Goal: Task Accomplishment & Management: Manage account settings

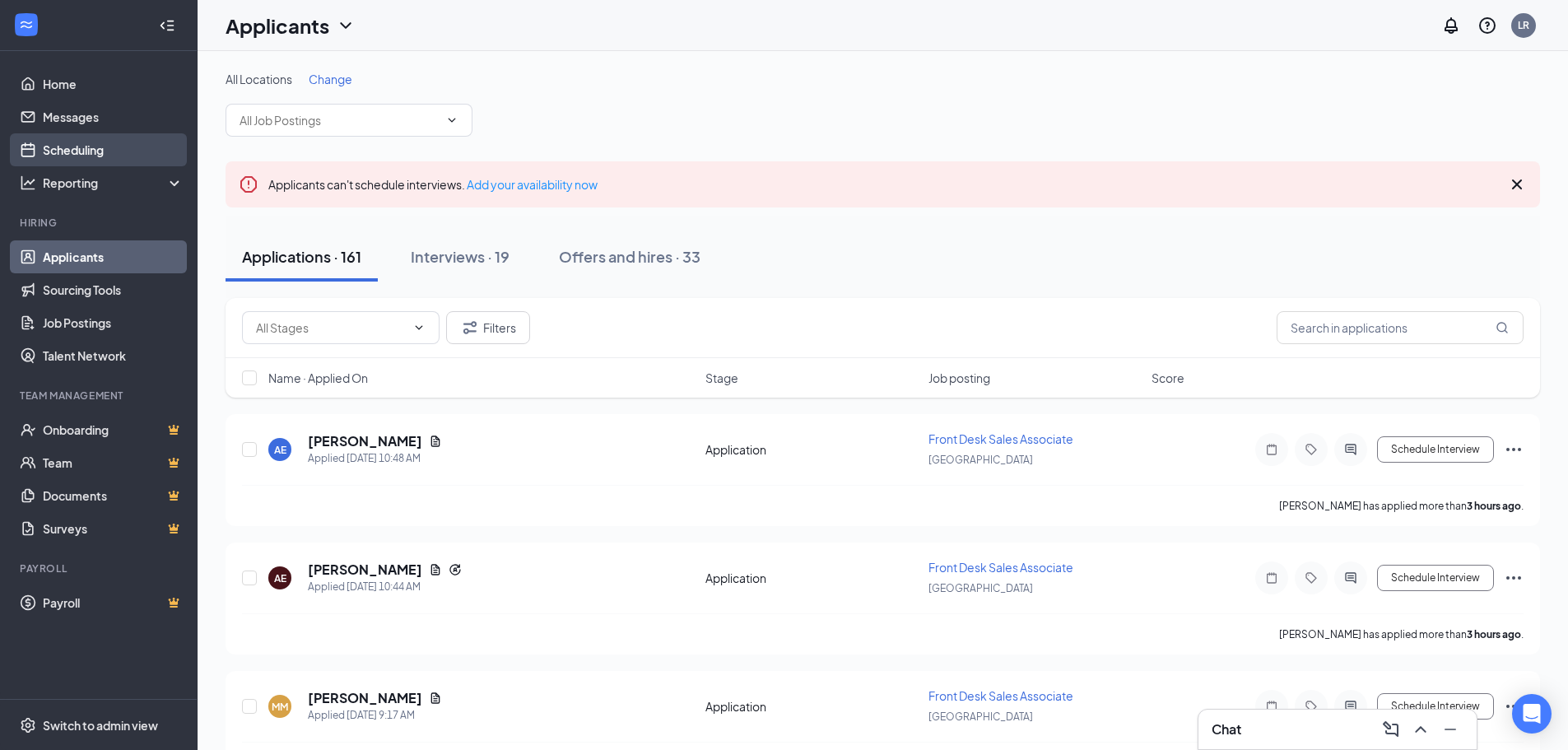
click at [60, 157] on link "Scheduling" at bounding box center [113, 150] width 141 height 33
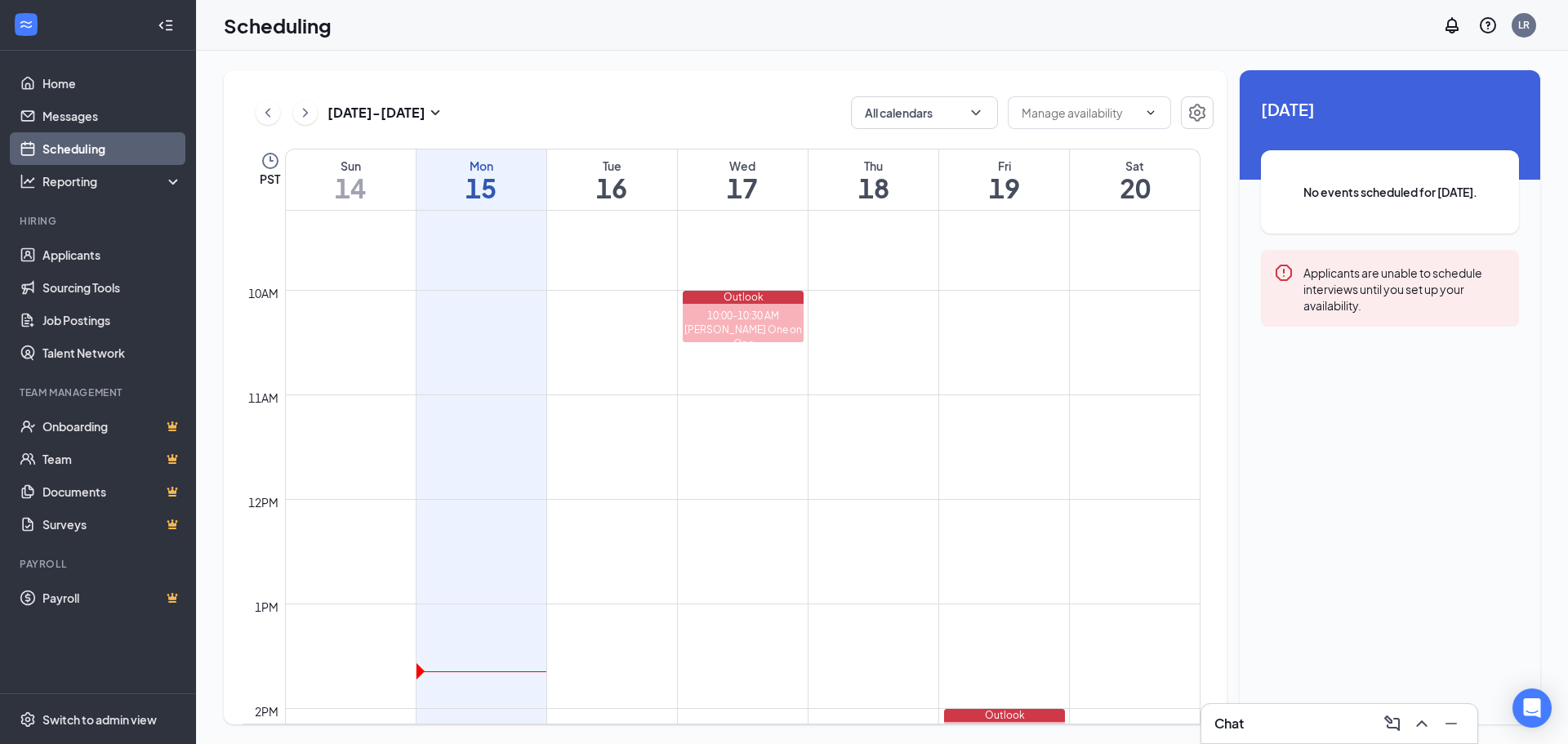
scroll to position [1048, 0]
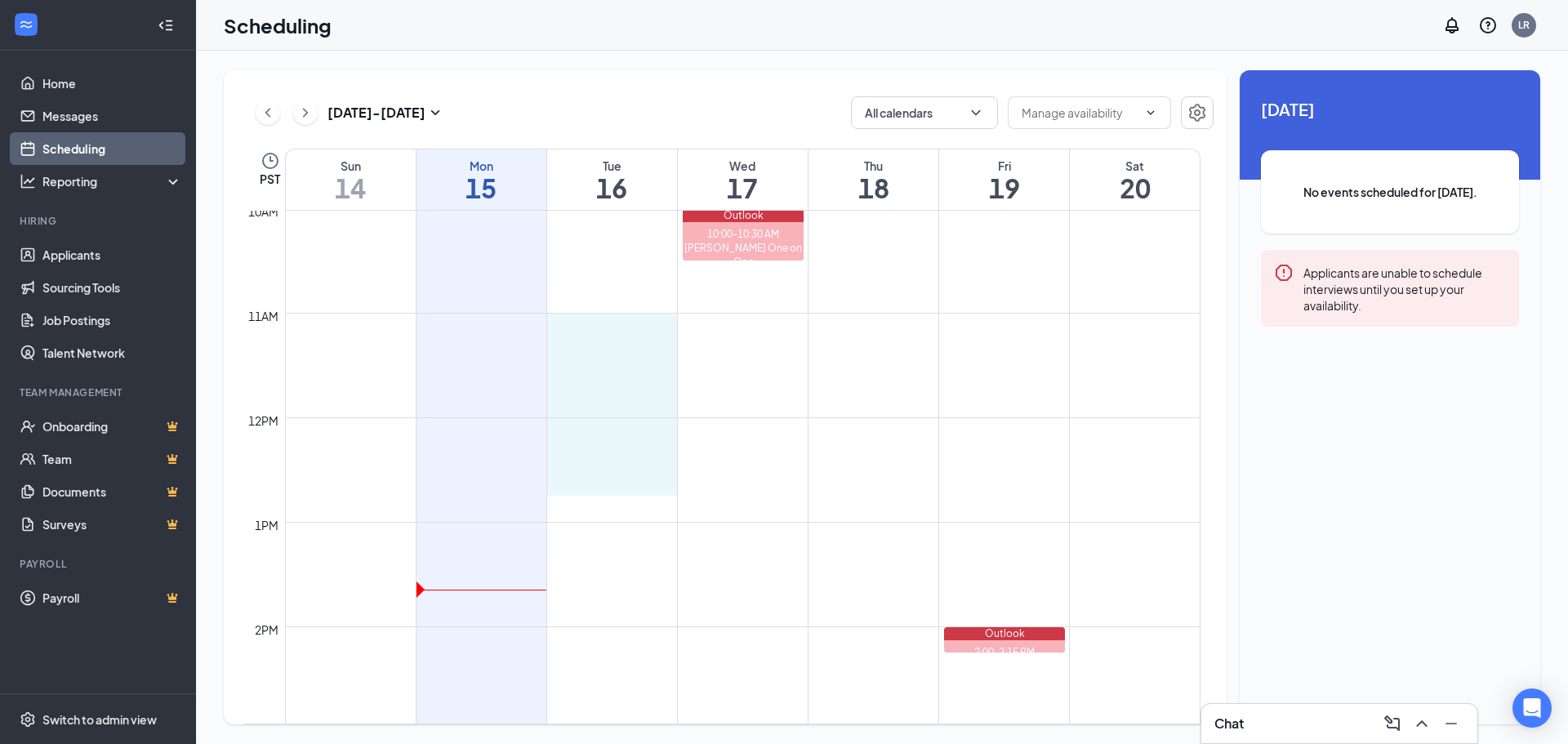
drag, startPoint x: 592, startPoint y: 332, endPoint x: 594, endPoint y: 469, distance: 137.0
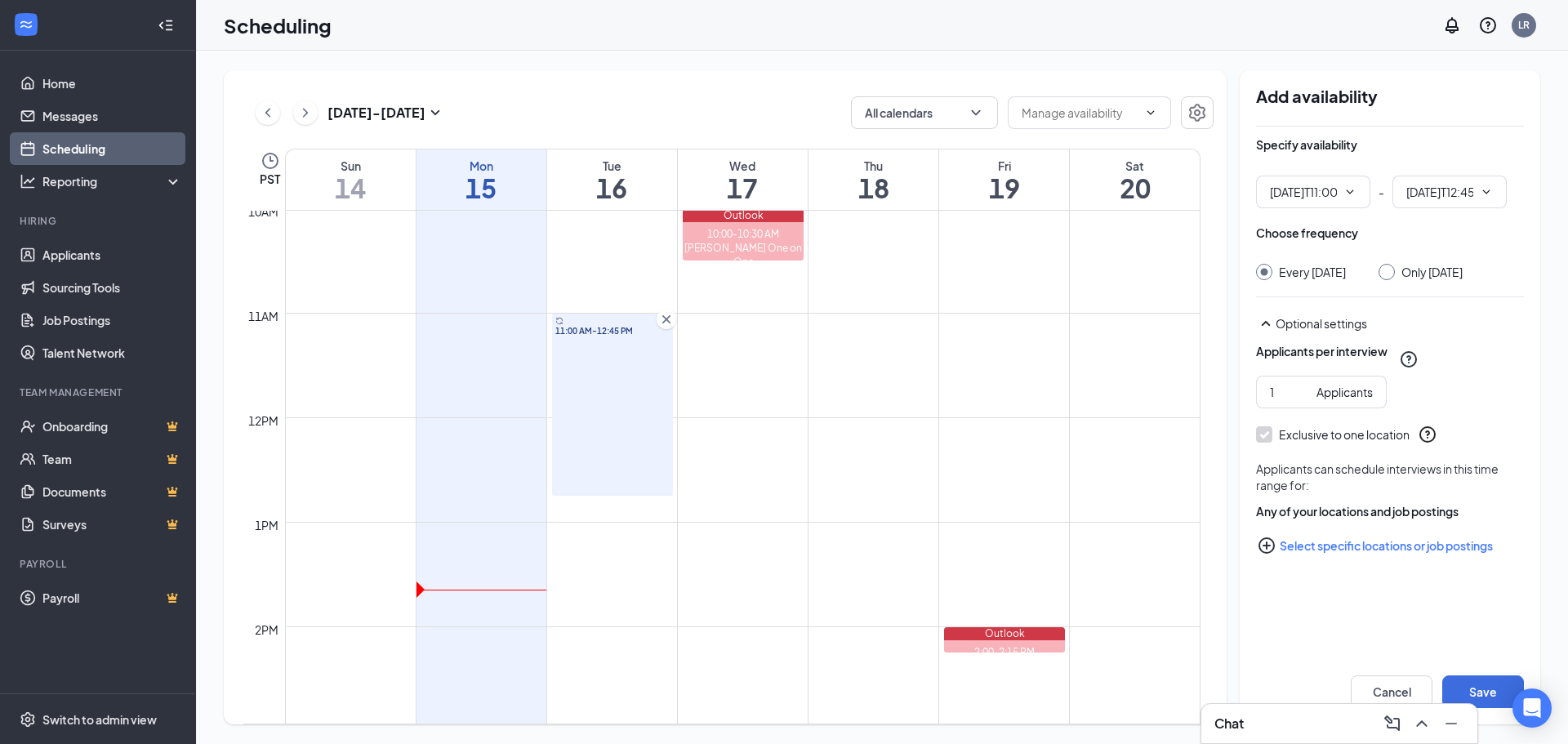
type input "11:00 AM"
type input "12:45 PM"
click at [1354, 208] on span "11:00 AM" at bounding box center [1313, 192] width 114 height 33
click at [1346, 206] on span "11:00 AM" at bounding box center [1313, 192] width 114 height 33
click at [1331, 200] on input "11:00 AM" at bounding box center [1304, 192] width 67 height 18
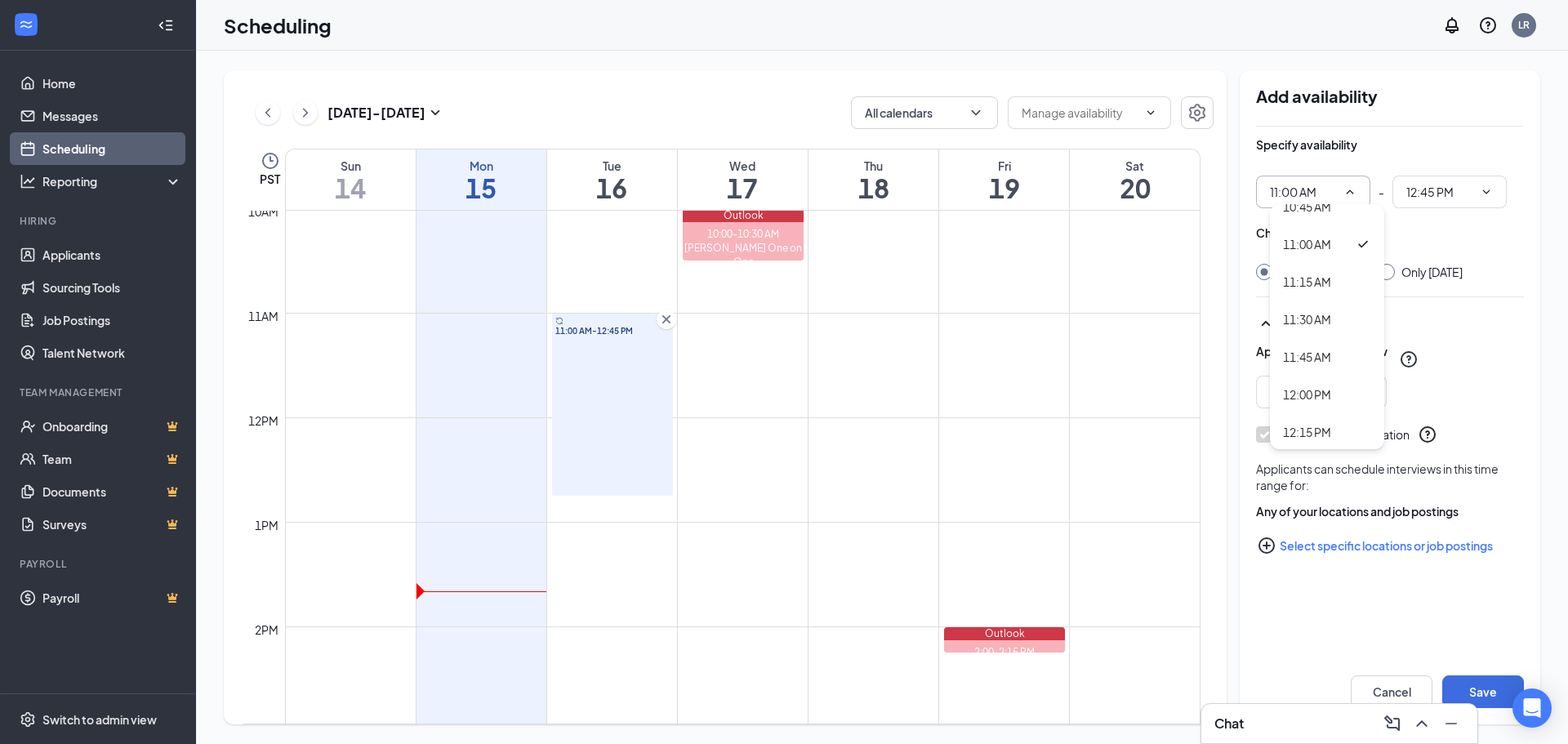
scroll to position [1633, 0]
click at [1323, 285] on div "11:15 AM" at bounding box center [1307, 281] width 48 height 18
type input "11:15 AM"
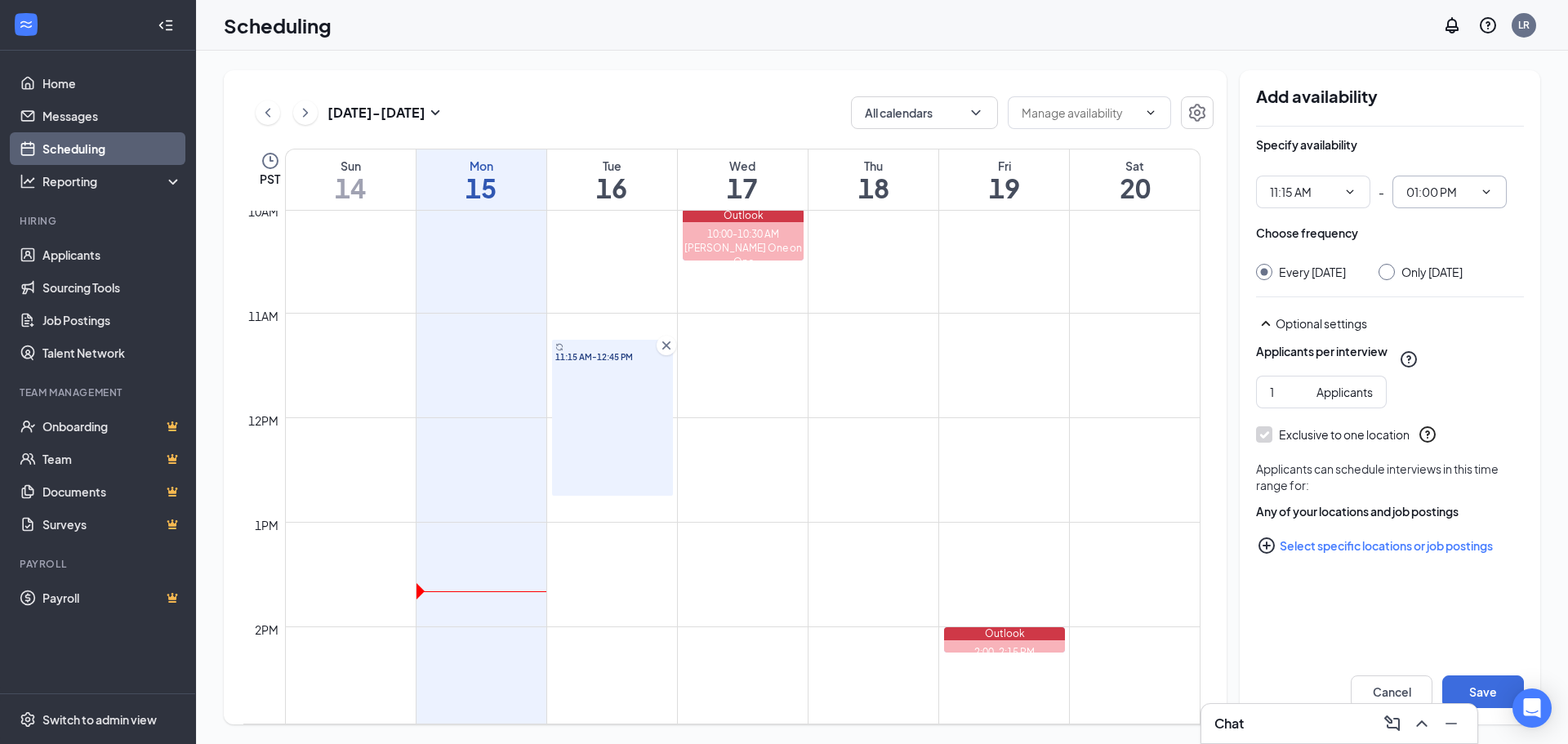
click at [1442, 188] on input "01:00 PM" at bounding box center [1440, 192] width 67 height 18
click at [1458, 286] on div "12:45 AM" at bounding box center [1462, 298] width 114 height 38
type input "12:45 AM"
click at [1273, 555] on icon "PlusCircle" at bounding box center [1267, 545] width 20 height 20
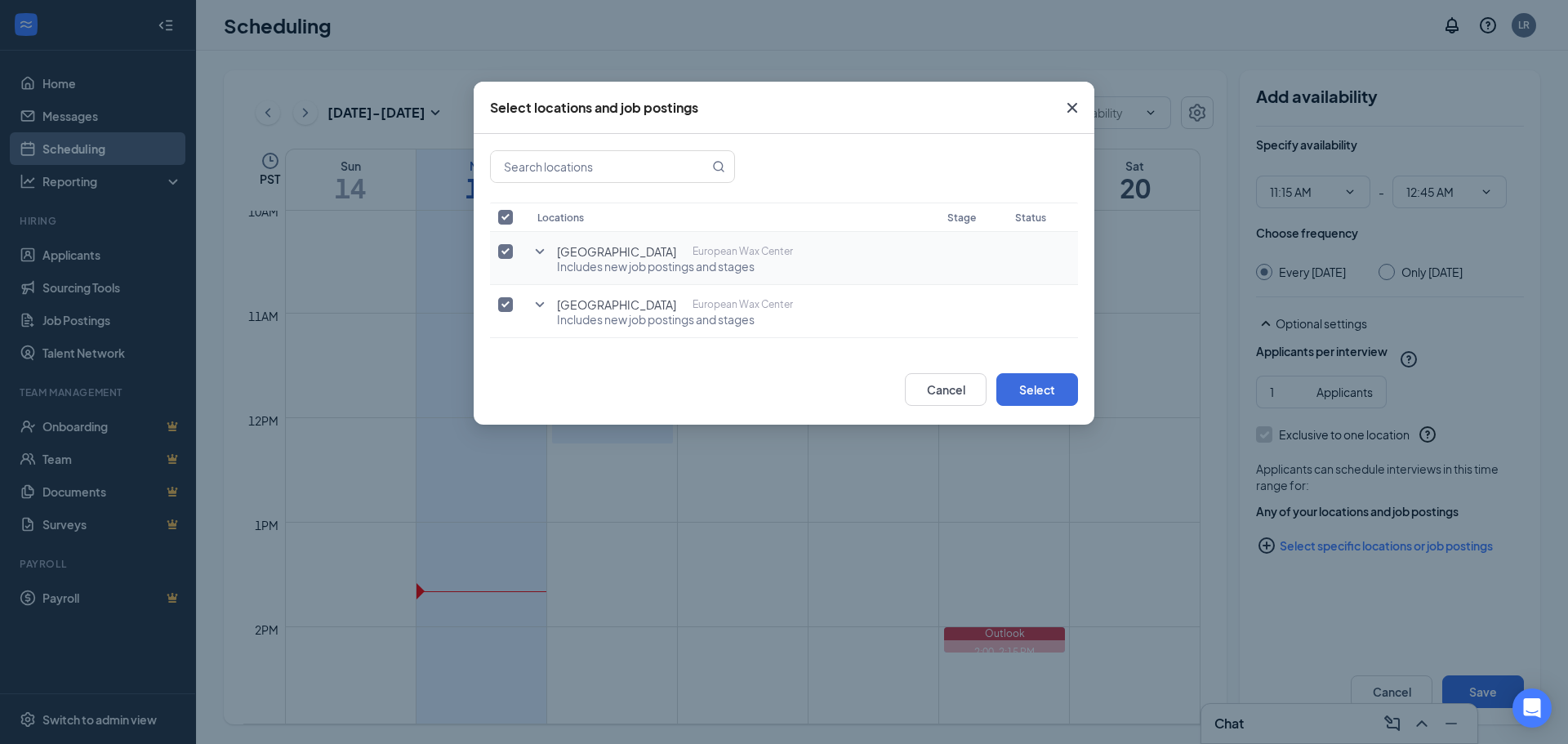
click at [513, 248] on label at bounding box center [510, 252] width 23 height 16
click at [513, 248] on input "checkbox" at bounding box center [505, 252] width 15 height 15
checkbox input "false"
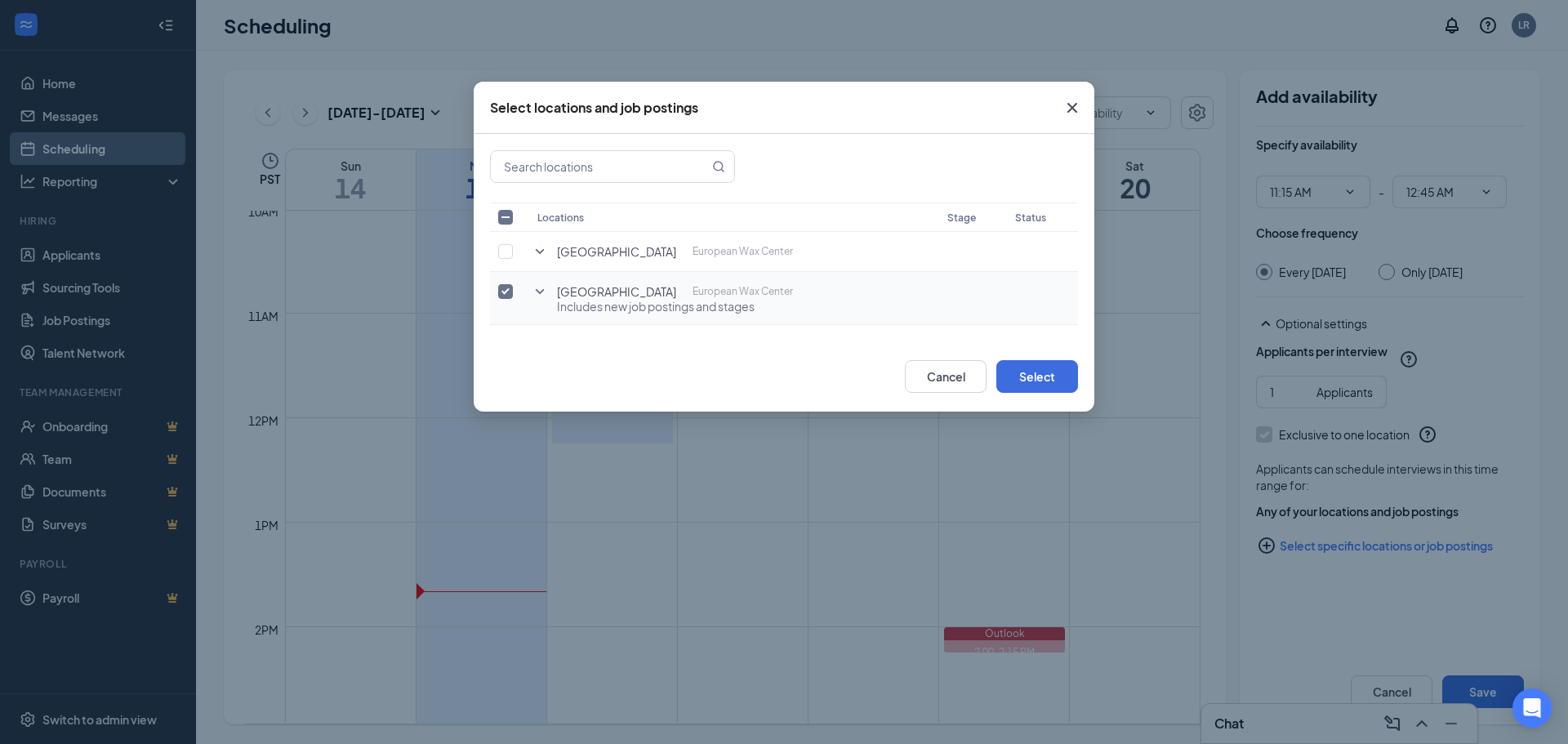
click at [544, 295] on icon "SmallChevronDown" at bounding box center [540, 291] width 20 height 20
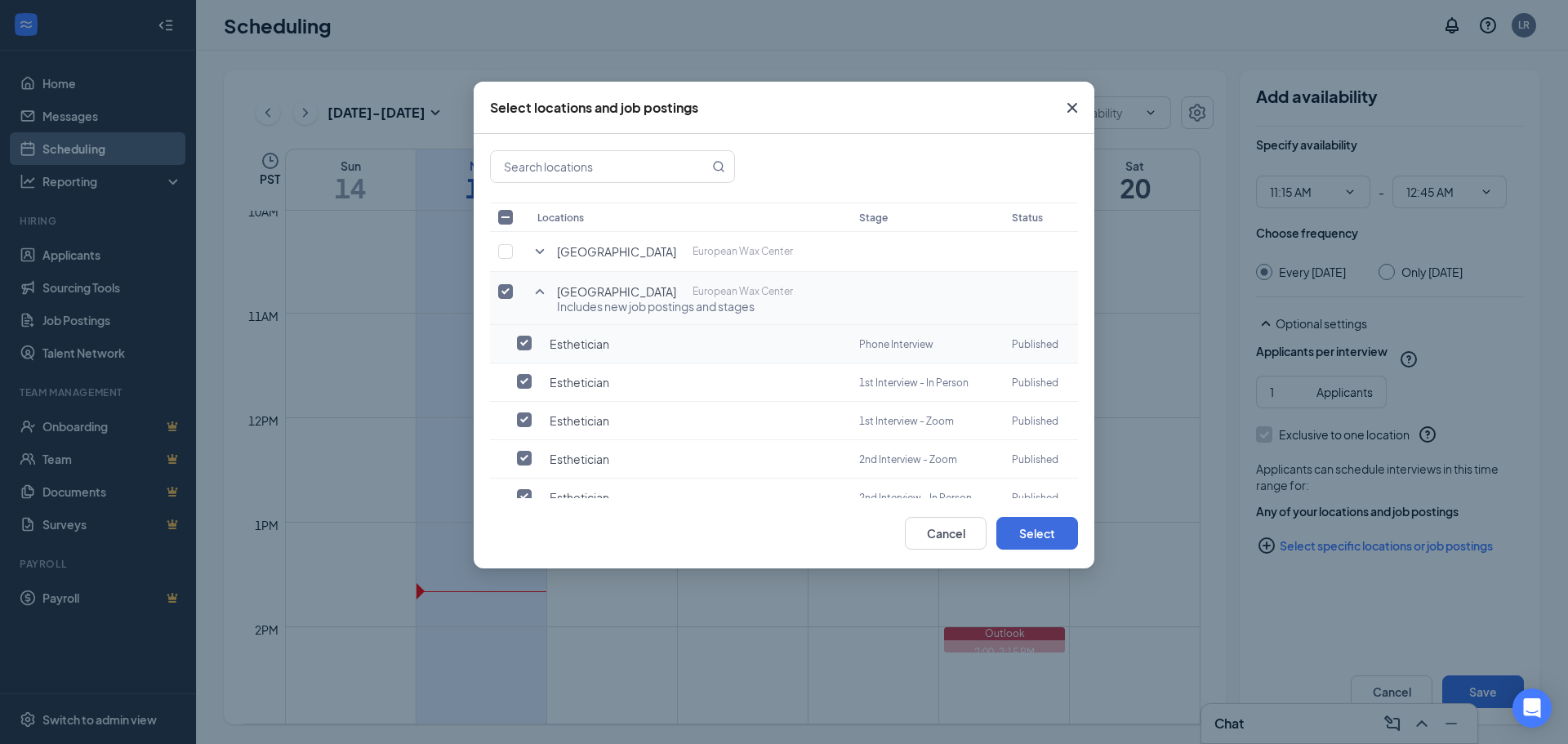
click at [533, 339] on label at bounding box center [528, 343] width 23 height 16
click at [532, 339] on input "checkbox" at bounding box center [524, 343] width 15 height 15
checkbox input "true"
checkbox input "false"
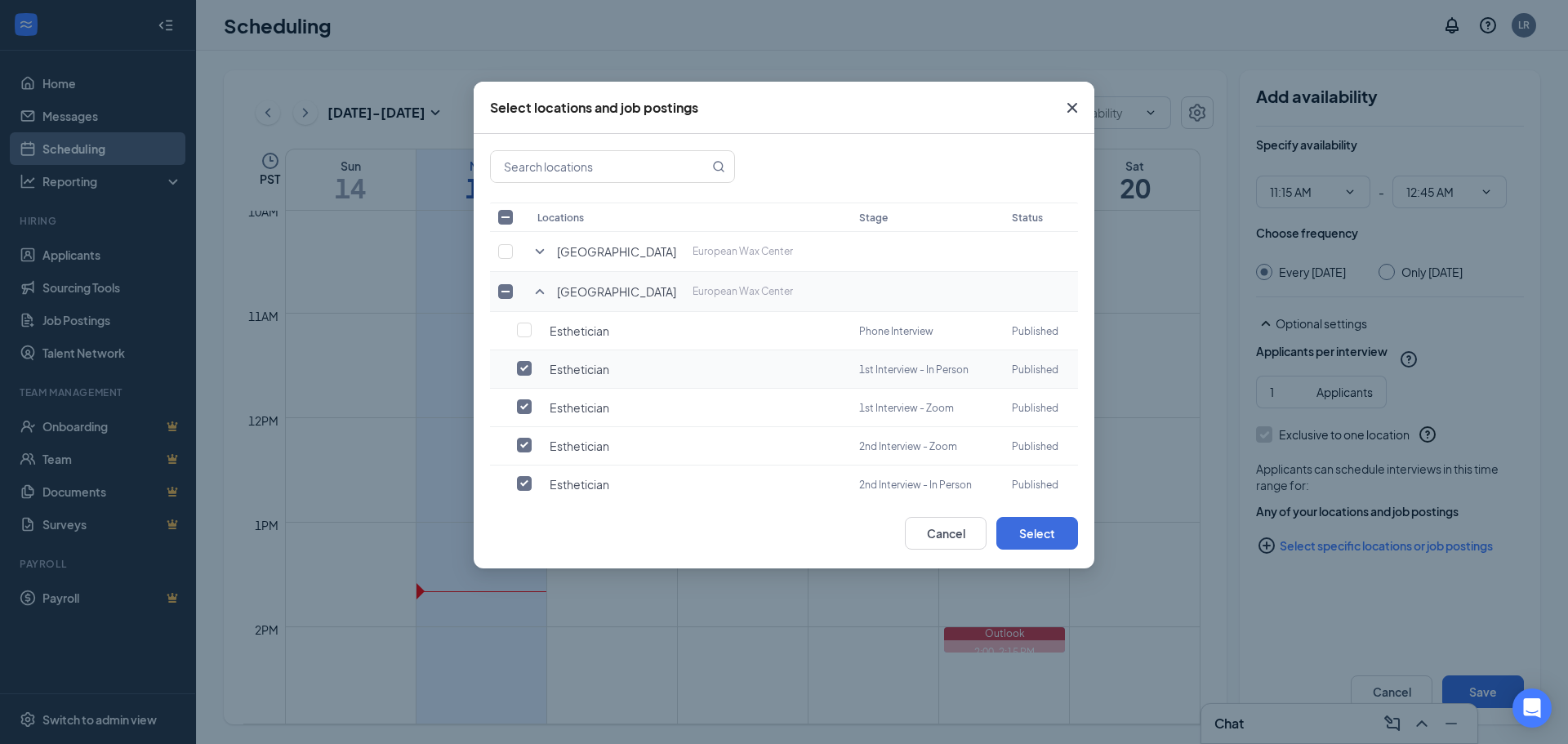
click at [527, 363] on input "checkbox" at bounding box center [524, 368] width 15 height 15
checkbox input "false"
click at [530, 407] on input "checkbox" at bounding box center [524, 407] width 15 height 15
checkbox input "false"
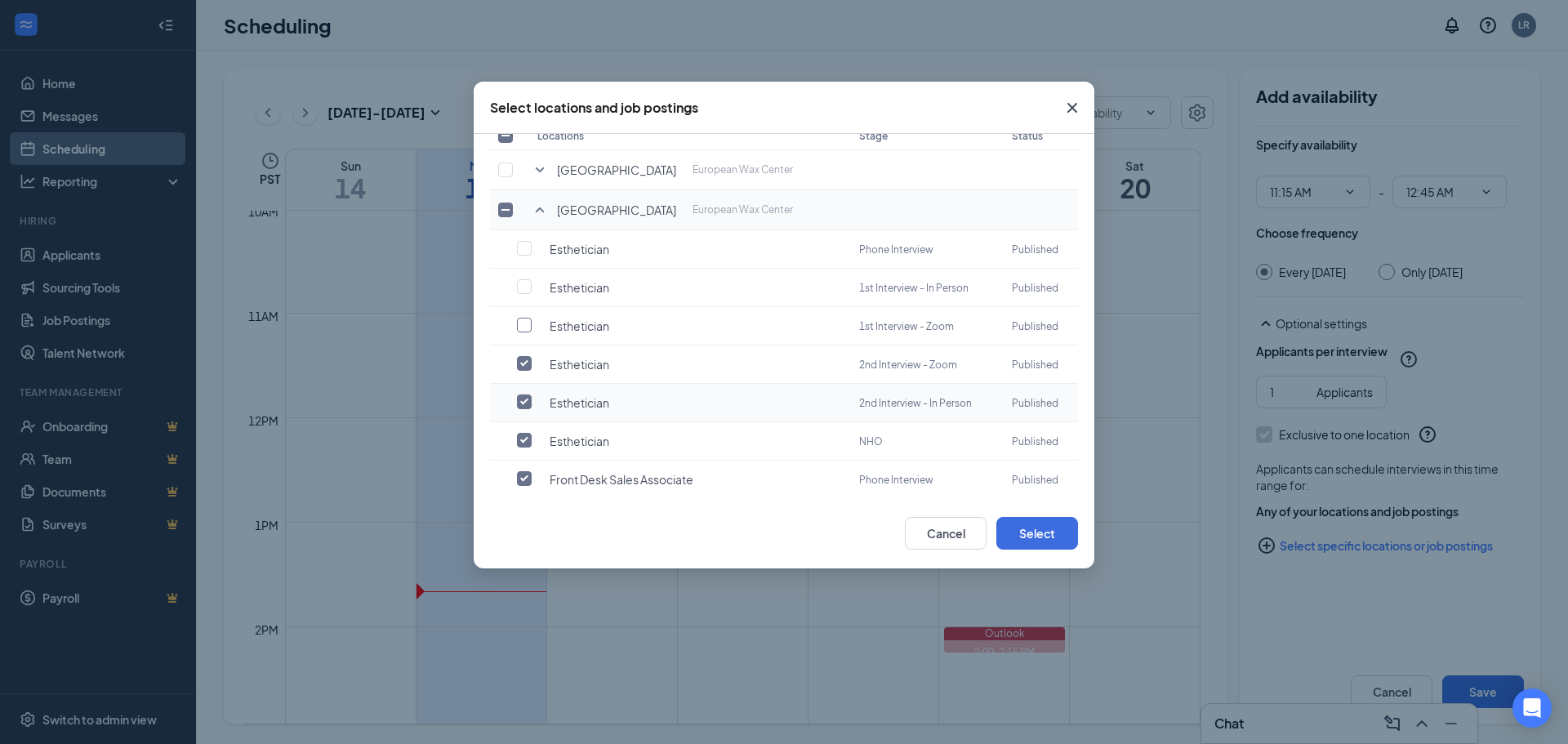
scroll to position [163, 0]
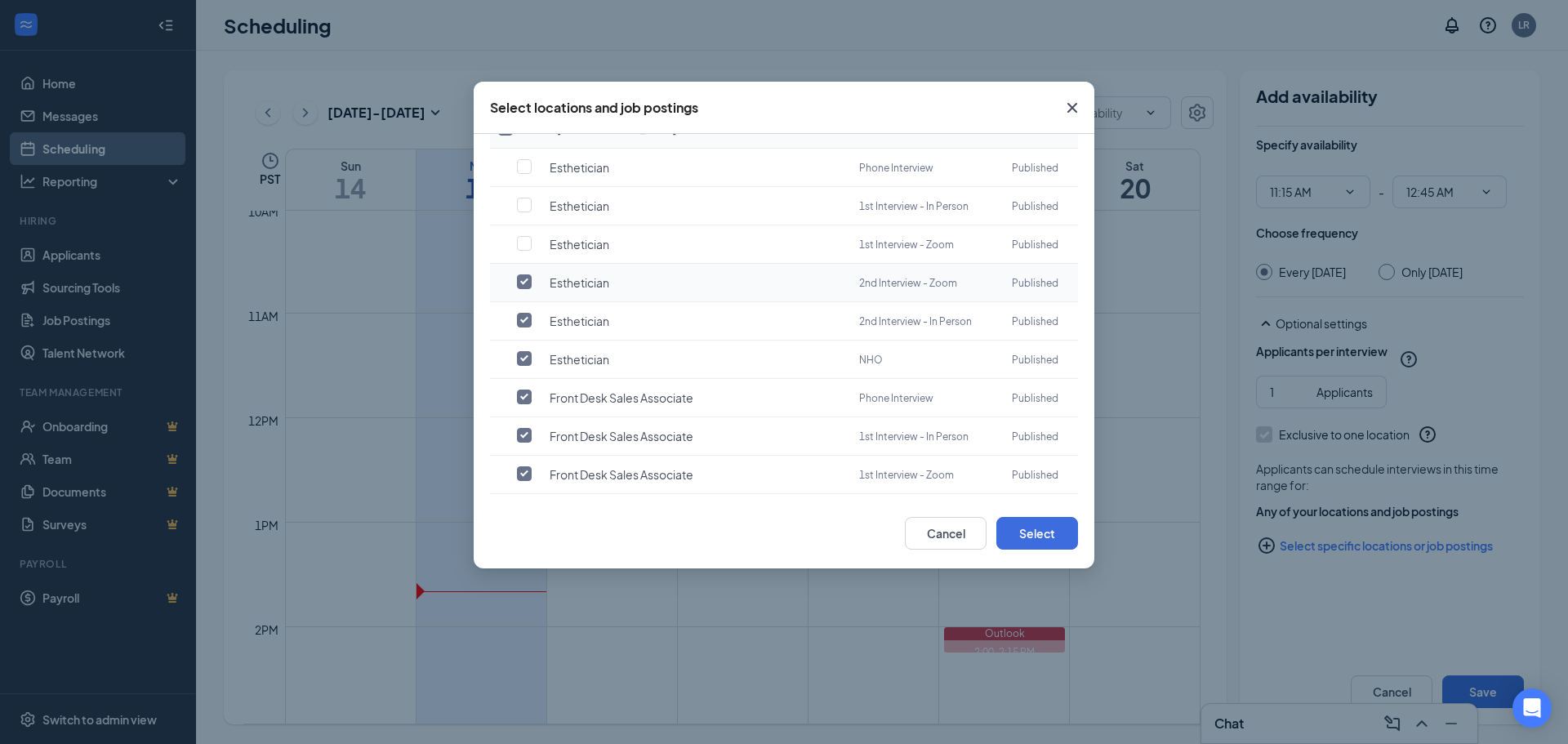
click at [559, 275] on span "Esthetician" at bounding box center [579, 283] width 60 height 16
click at [534, 281] on label at bounding box center [528, 282] width 23 height 16
click at [532, 281] on input "checkbox" at bounding box center [524, 282] width 15 height 15
checkbox input "false"
click at [522, 319] on input "checkbox" at bounding box center [524, 320] width 15 height 15
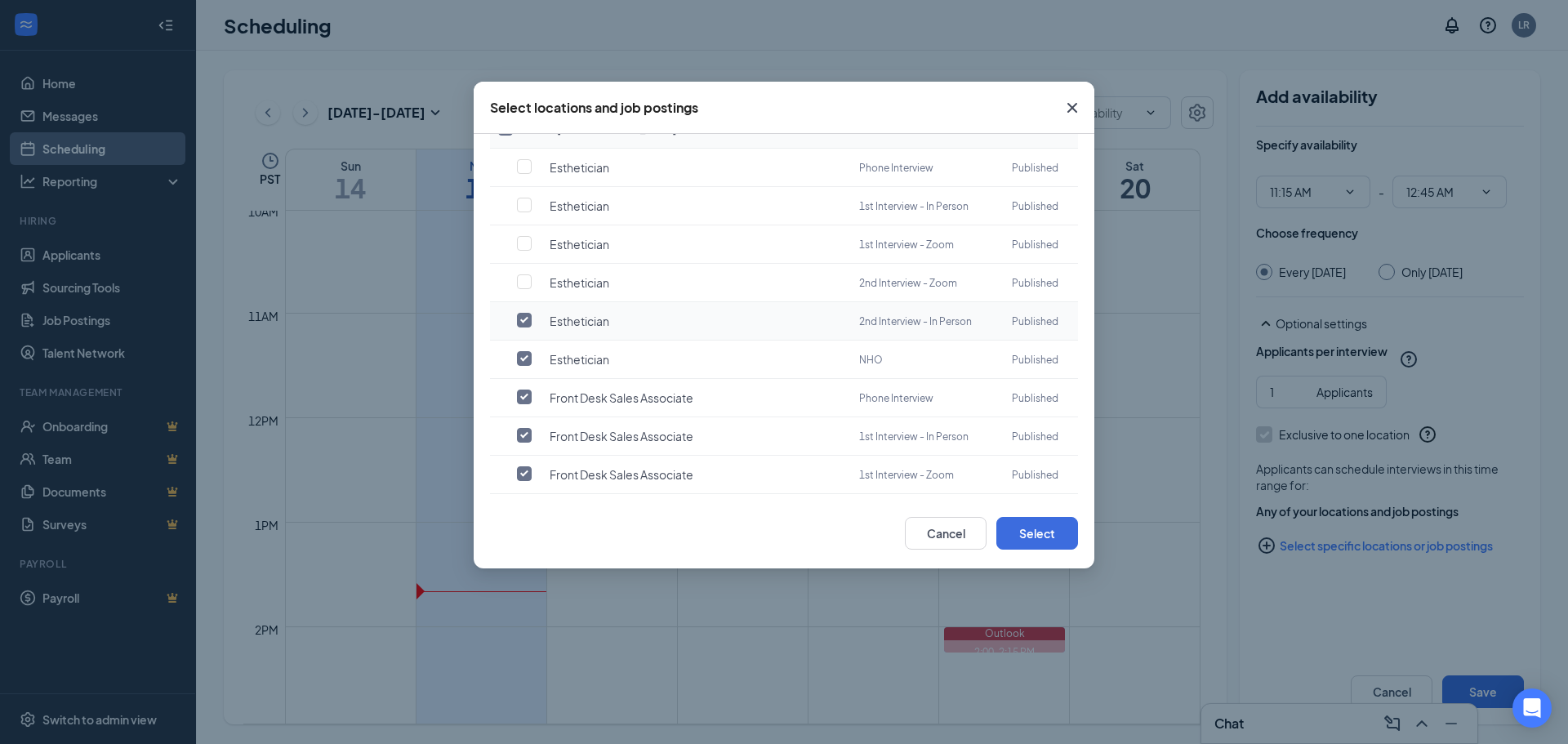
checkbox input "false"
click at [528, 358] on input "checkbox" at bounding box center [524, 358] width 15 height 15
checkbox input "false"
click at [527, 394] on input "checkbox" at bounding box center [524, 397] width 15 height 15
checkbox input "false"
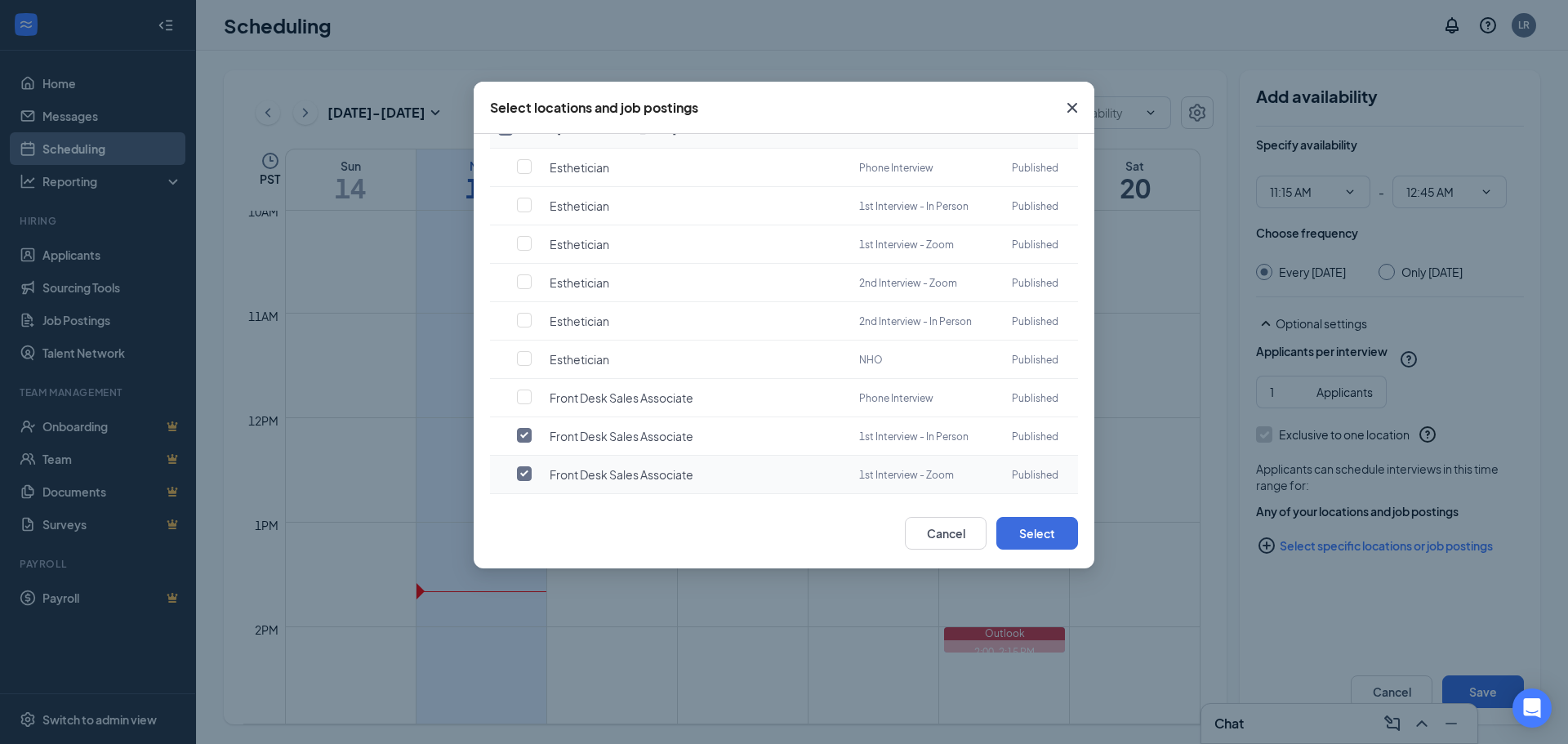
click at [519, 471] on input "checkbox" at bounding box center [524, 473] width 15 height 15
checkbox input "false"
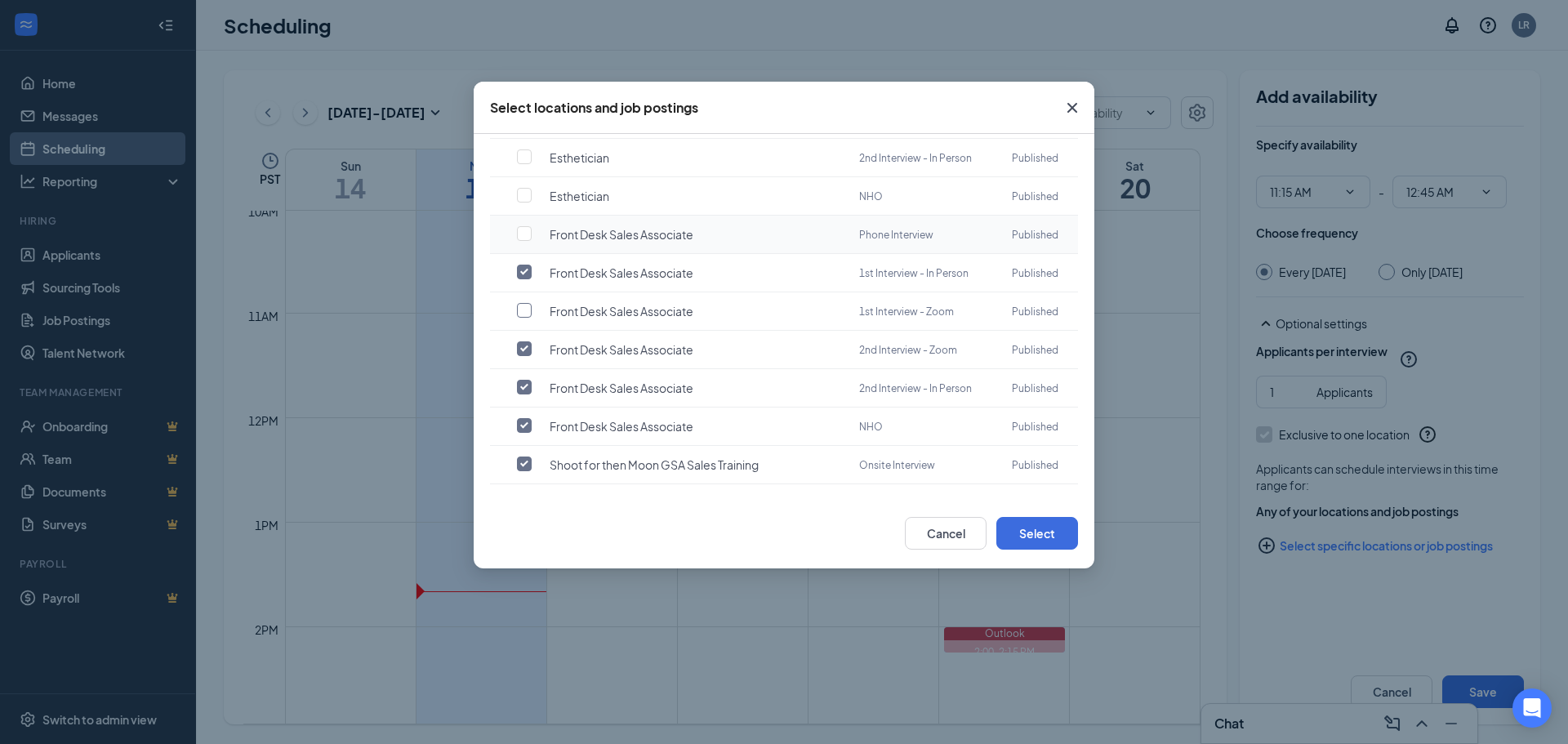
scroll to position [329, 0]
click at [531, 347] on input "checkbox" at bounding box center [524, 346] width 15 height 15
checkbox input "false"
click at [528, 379] on input "checkbox" at bounding box center [524, 385] width 15 height 15
checkbox input "false"
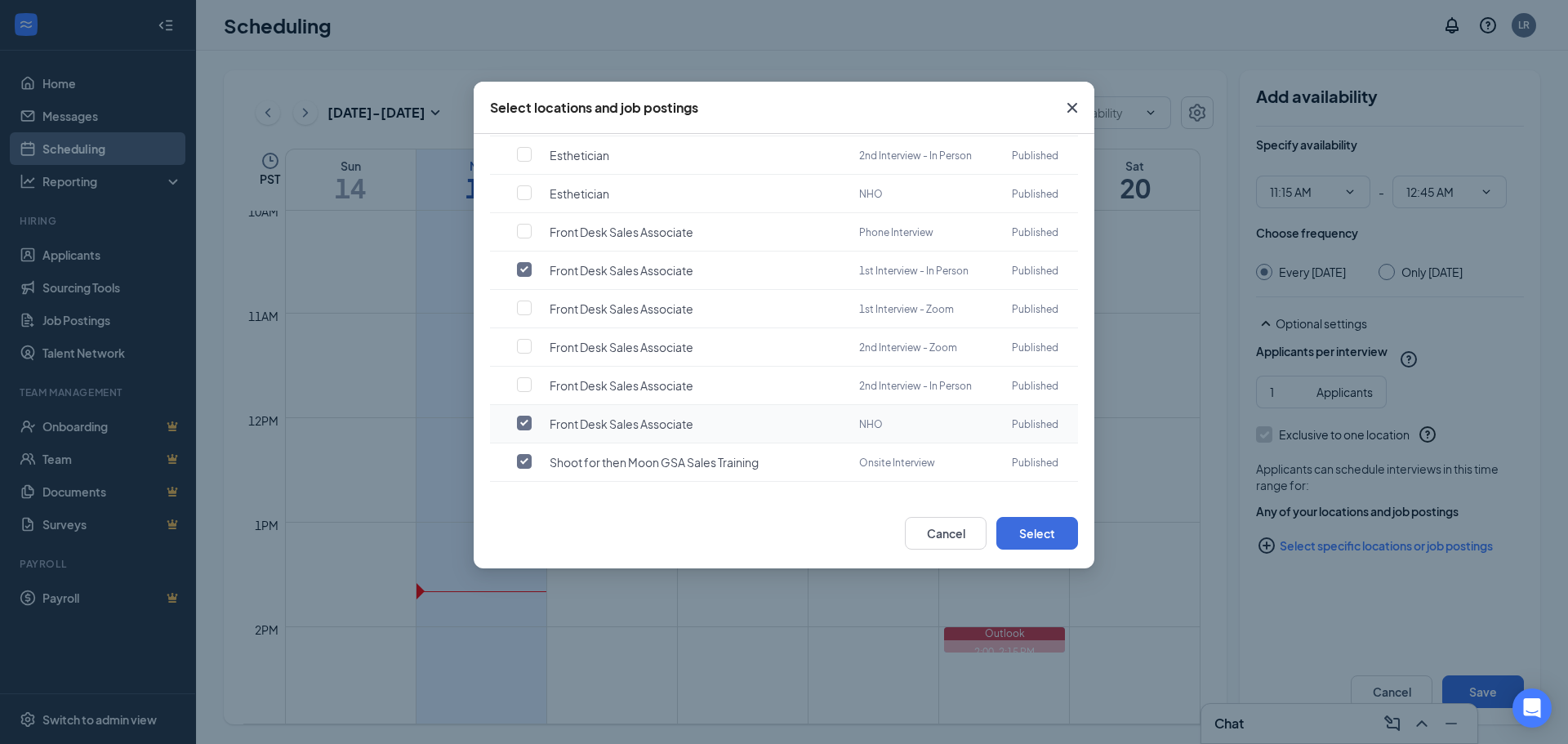
click at [519, 419] on input "checkbox" at bounding box center [524, 423] width 15 height 15
checkbox input "false"
click at [530, 454] on input "checkbox" at bounding box center [524, 462] width 15 height 15
checkbox input "false"
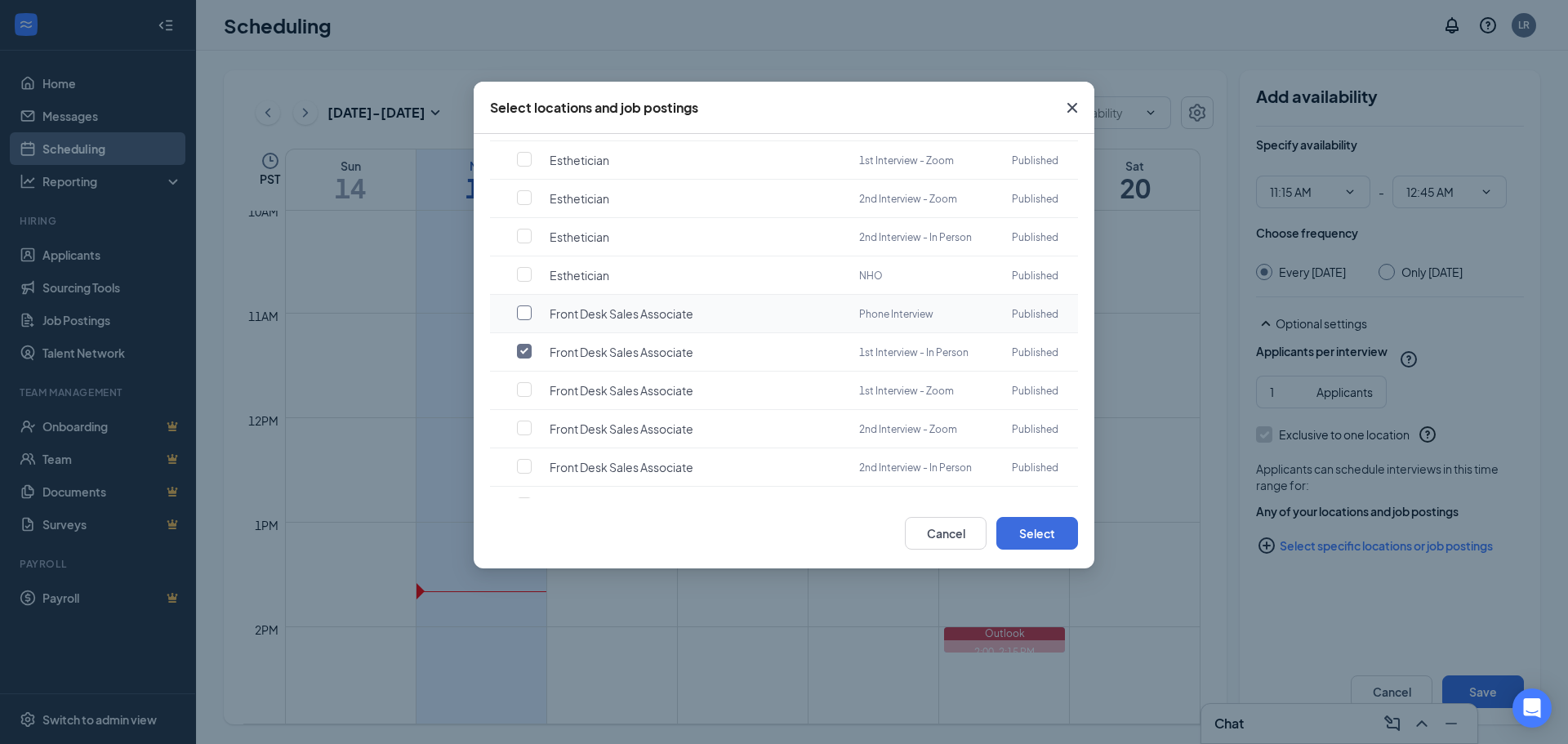
click at [522, 315] on input "checkbox" at bounding box center [524, 313] width 15 height 15
click at [524, 311] on input "checkbox" at bounding box center [524, 313] width 15 height 15
checkbox input "true"
click at [1042, 523] on button "Select" at bounding box center [1038, 533] width 82 height 33
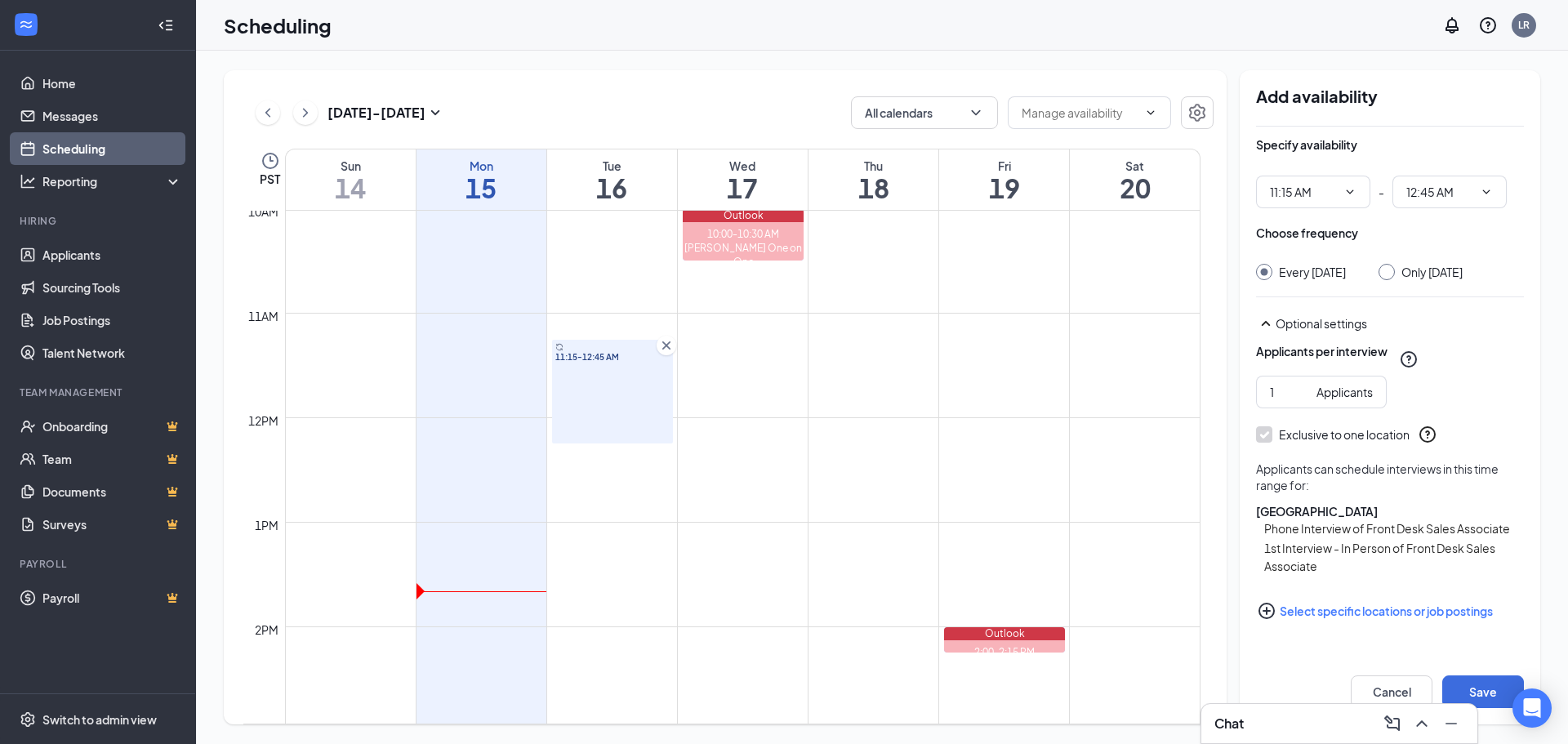
scroll to position [1, 0]
click at [1395, 273] on div at bounding box center [1387, 272] width 16 height 16
click at [1395, 275] on div at bounding box center [1387, 272] width 16 height 16
click at [1384, 276] on div at bounding box center [1387, 272] width 16 height 16
click at [1386, 275] on div at bounding box center [1387, 272] width 16 height 16
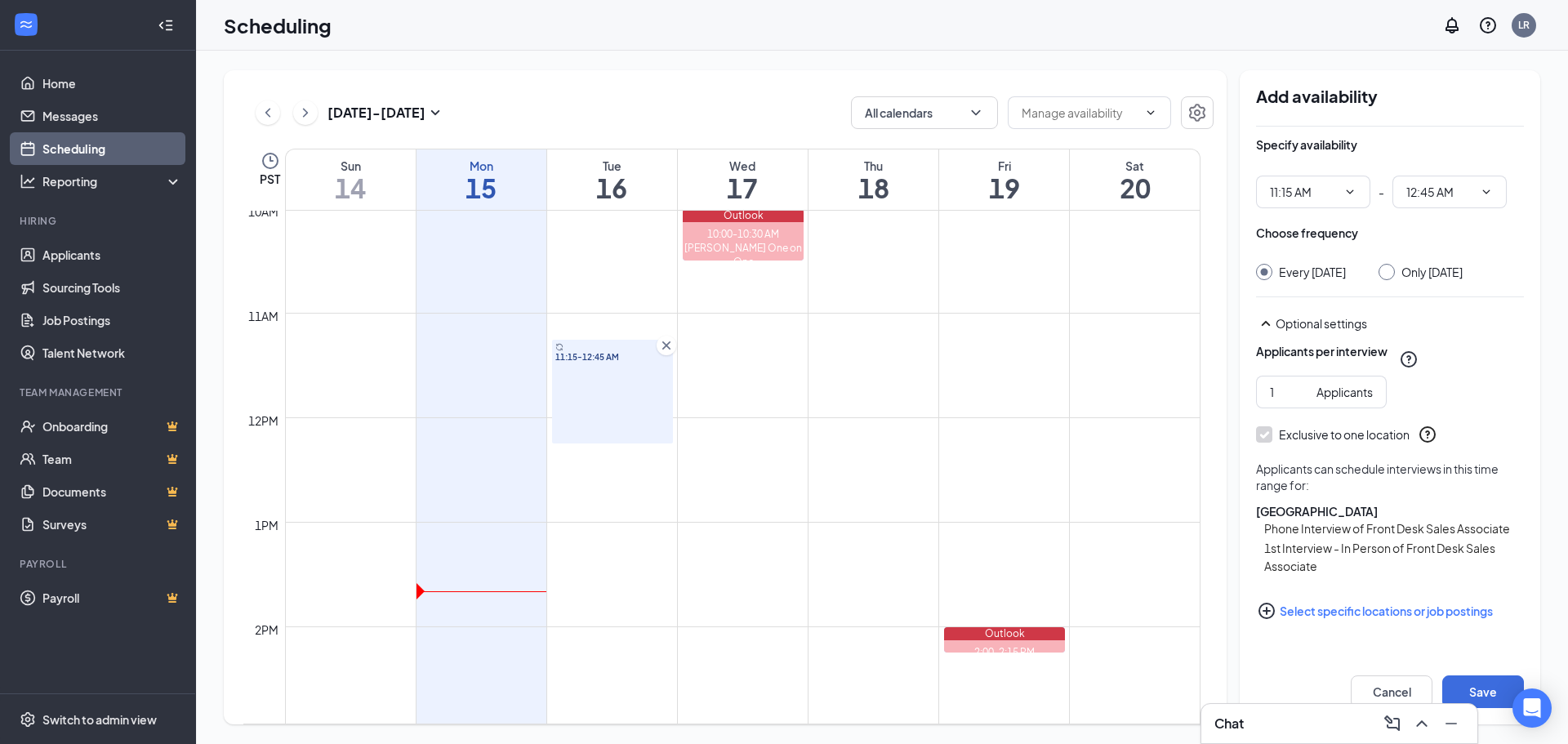
click at [1390, 267] on input "Only [DATE]" at bounding box center [1384, 270] width 11 height 11
radio input "true"
radio input "false"
click at [1390, 267] on input "Only [DATE]" at bounding box center [1384, 270] width 11 height 11
click at [1478, 683] on button "Save" at bounding box center [1483, 692] width 82 height 33
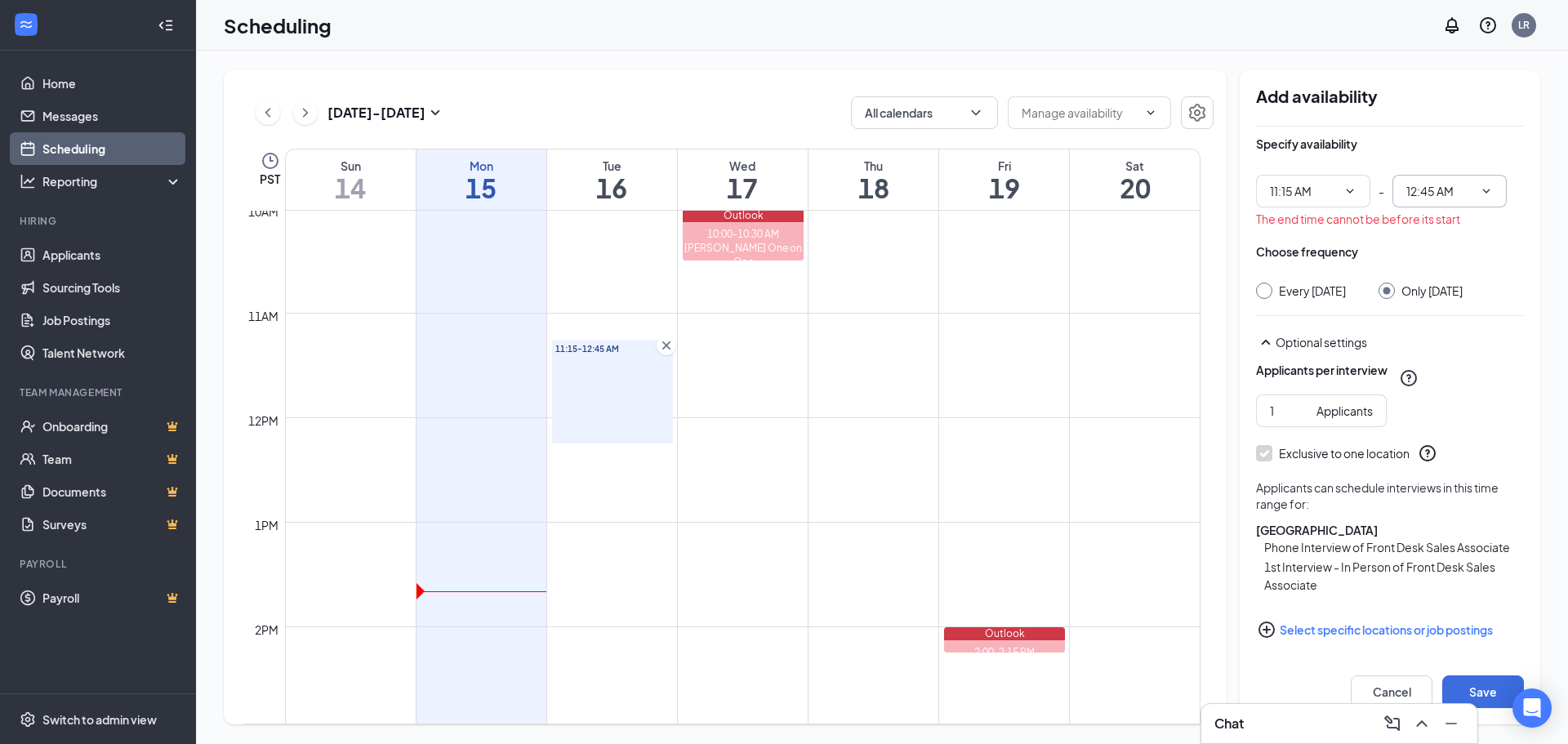
click at [1430, 190] on input "12:45 AM" at bounding box center [1440, 191] width 67 height 18
click at [1338, 190] on span "11:15 AM 12:00 AM 12:15 AM 12:30 AM 12:45 AM 01:00 AM 01:15 AM 01:30 AM 01:45 A…" at bounding box center [1313, 191] width 114 height 33
click at [1374, 190] on div "11:15 AM 12:00 AM 12:15 AM 12:30 AM 12:45 AM 01:00 AM 01:15 AM 01:30 AM 01:45 A…" at bounding box center [1390, 191] width 268 height 33
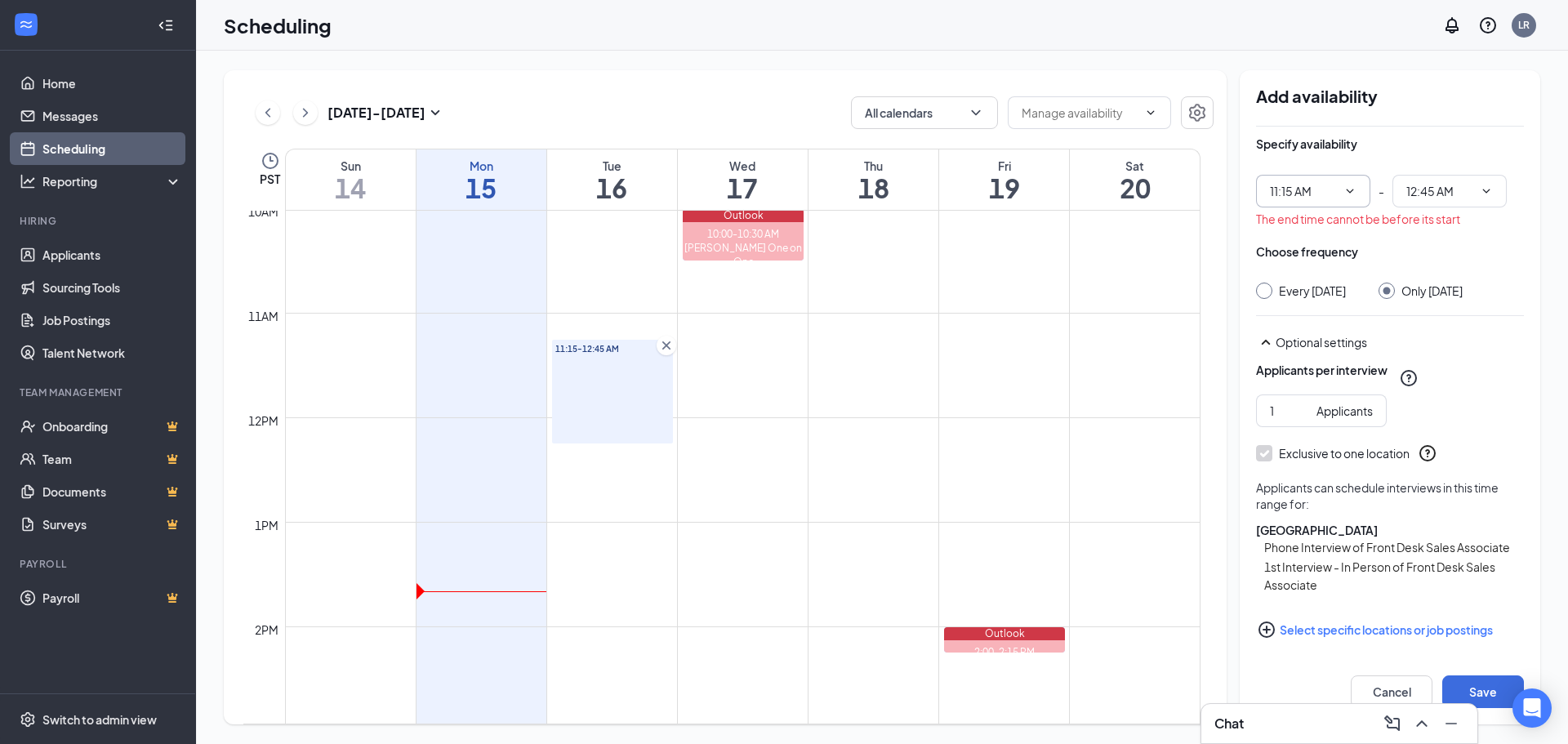
click at [1346, 190] on icon "ChevronDown" at bounding box center [1351, 191] width 13 height 13
click at [1337, 186] on input "11:15 AM" at bounding box center [1304, 192] width 67 height 18
click at [1444, 194] on input "12:45 AM" at bounding box center [1440, 192] width 67 height 18
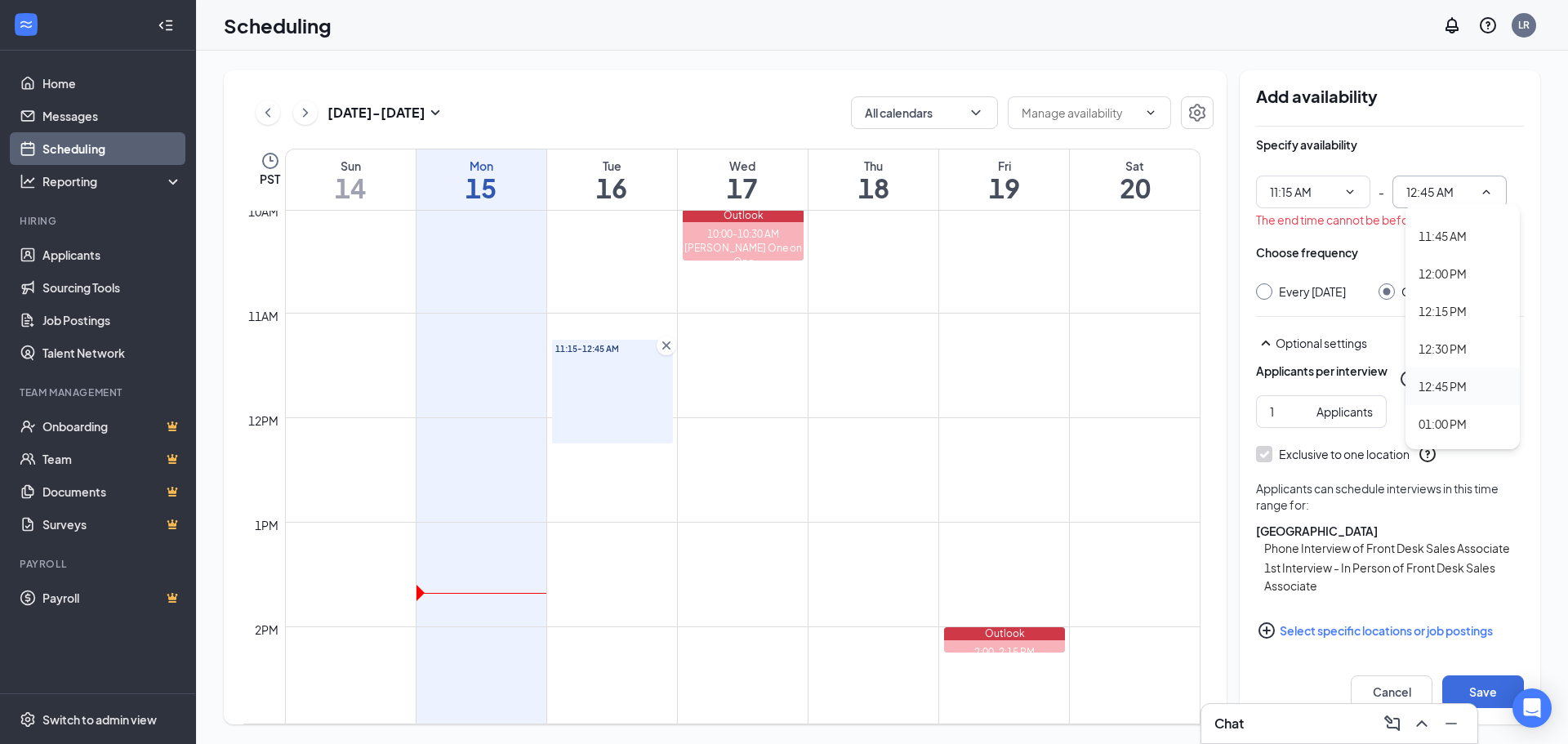
click at [1480, 376] on div "12:45 PM" at bounding box center [1462, 386] width 114 height 38
type input "12:45 PM"
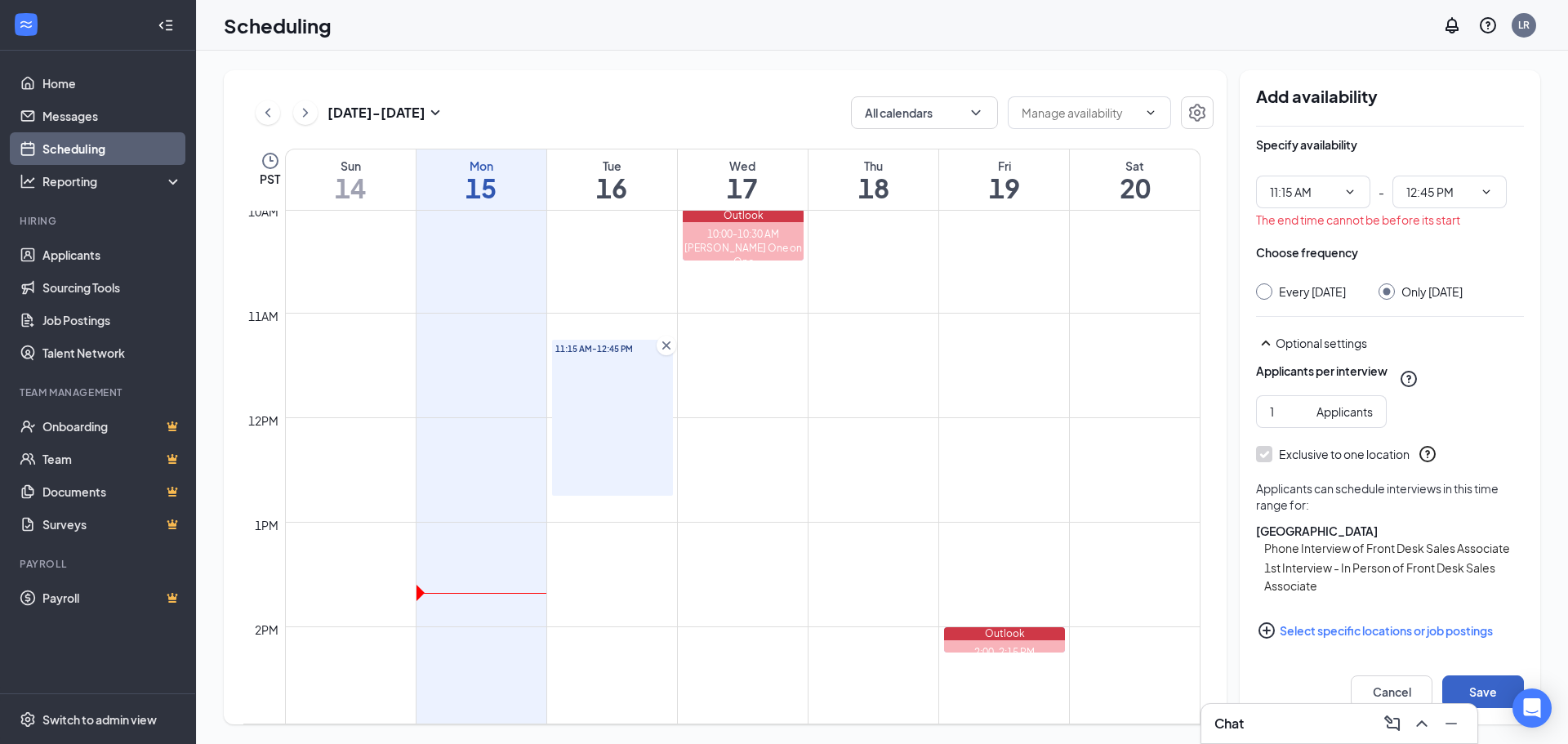
click at [1481, 685] on button "Save" at bounding box center [1483, 692] width 82 height 33
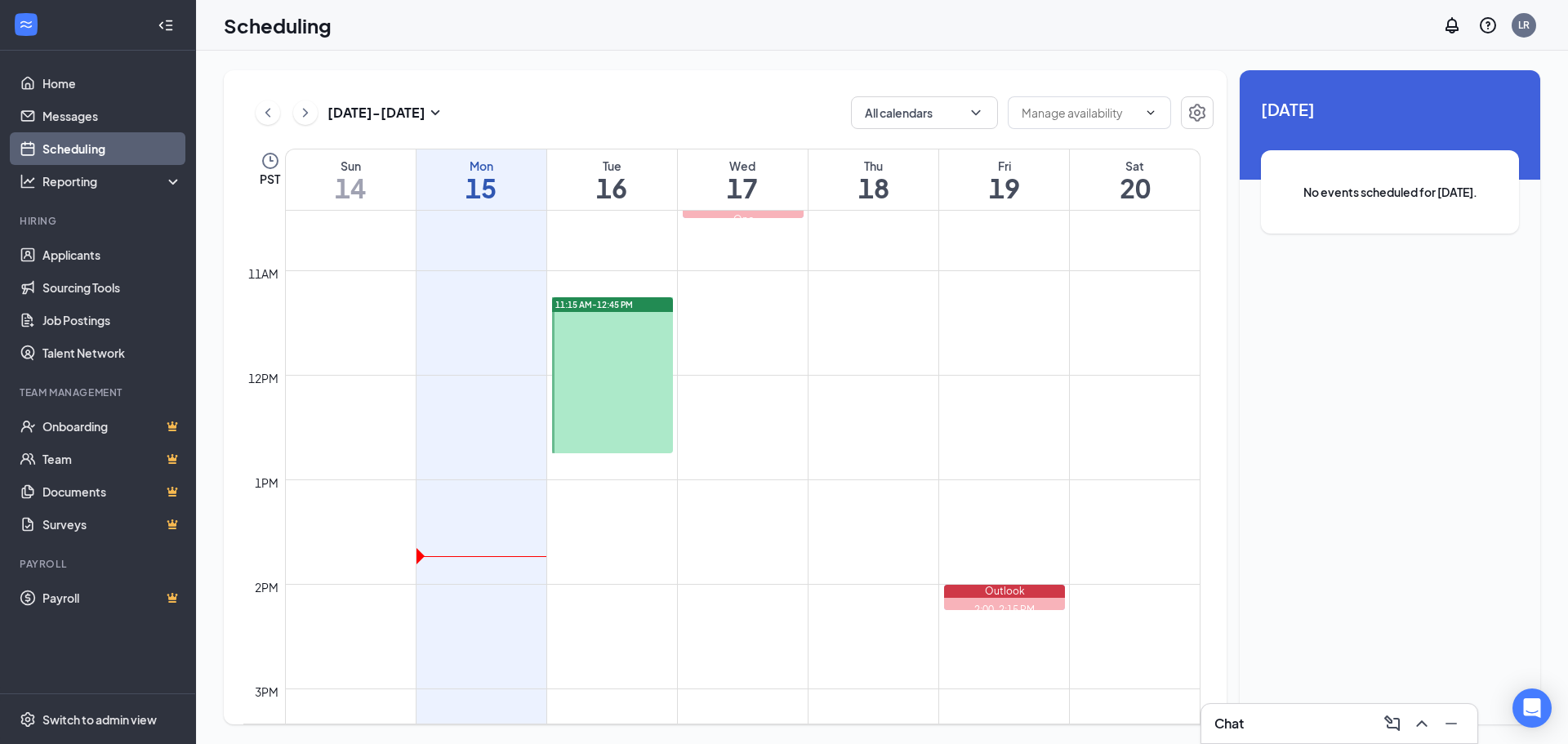
scroll to position [1130, 0]
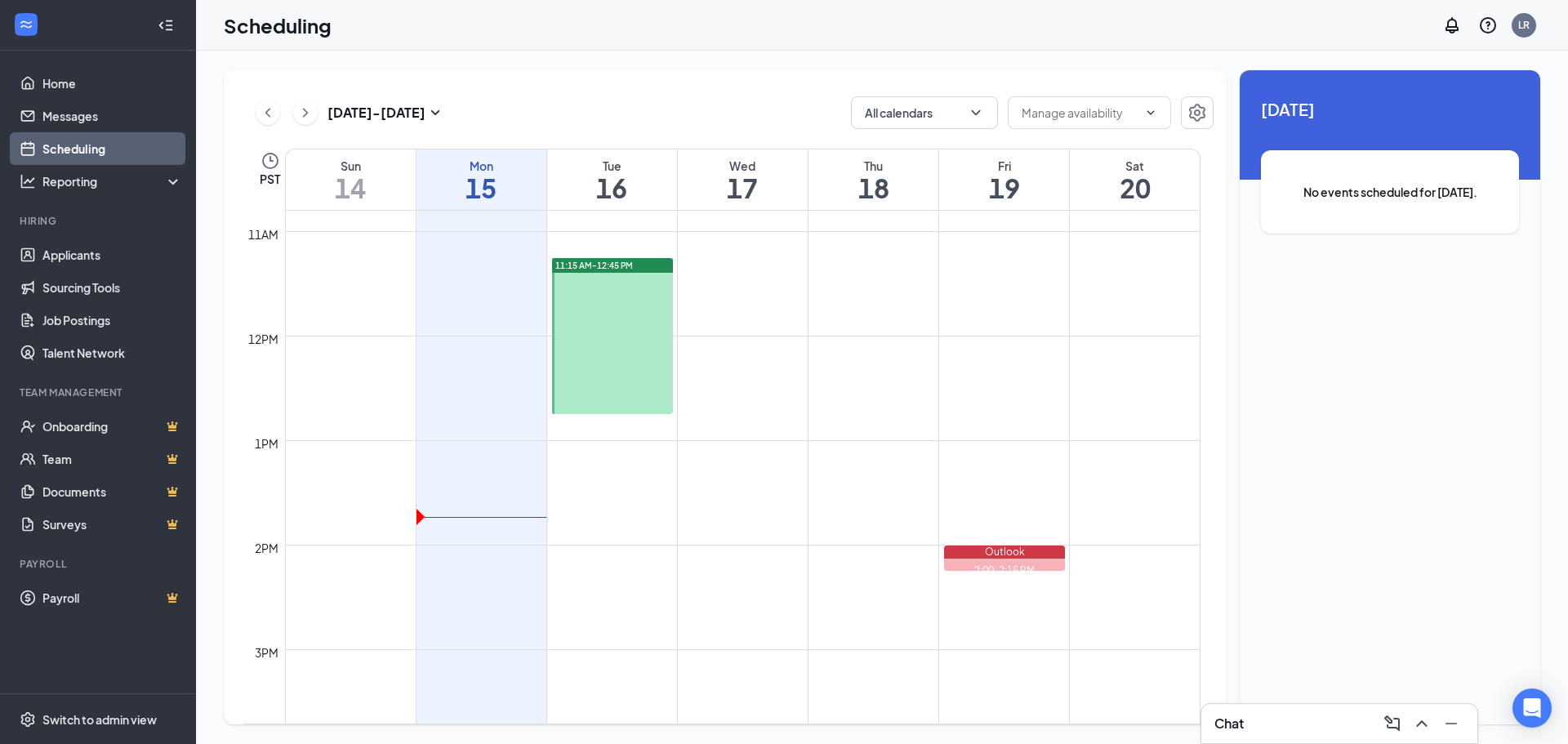
click at [624, 431] on td at bounding box center [743, 427] width 916 height 26
click at [621, 372] on div at bounding box center [612, 336] width 121 height 156
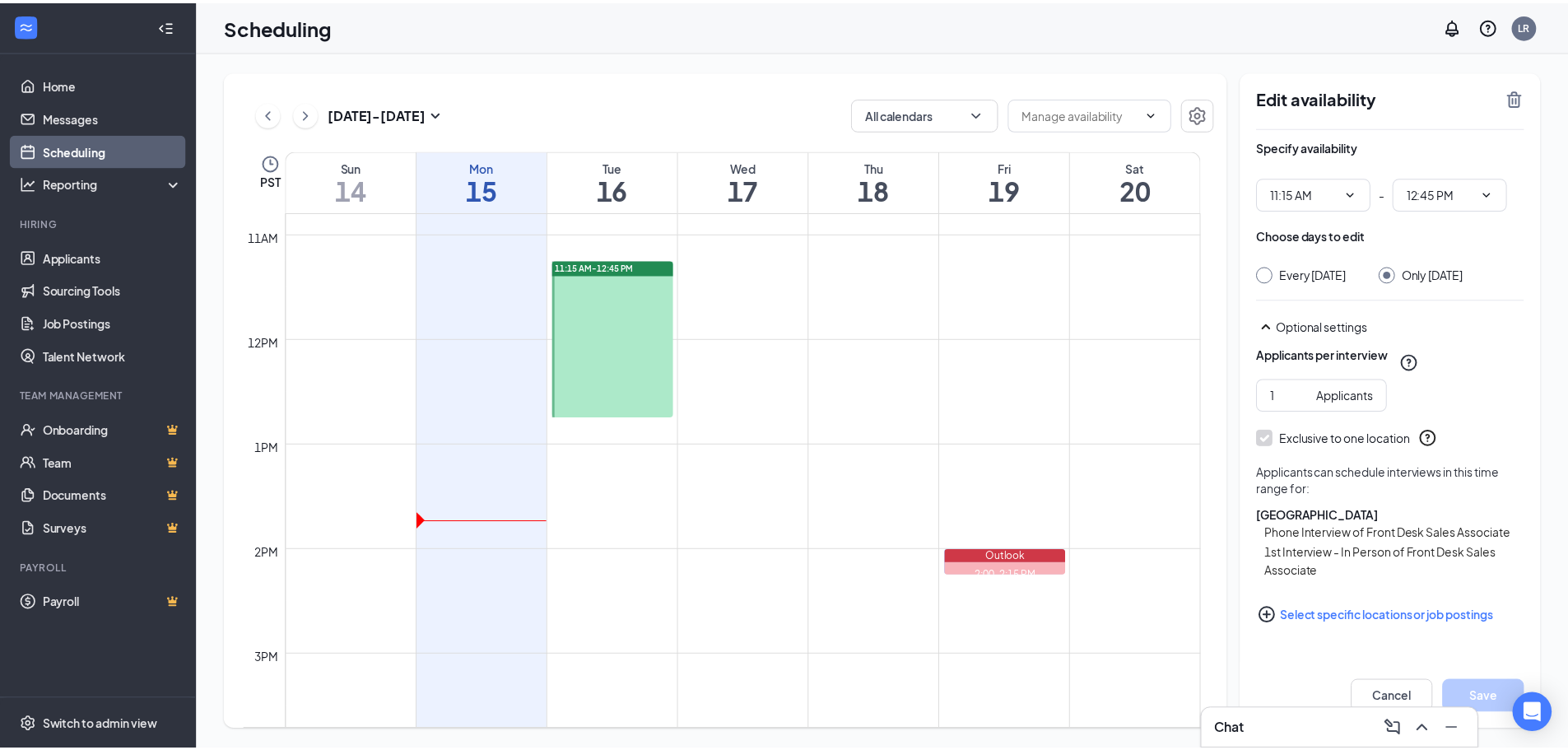
scroll to position [1, 0]
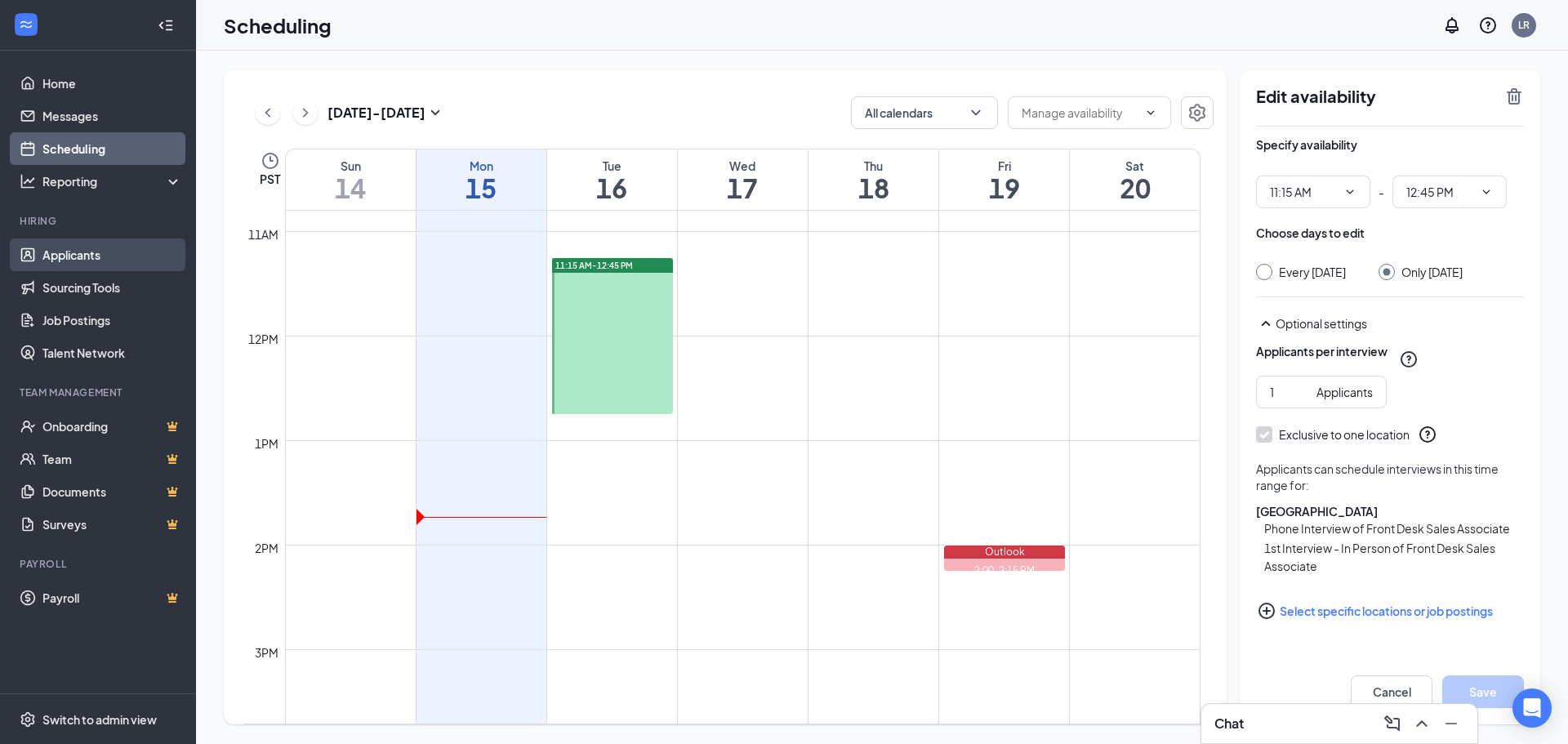
click at [53, 262] on link "Applicants" at bounding box center [112, 255] width 139 height 33
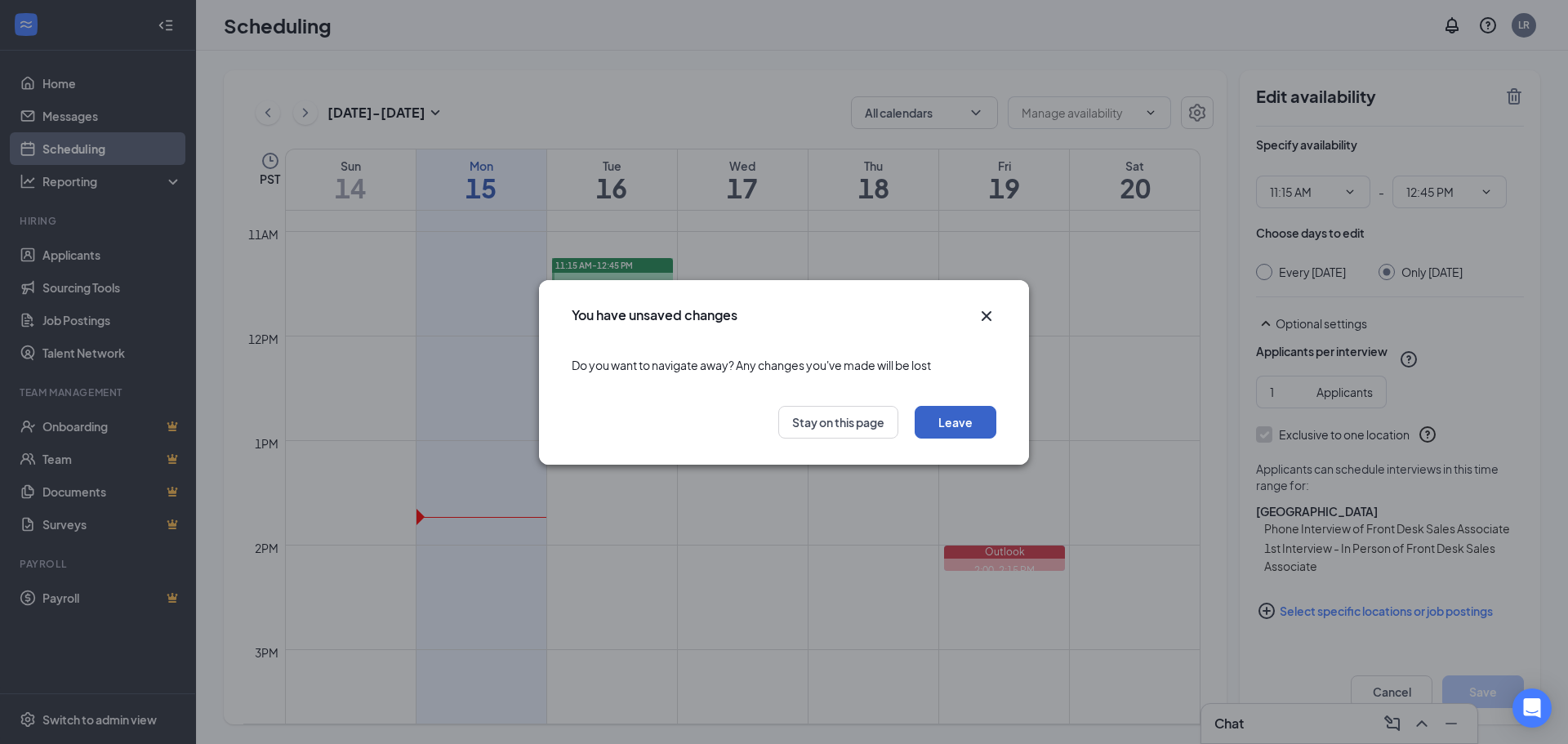
click at [957, 427] on button "Leave" at bounding box center [956, 422] width 82 height 33
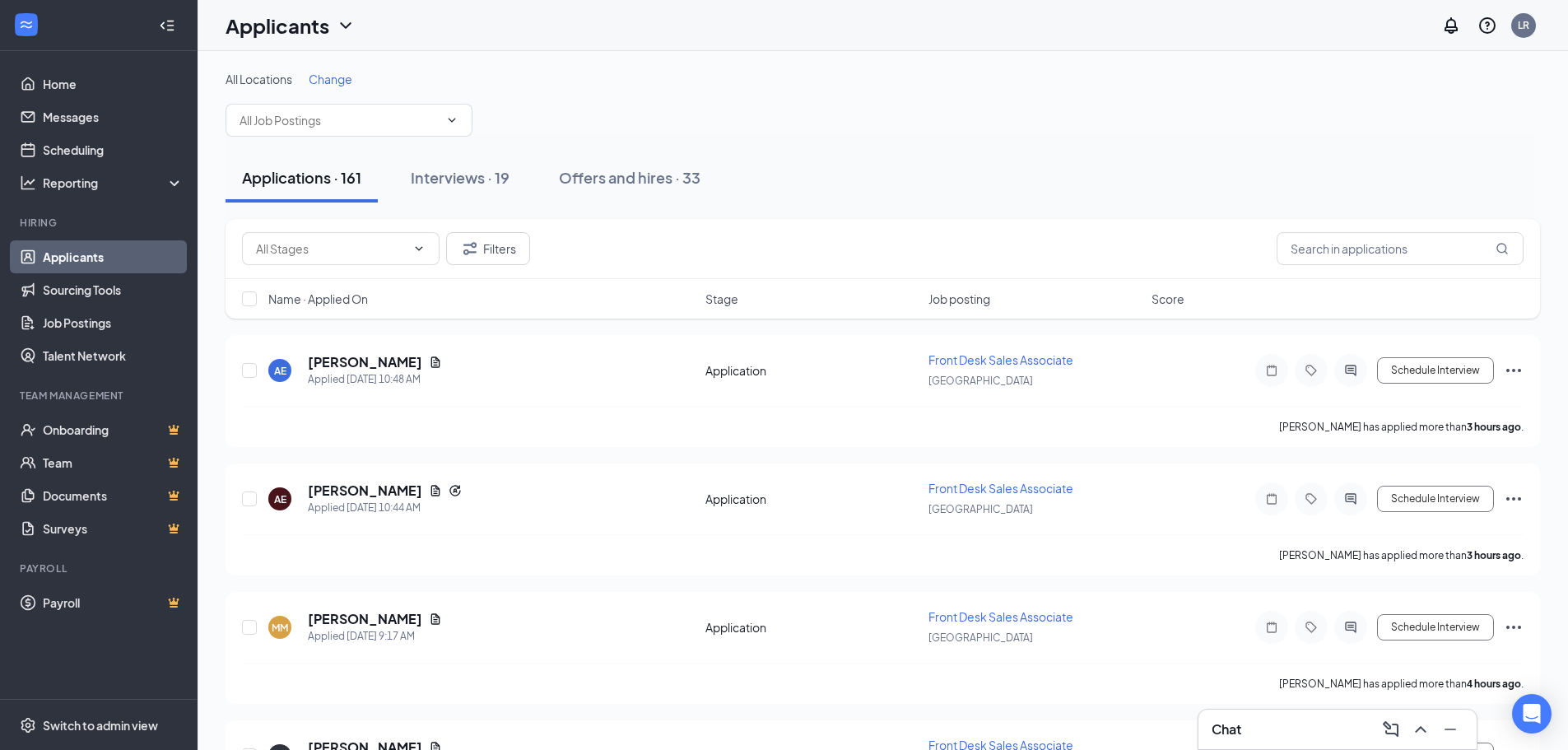
click at [338, 73] on span "Change" at bounding box center [330, 79] width 44 height 15
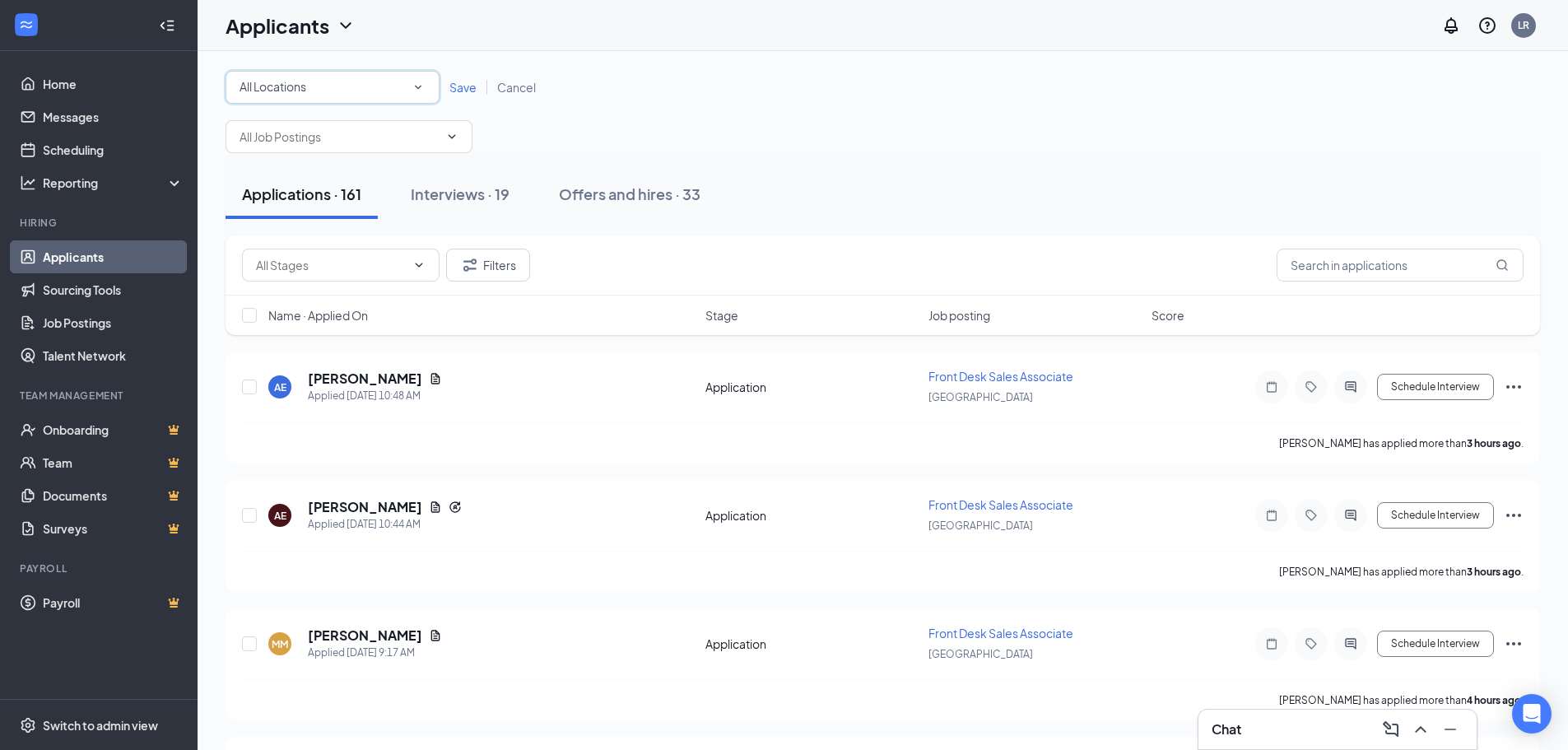
click at [337, 86] on div "All Locations" at bounding box center [332, 88] width 186 height 20
click at [331, 214] on div "[GEOGRAPHIC_DATA]" at bounding box center [332, 213] width 188 height 20
click at [461, 85] on span "Save" at bounding box center [463, 88] width 27 height 15
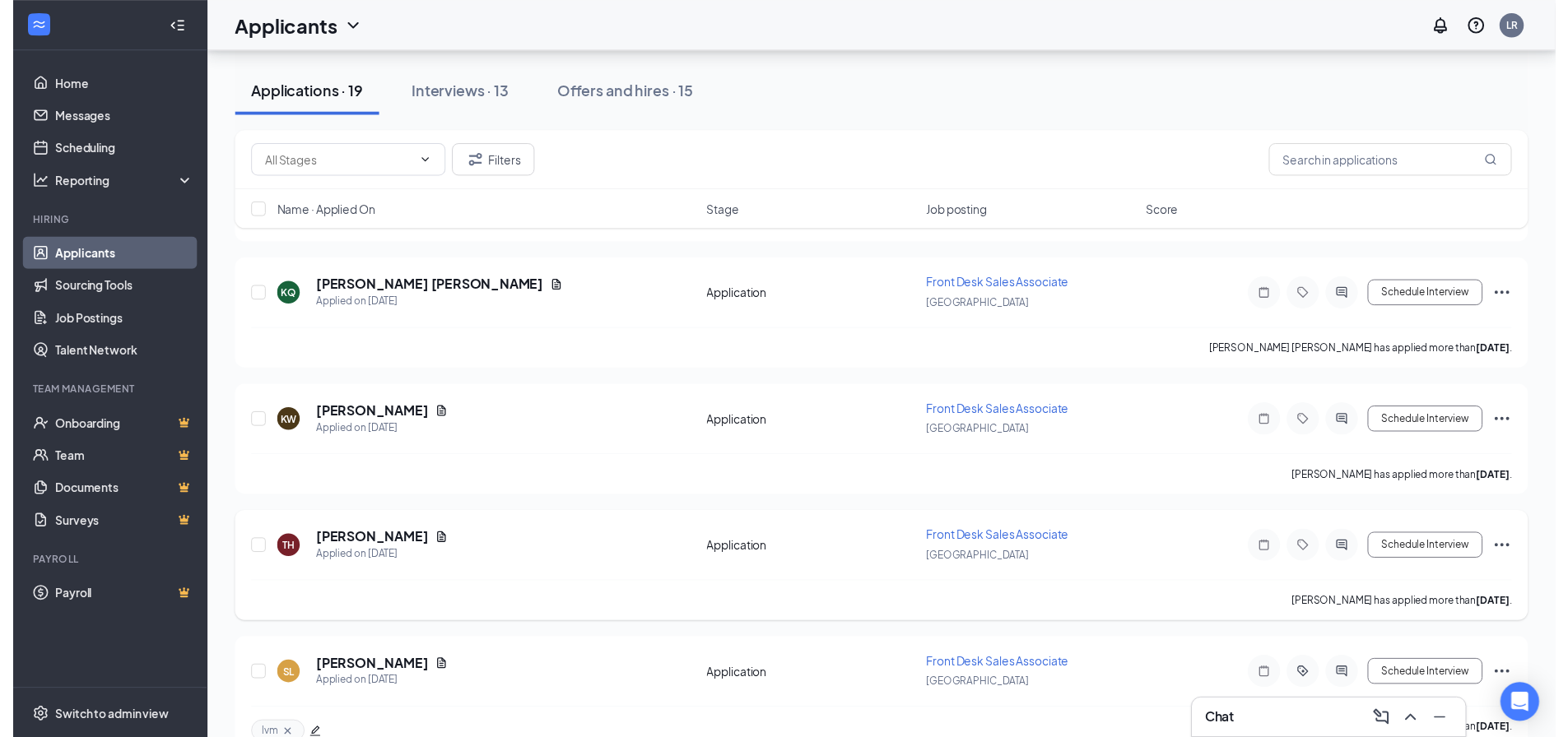
scroll to position [1481, 0]
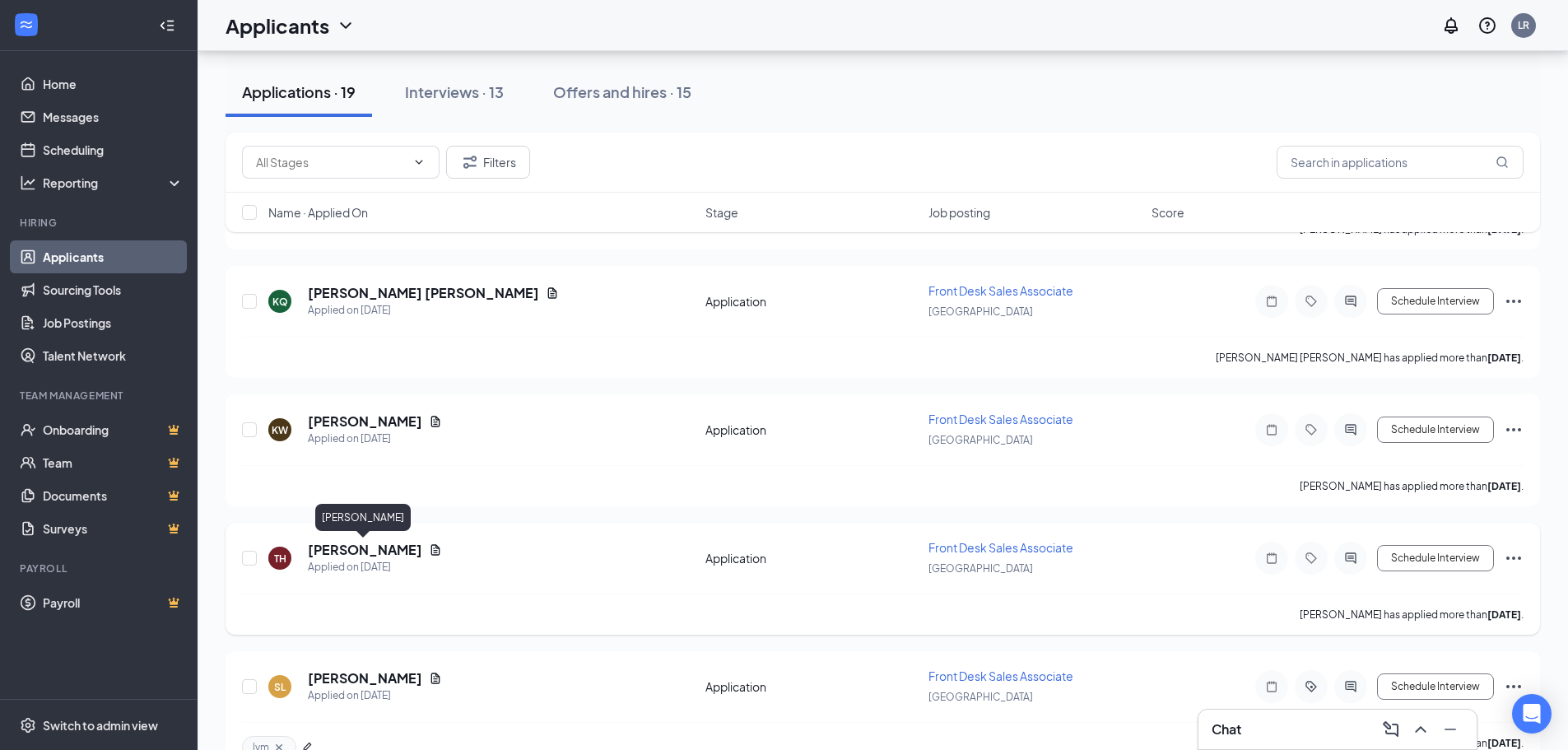
click at [363, 556] on h5 "[PERSON_NAME]" at bounding box center [365, 550] width 114 height 18
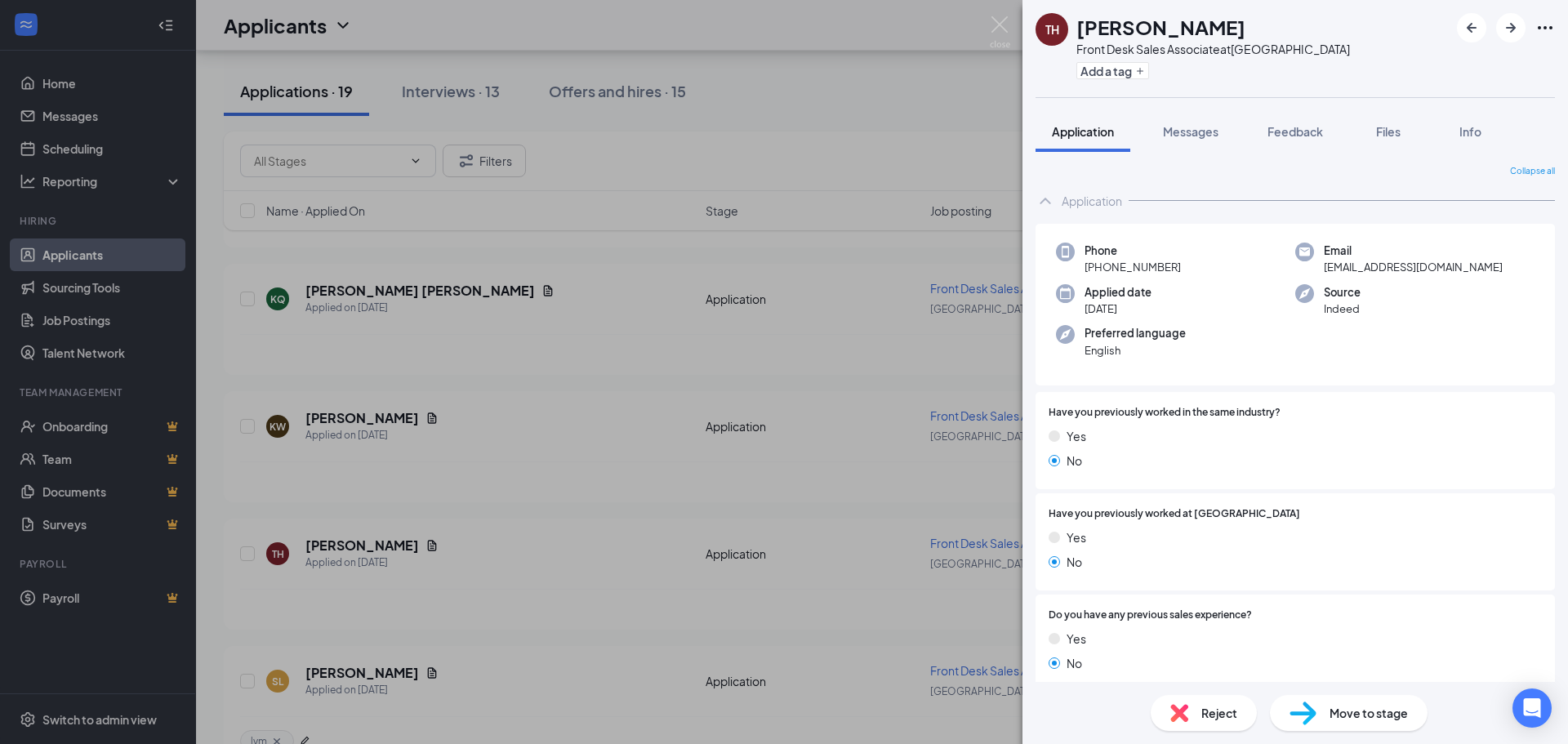
click at [1325, 704] on div "Move to stage" at bounding box center [1349, 713] width 158 height 36
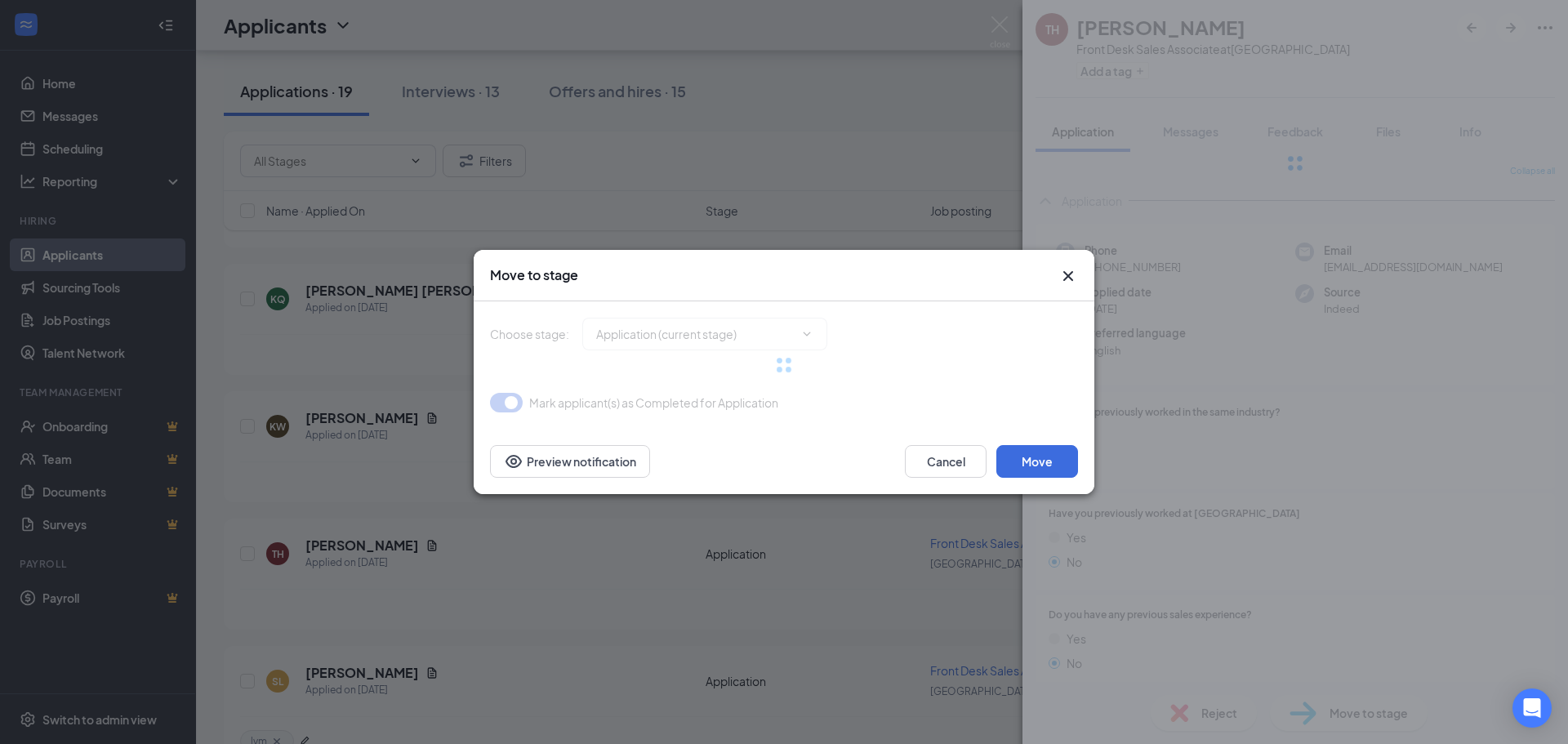
type input "Phone Interview (next stage)"
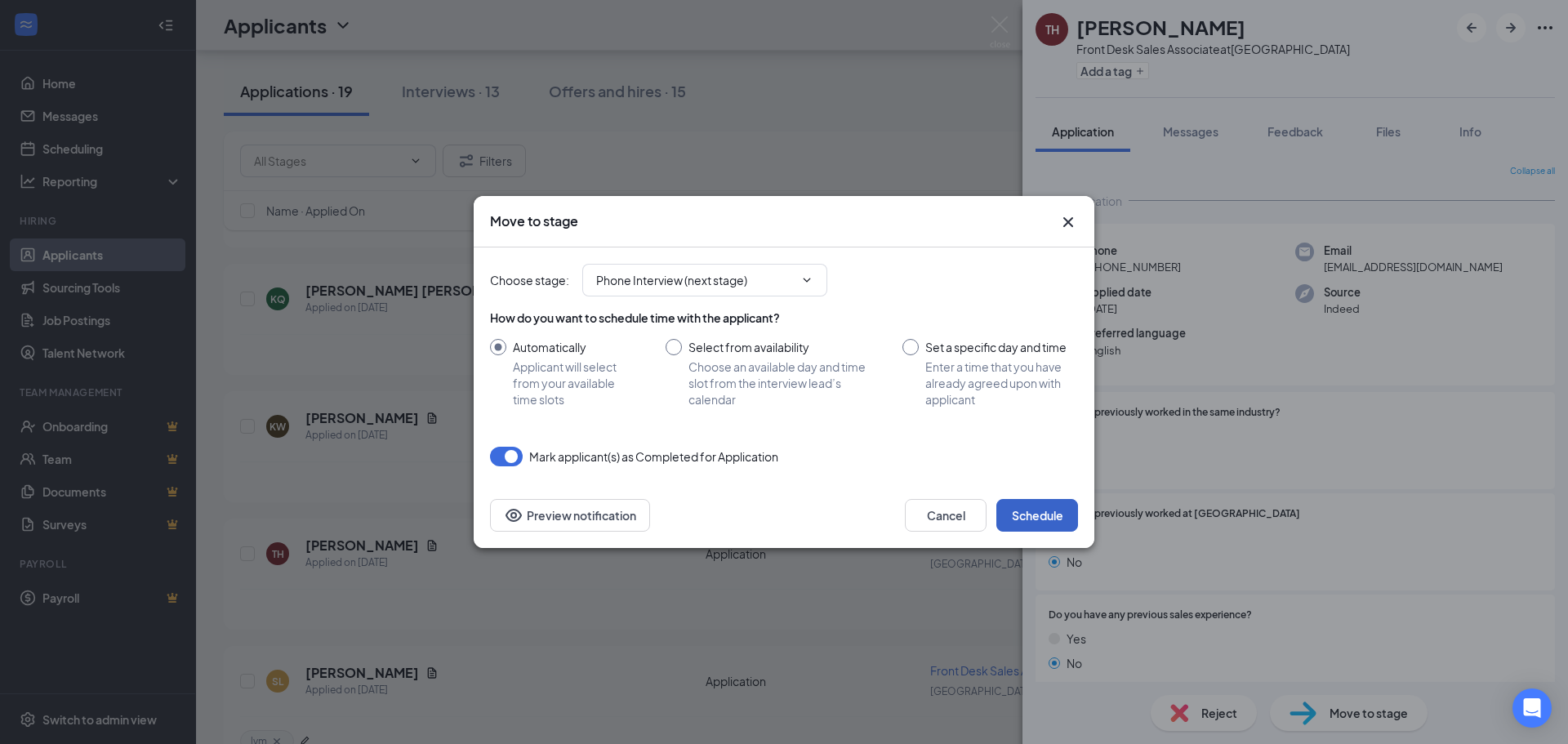
click at [1051, 518] on button "Schedule" at bounding box center [1038, 515] width 82 height 33
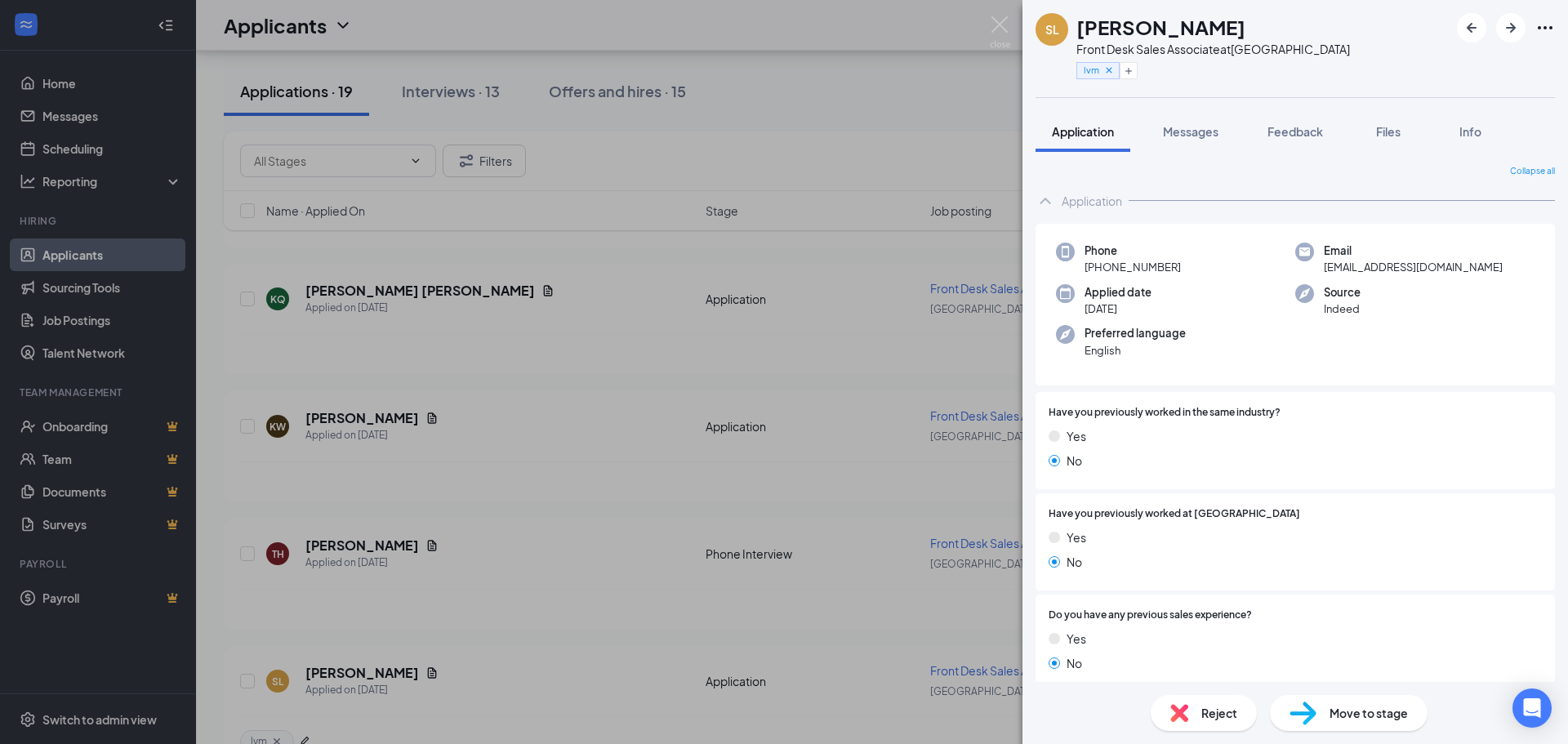
click at [1010, 19] on div "SL [PERSON_NAME] Front Desk Sales Associate at [GEOGRAPHIC_DATA] lvm Applicatio…" at bounding box center [784, 372] width 1568 height 744
click at [1005, 21] on div "Applicants LR" at bounding box center [882, 25] width 1373 height 51
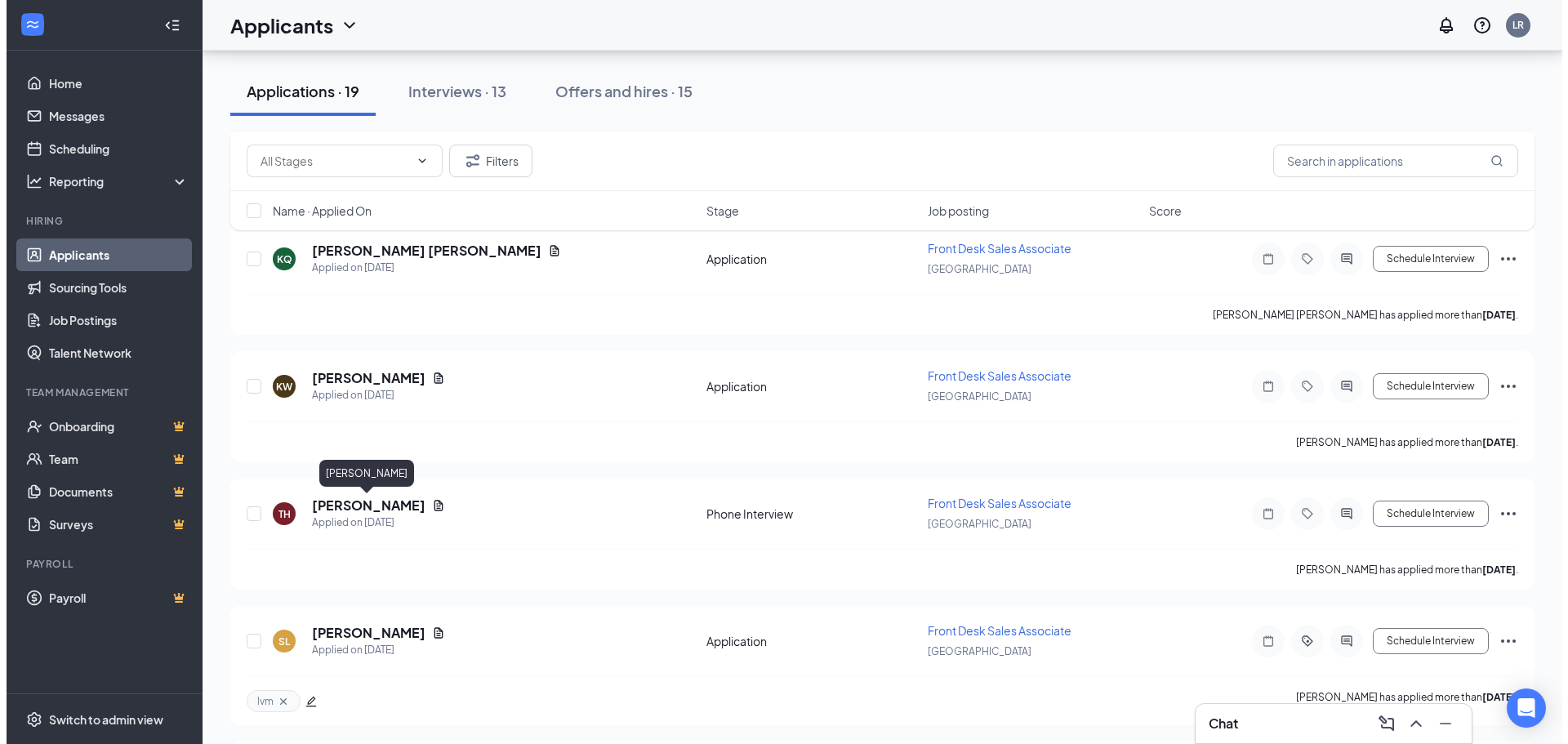
scroll to position [1470, 0]
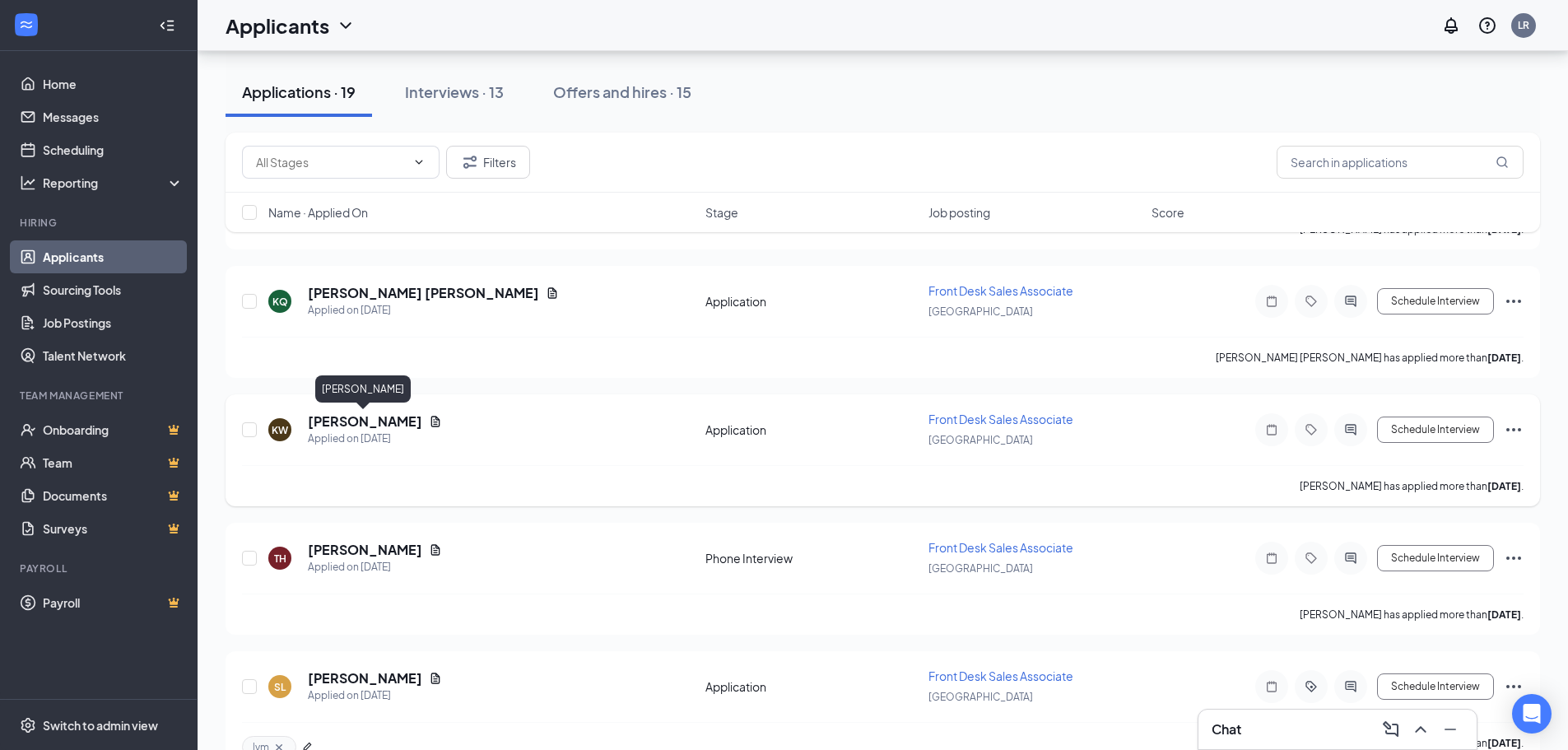
click at [359, 419] on h5 "[PERSON_NAME]" at bounding box center [365, 422] width 114 height 18
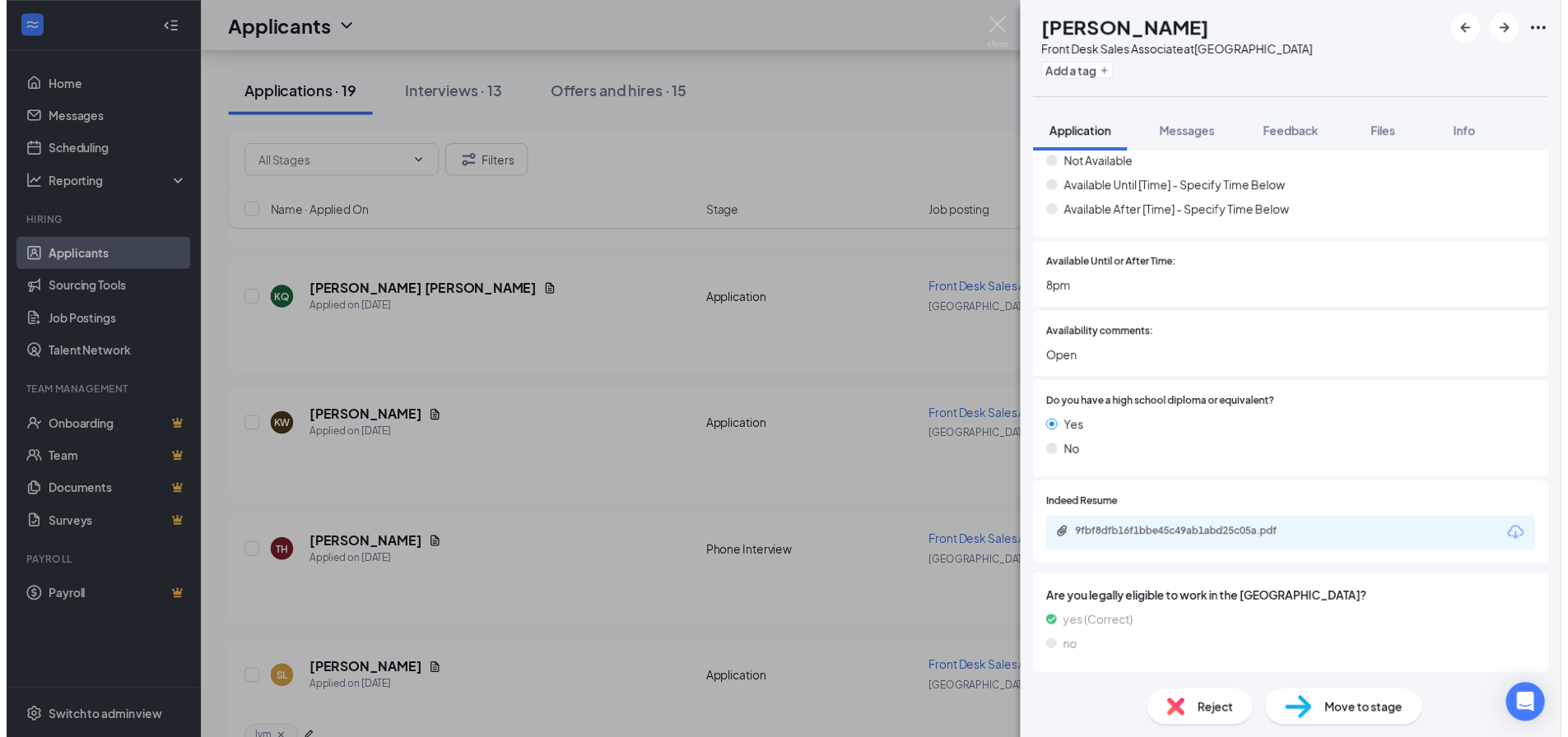
scroll to position [1685, 0]
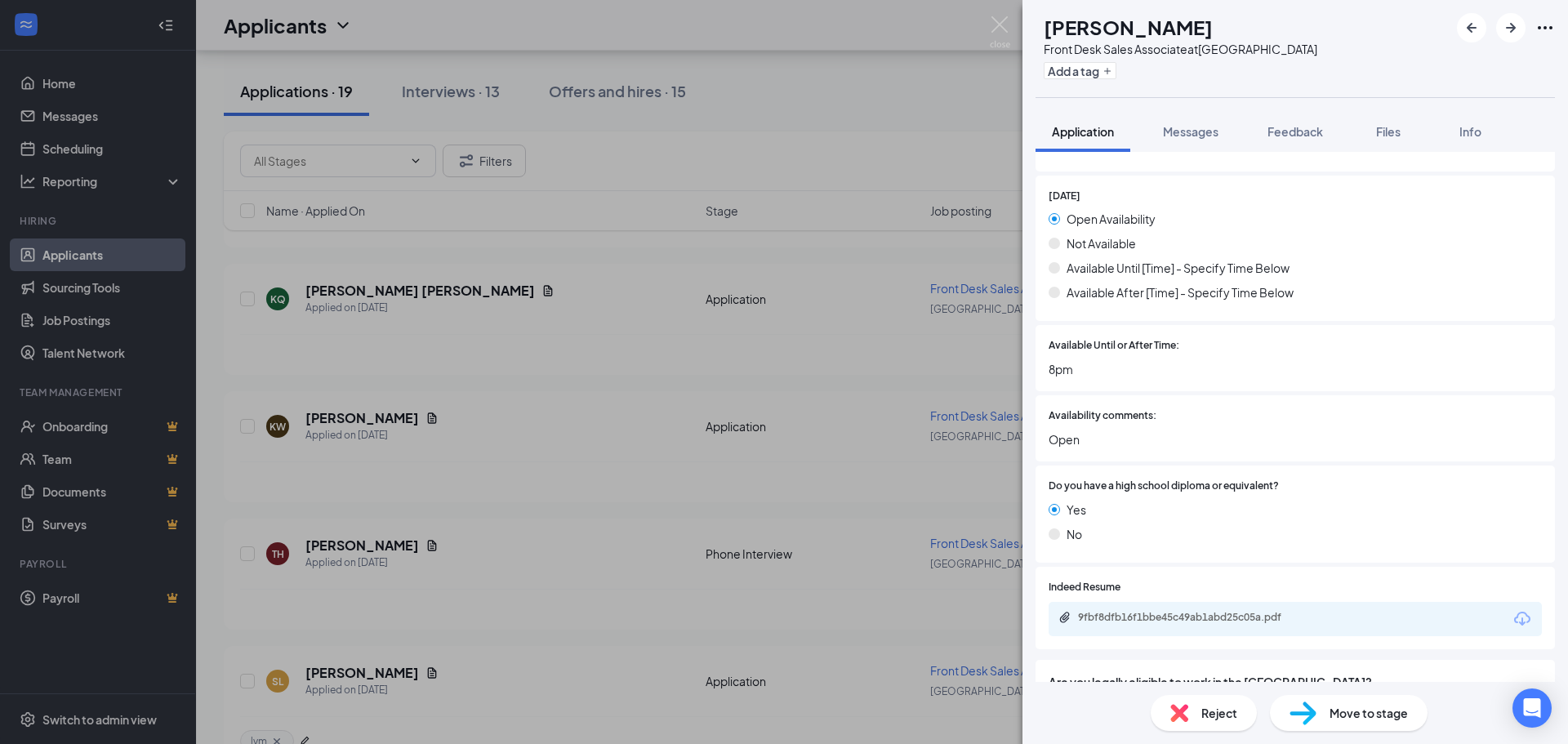
click at [1333, 710] on span "Move to stage" at bounding box center [1369, 713] width 79 height 18
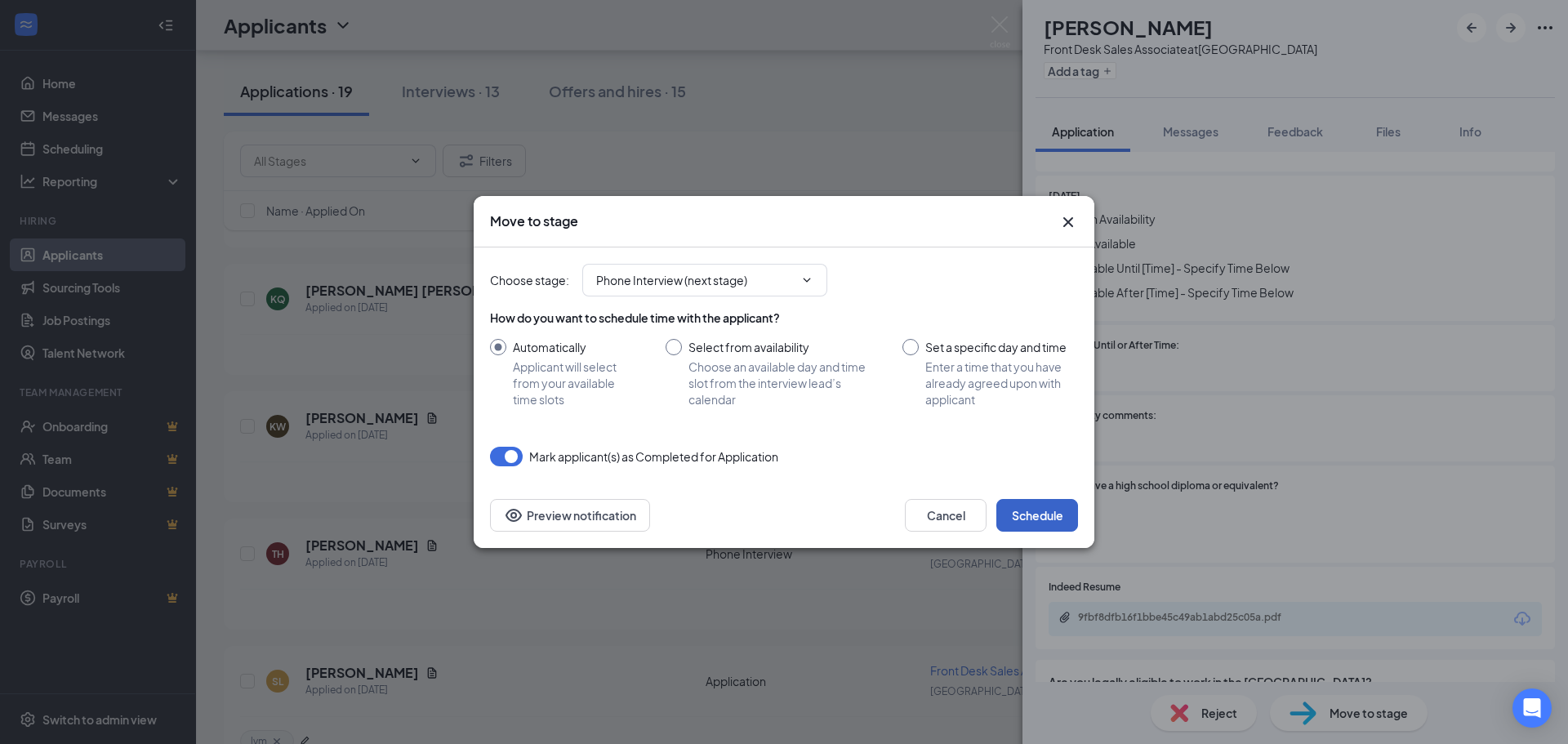
click at [1058, 508] on button "Schedule" at bounding box center [1038, 515] width 82 height 33
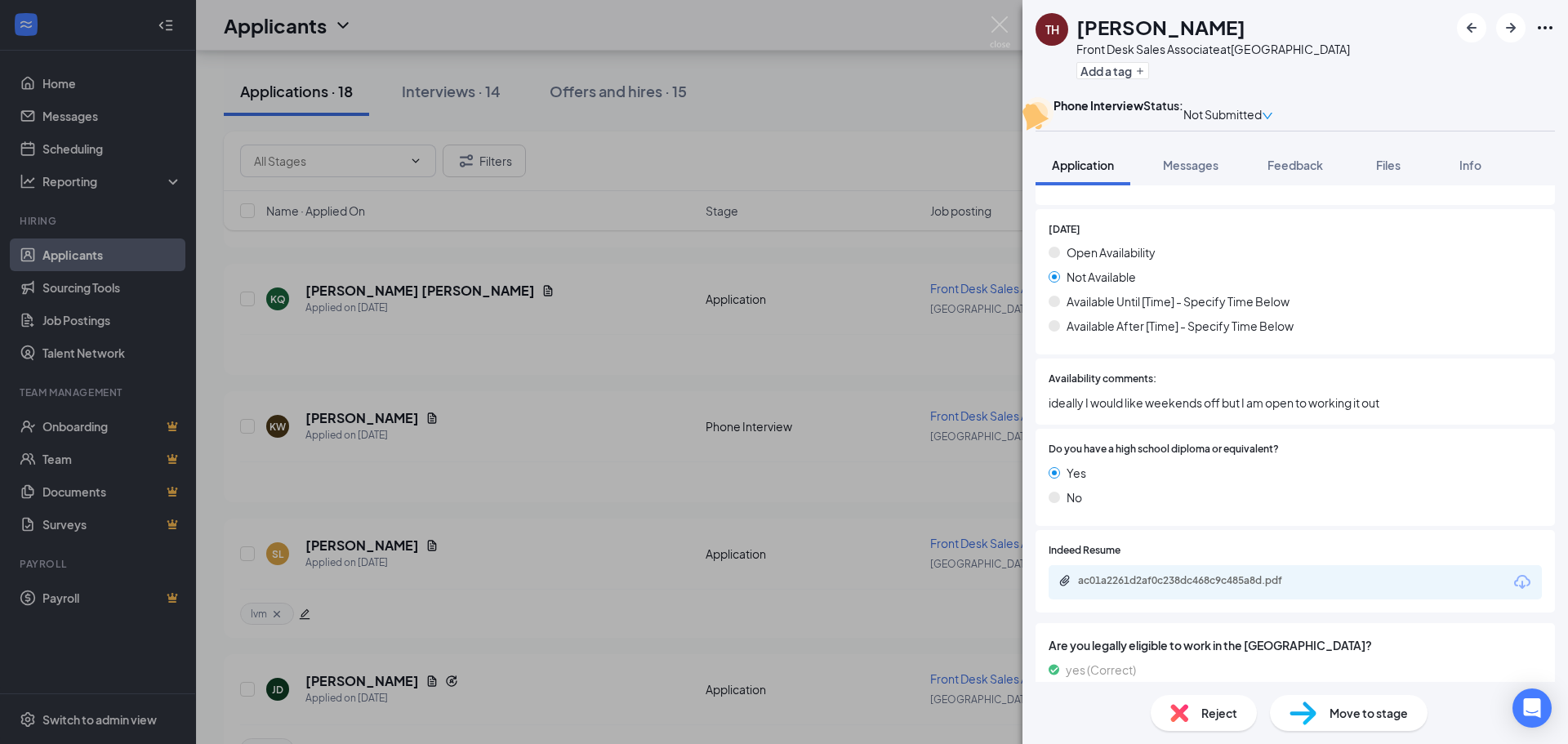
click at [1013, 22] on div "TH [PERSON_NAME] Front Desk Sales Associate at [GEOGRAPHIC_DATA] Add a tag Phon…" at bounding box center [784, 372] width 1568 height 744
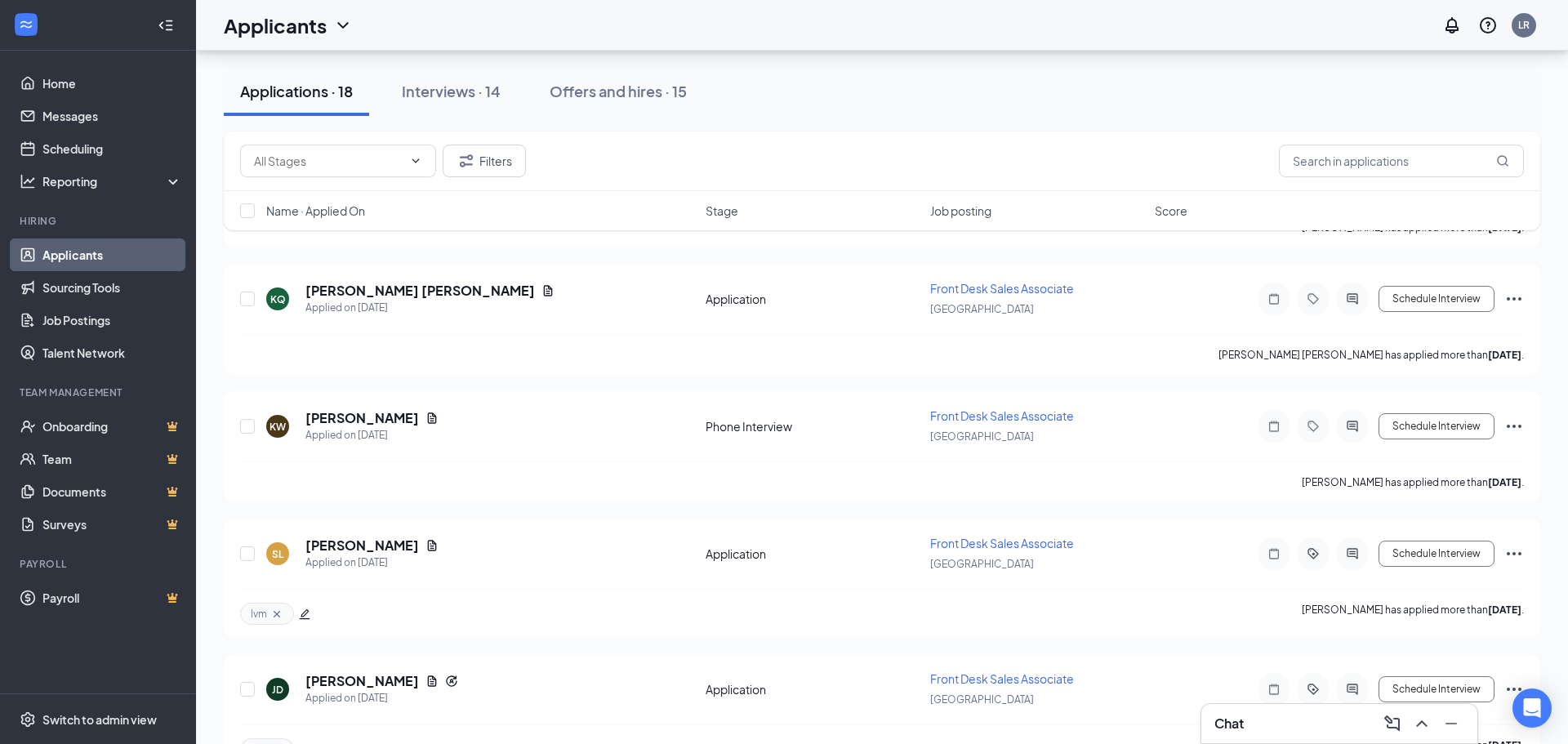
click at [1007, 27] on div "Applicants LR" at bounding box center [882, 25] width 1373 height 51
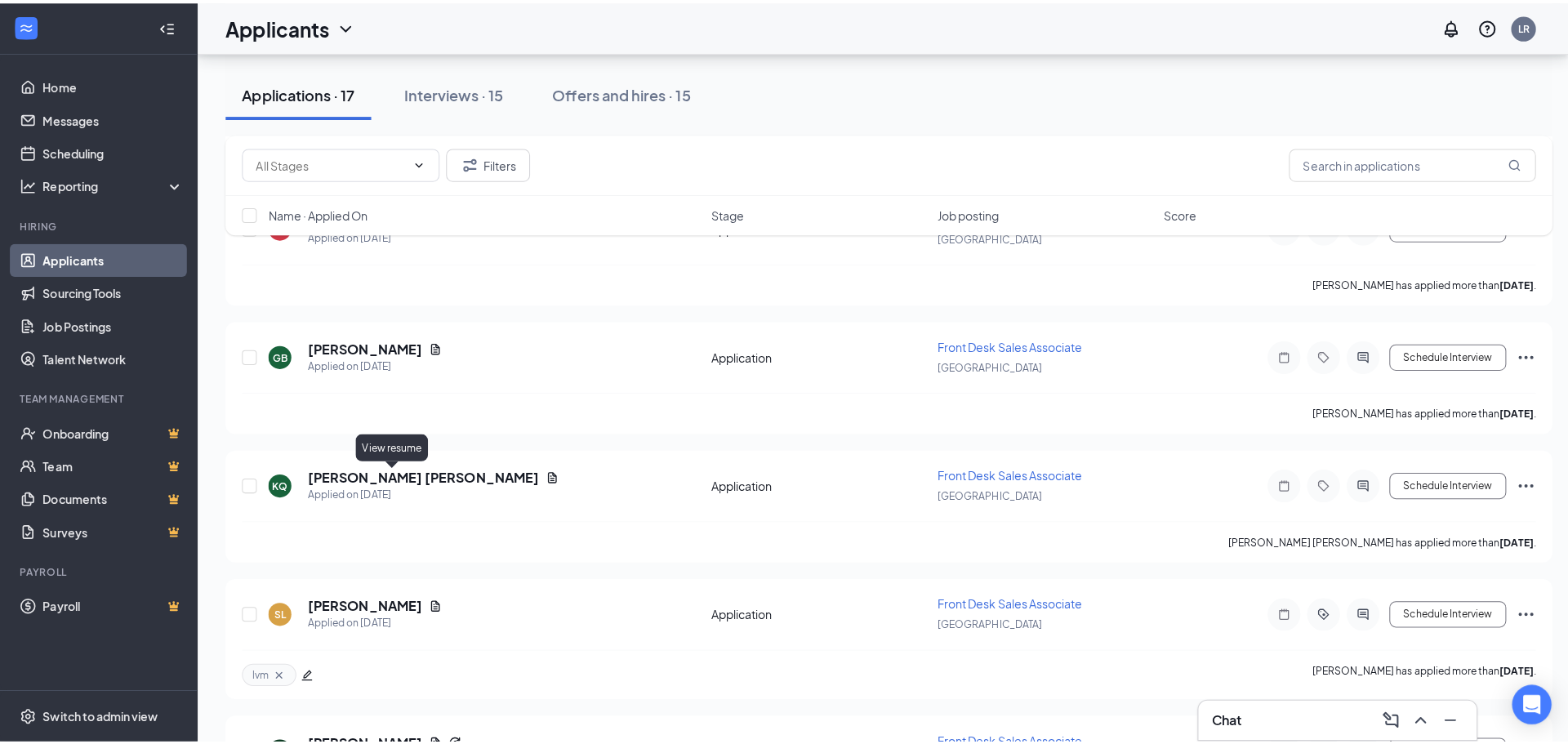
scroll to position [1225, 0]
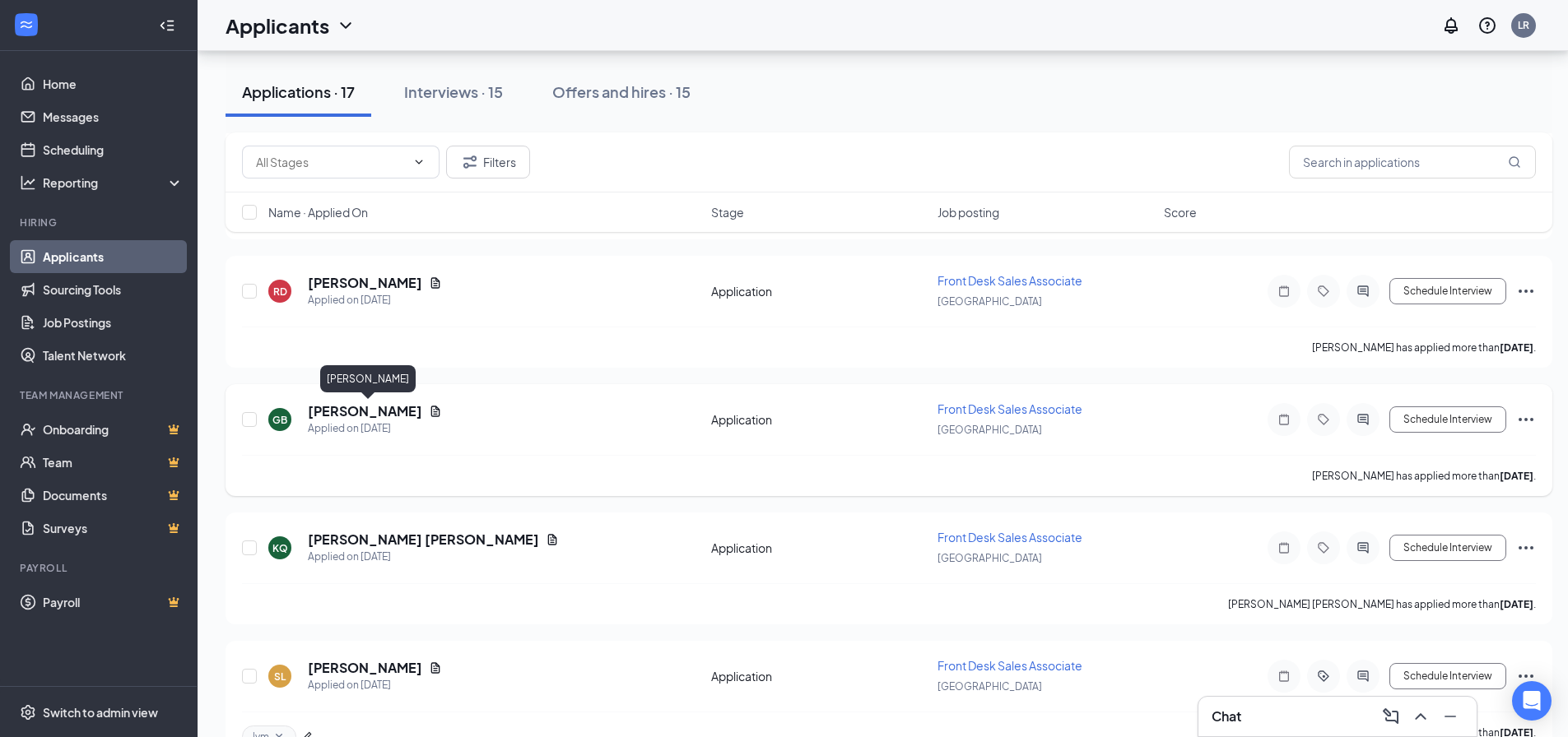
click at [376, 408] on h5 "[PERSON_NAME]" at bounding box center [365, 411] width 114 height 18
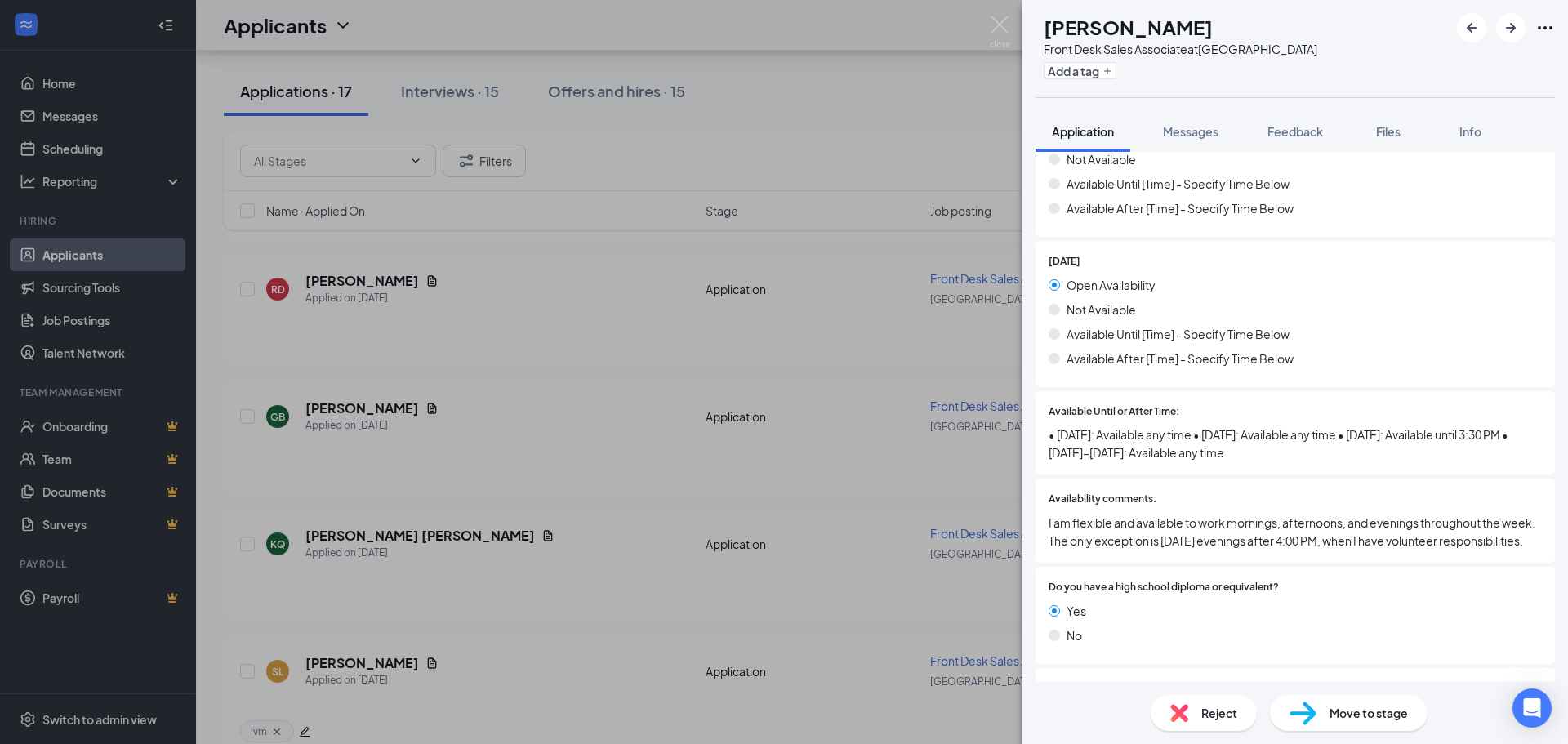
scroll to position [1715, 0]
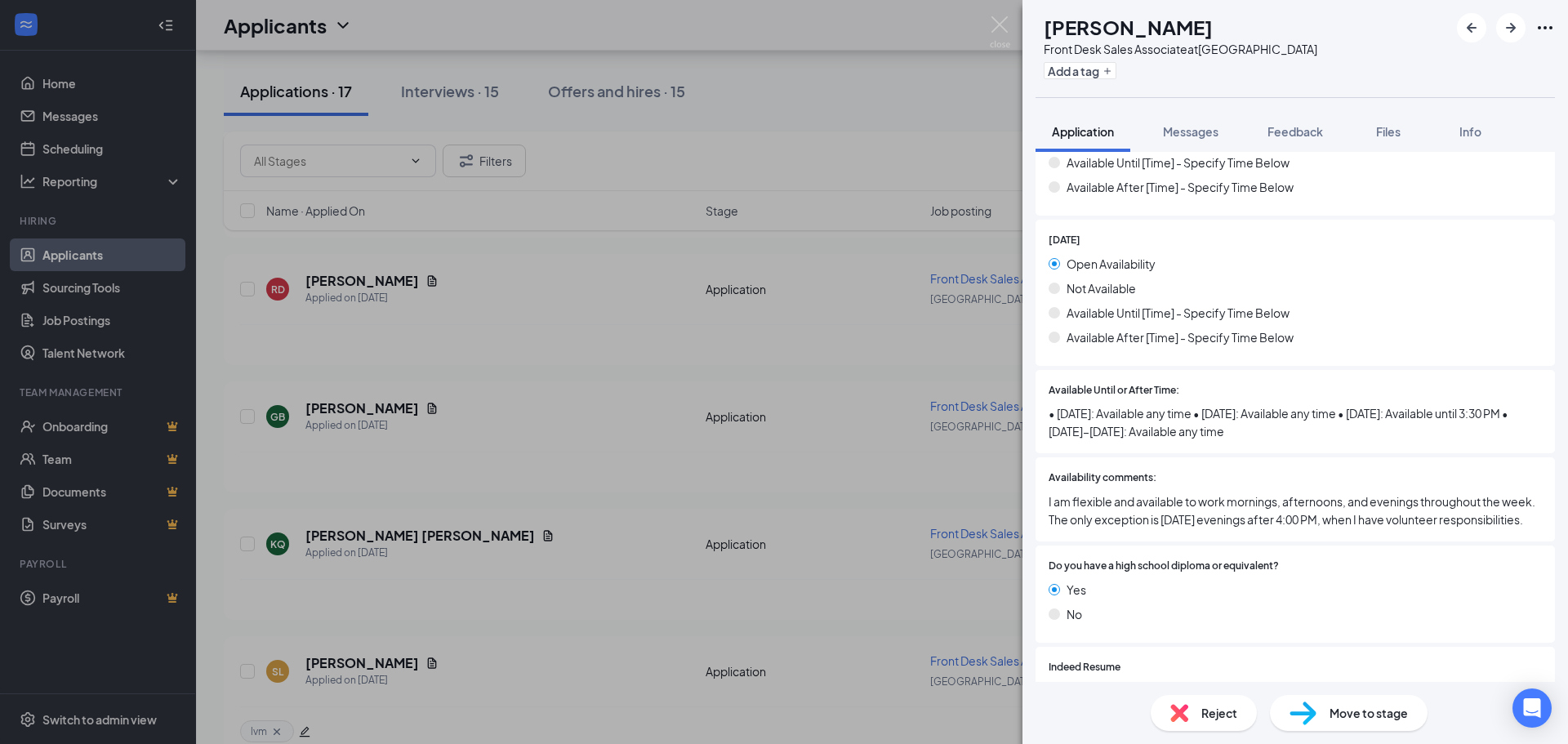
click at [1350, 710] on span "Move to stage" at bounding box center [1369, 713] width 79 height 18
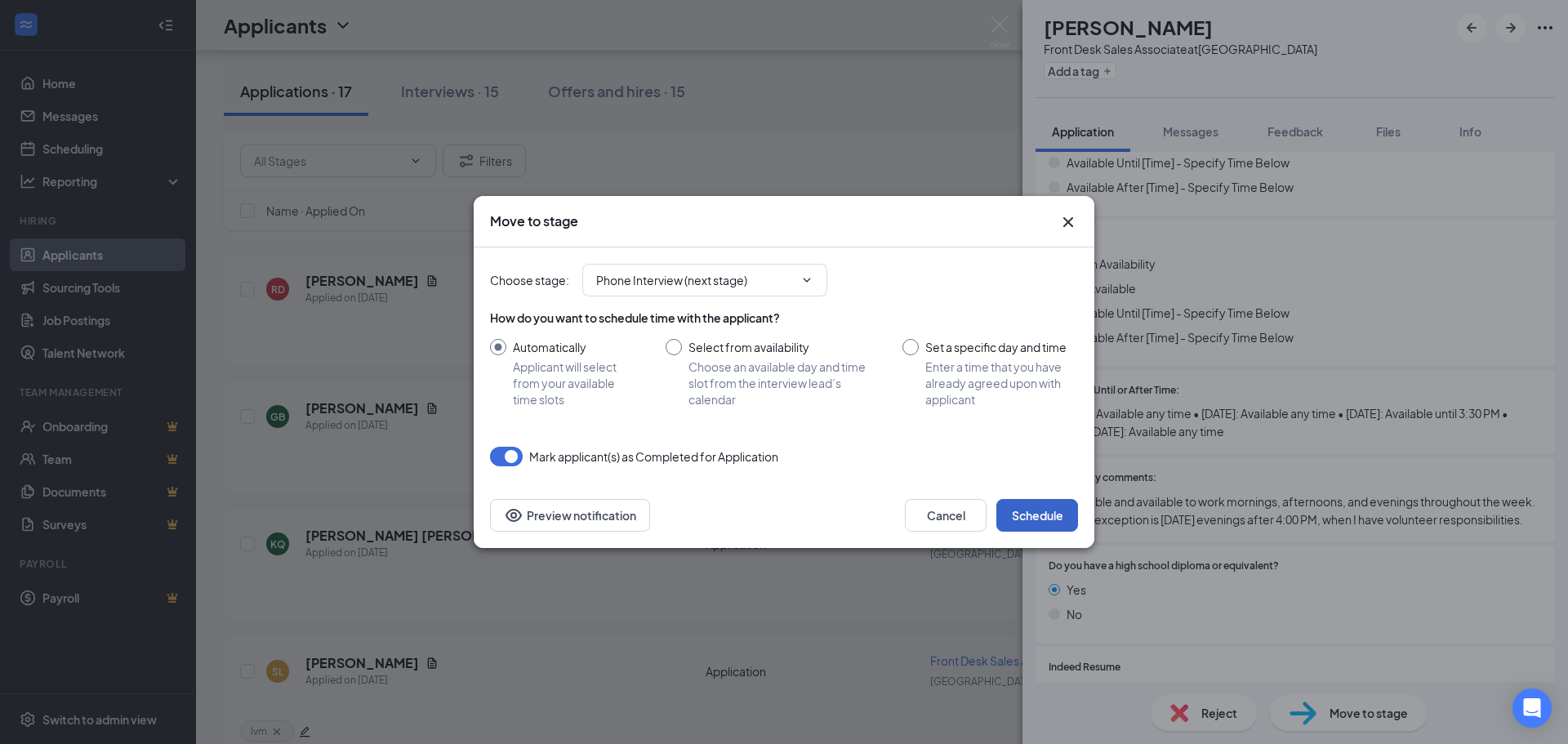
click at [1026, 503] on button "Schedule" at bounding box center [1038, 515] width 82 height 33
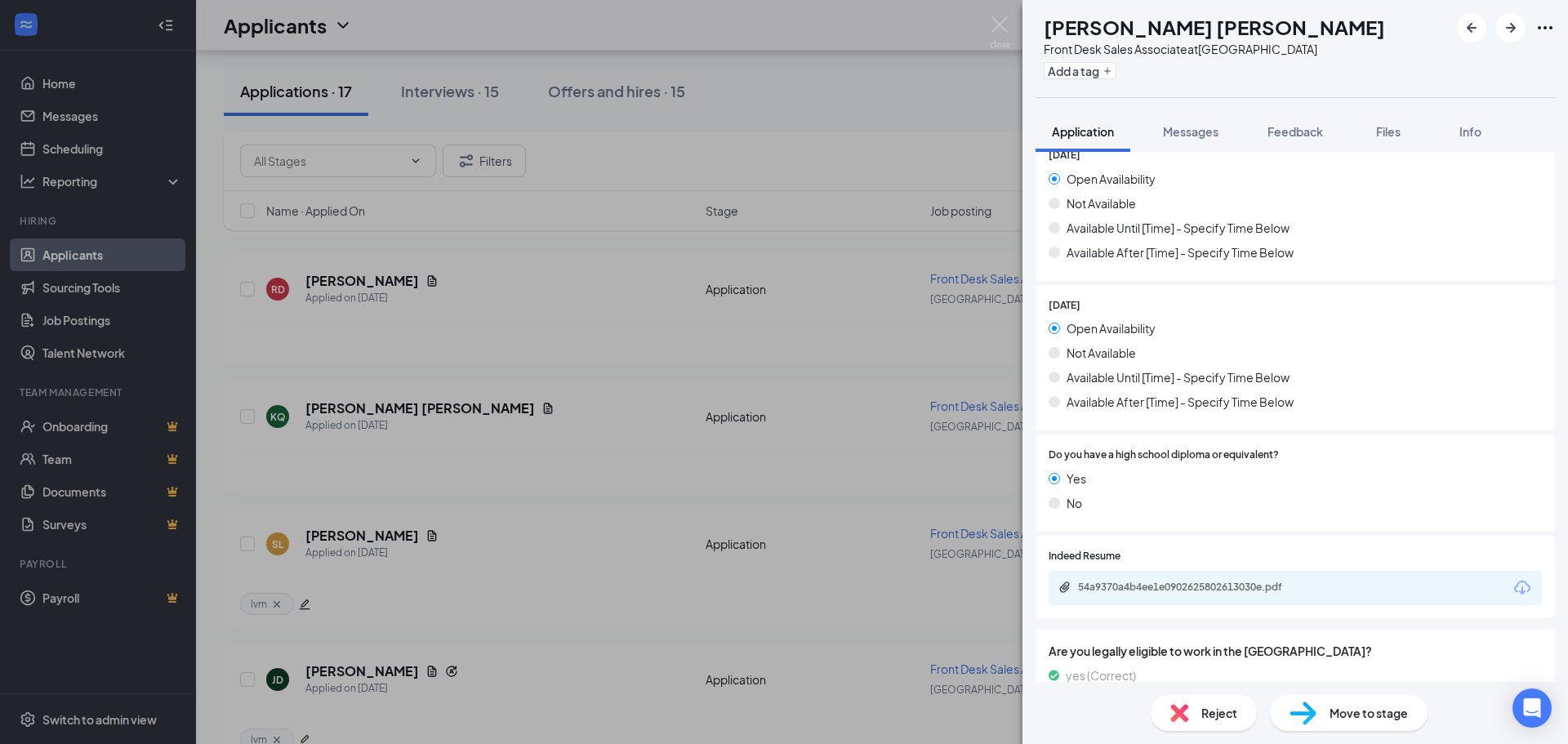
scroll to position [1659, 0]
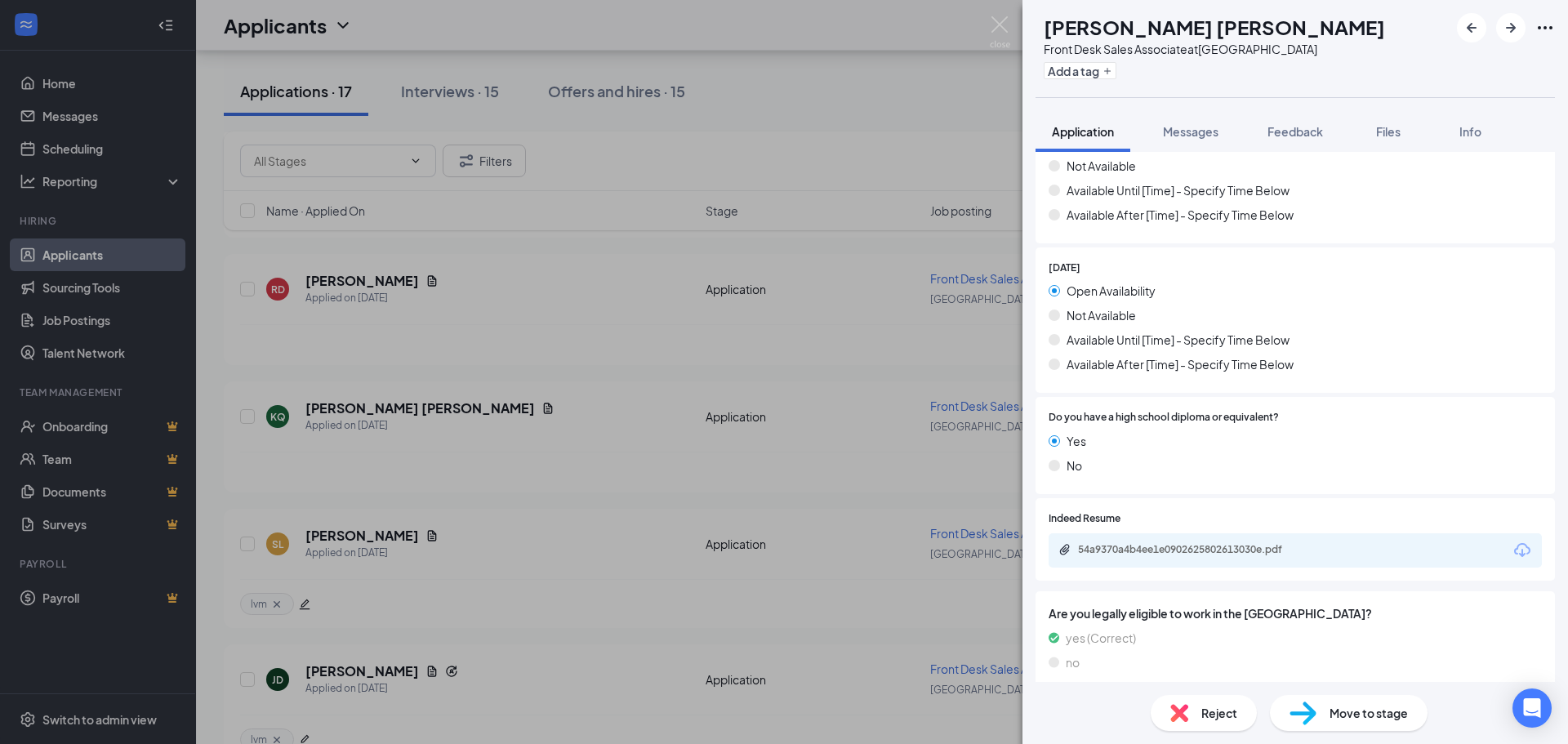
click at [1304, 705] on img at bounding box center [1303, 713] width 27 height 24
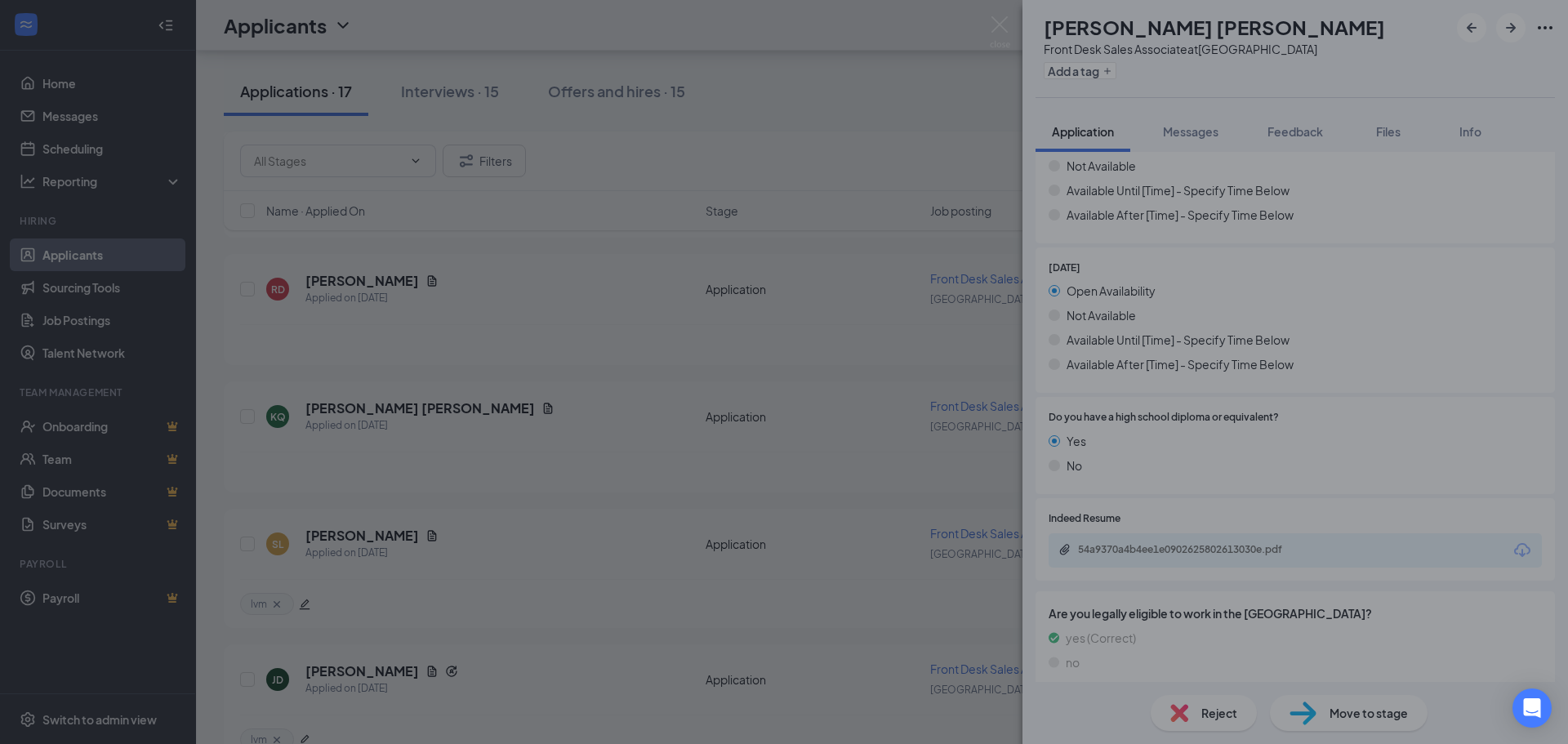
scroll to position [1653, 0]
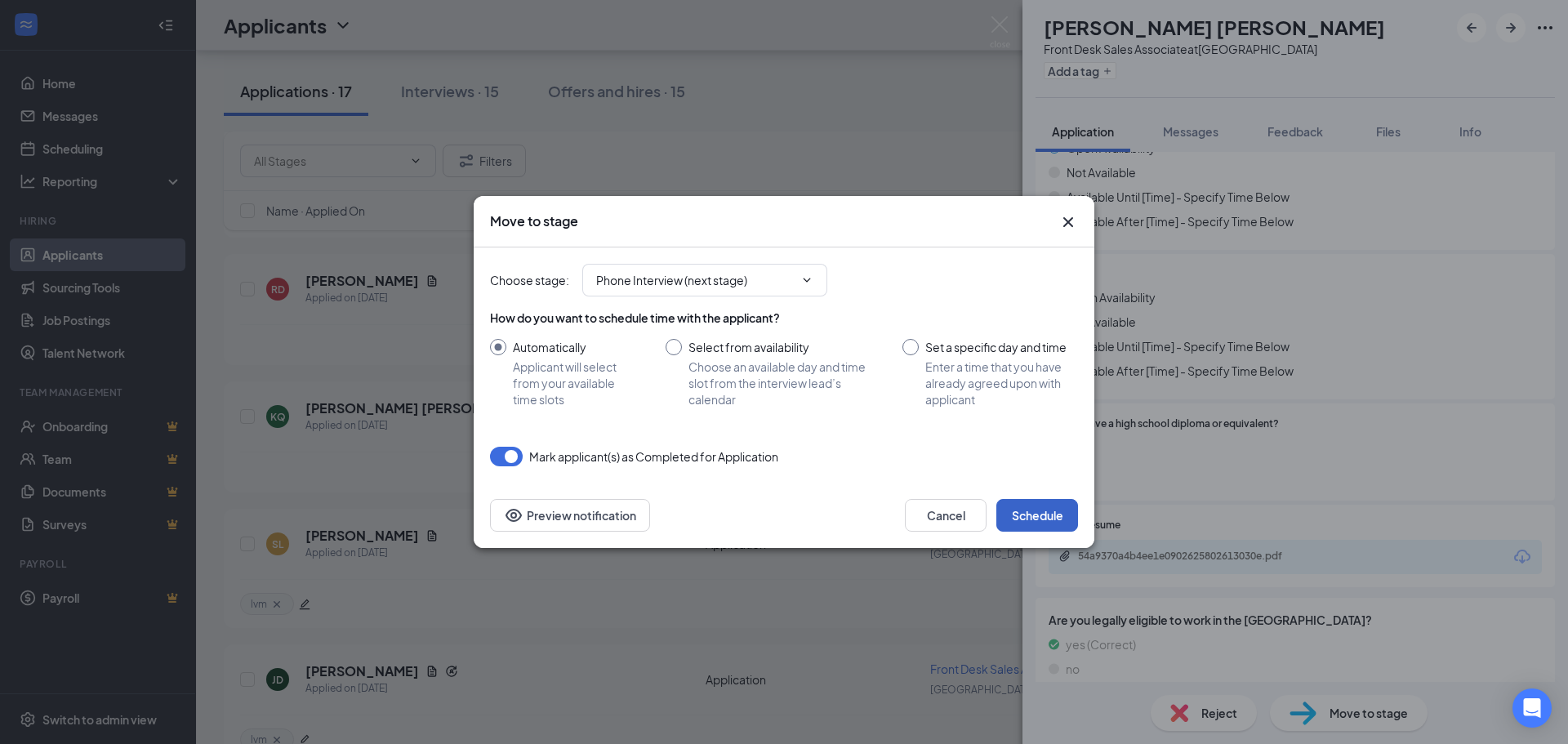
click at [1052, 515] on button "Schedule" at bounding box center [1038, 515] width 82 height 33
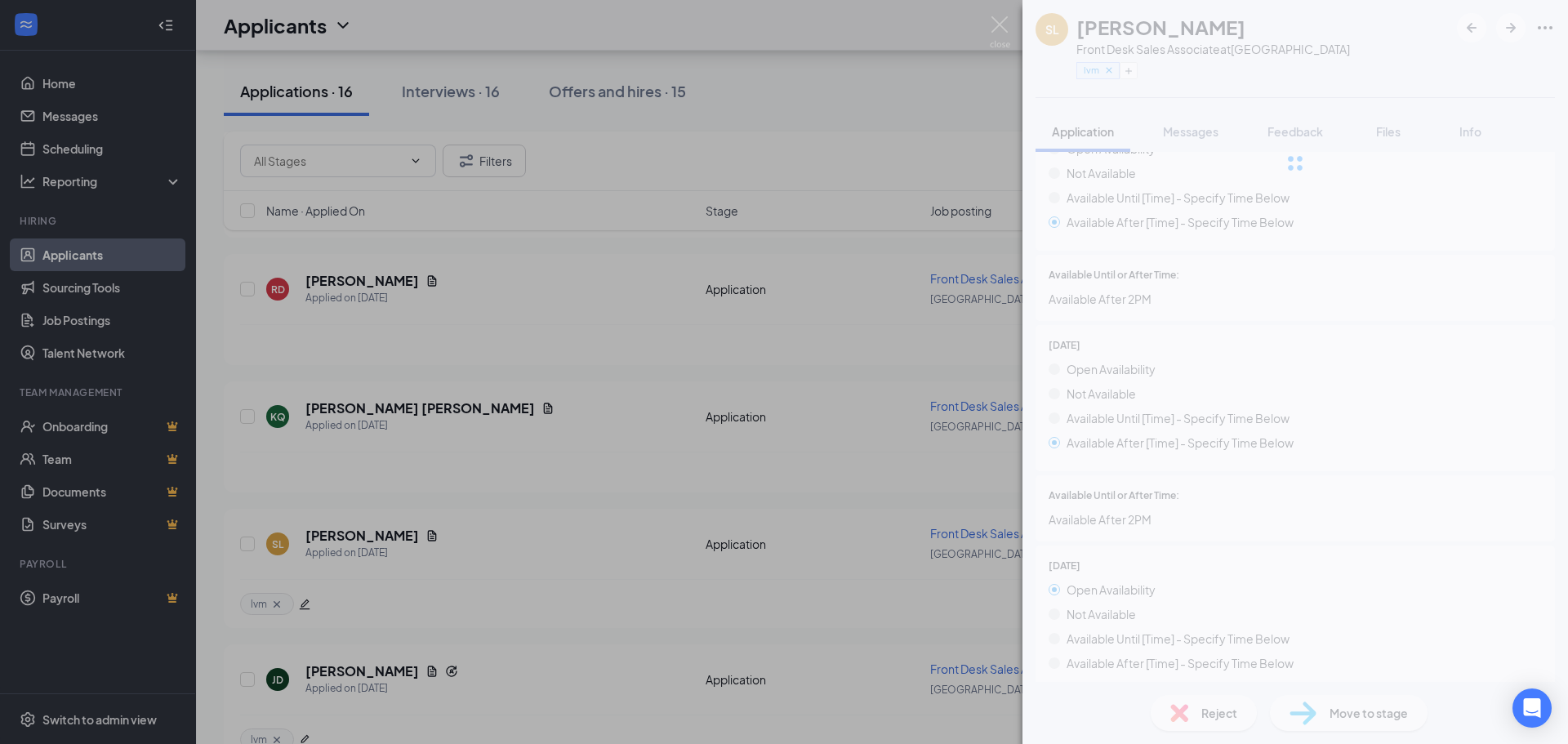
scroll to position [1447, 0]
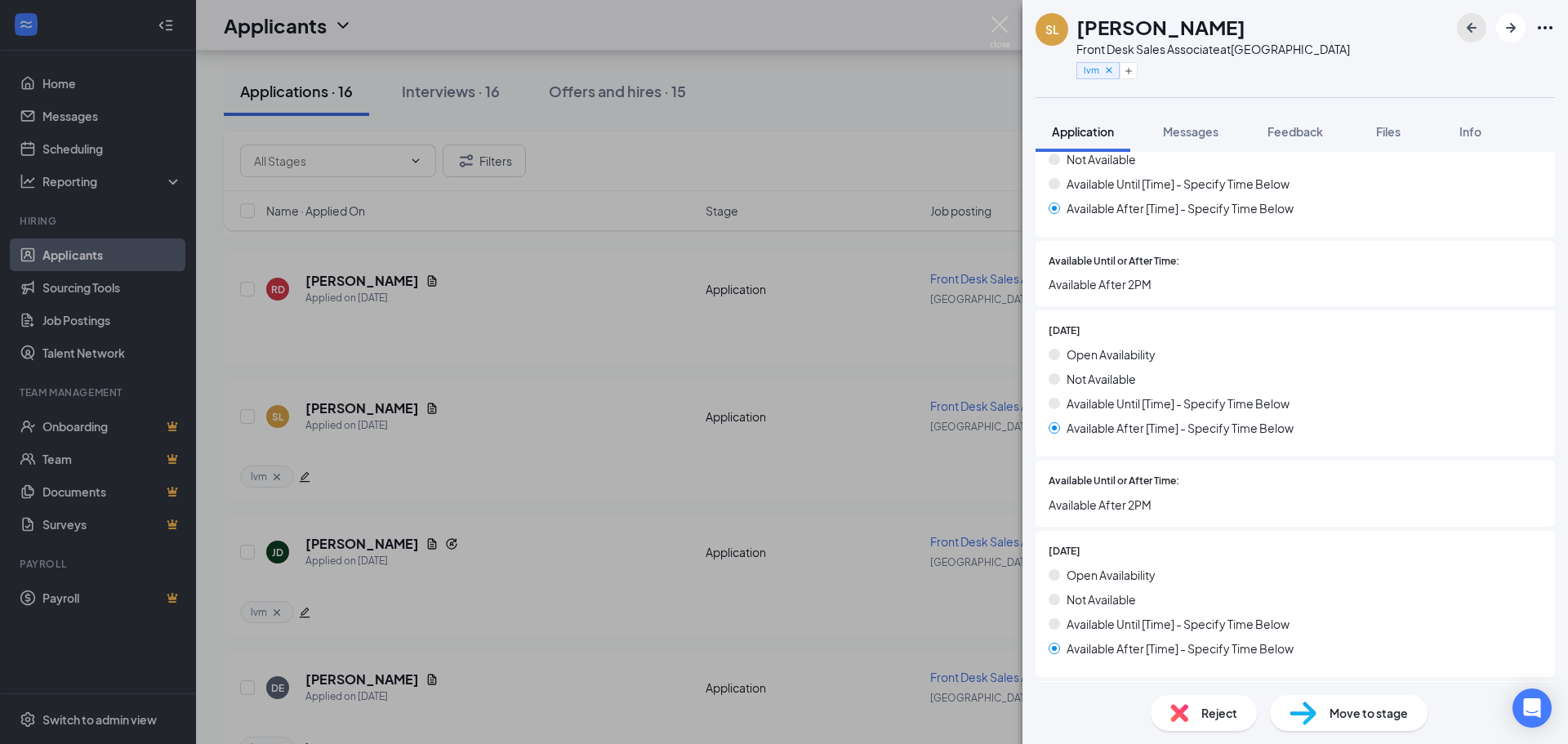
click at [1474, 23] on icon "ArrowLeftNew" at bounding box center [1472, 28] width 20 height 20
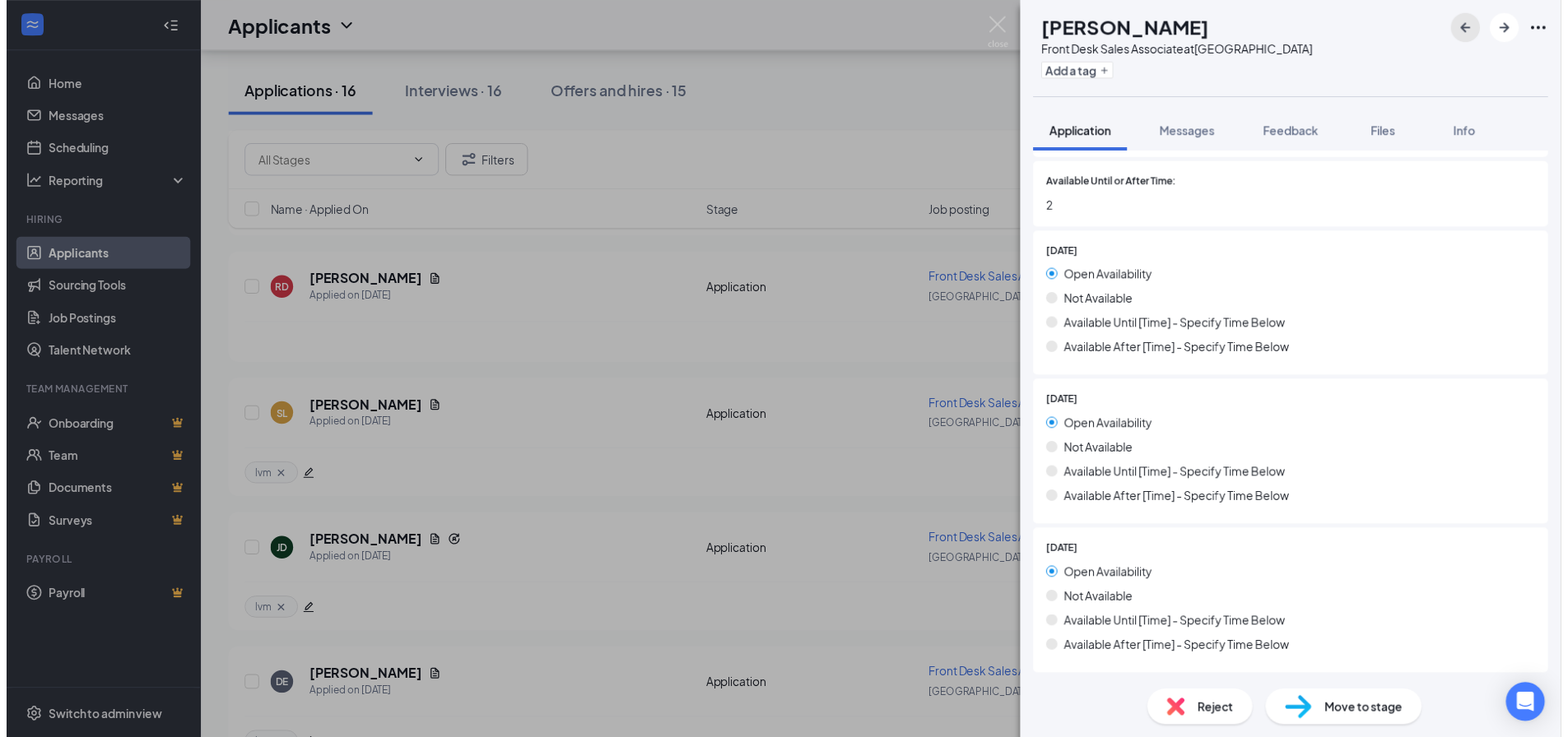
scroll to position [1563, 0]
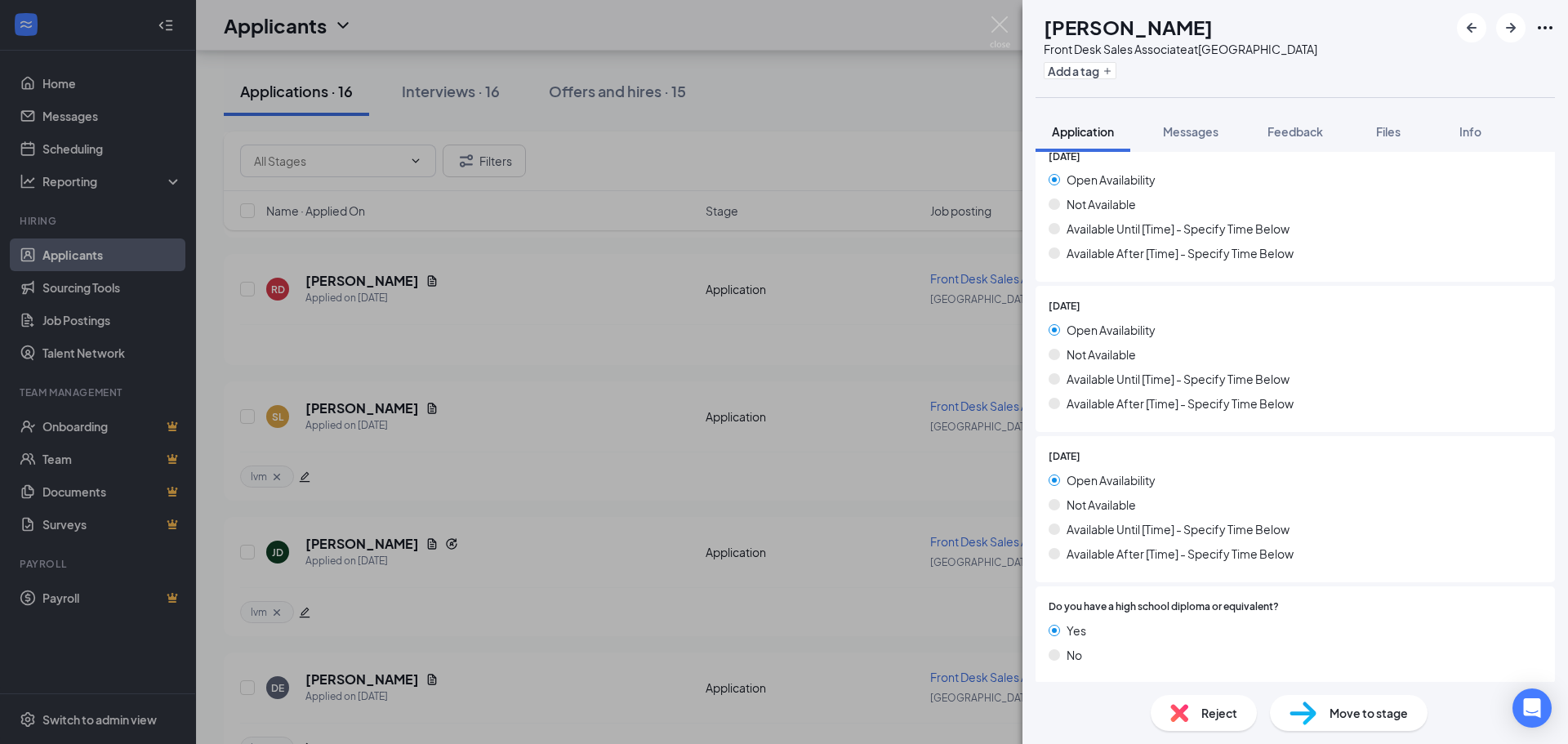
click at [1250, 710] on div "Reject" at bounding box center [1204, 713] width 106 height 36
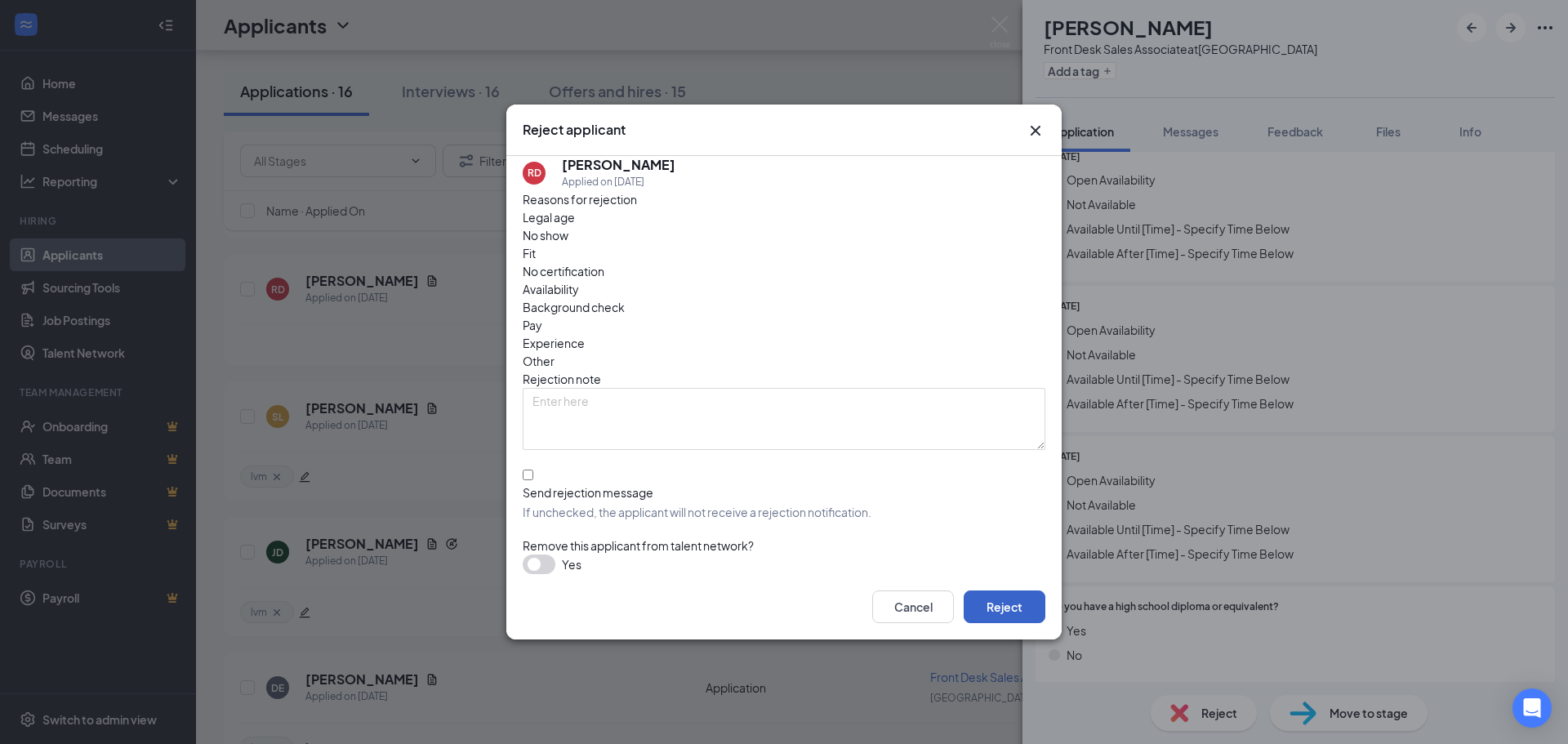
click at [1038, 600] on button "Reject" at bounding box center [1005, 607] width 82 height 33
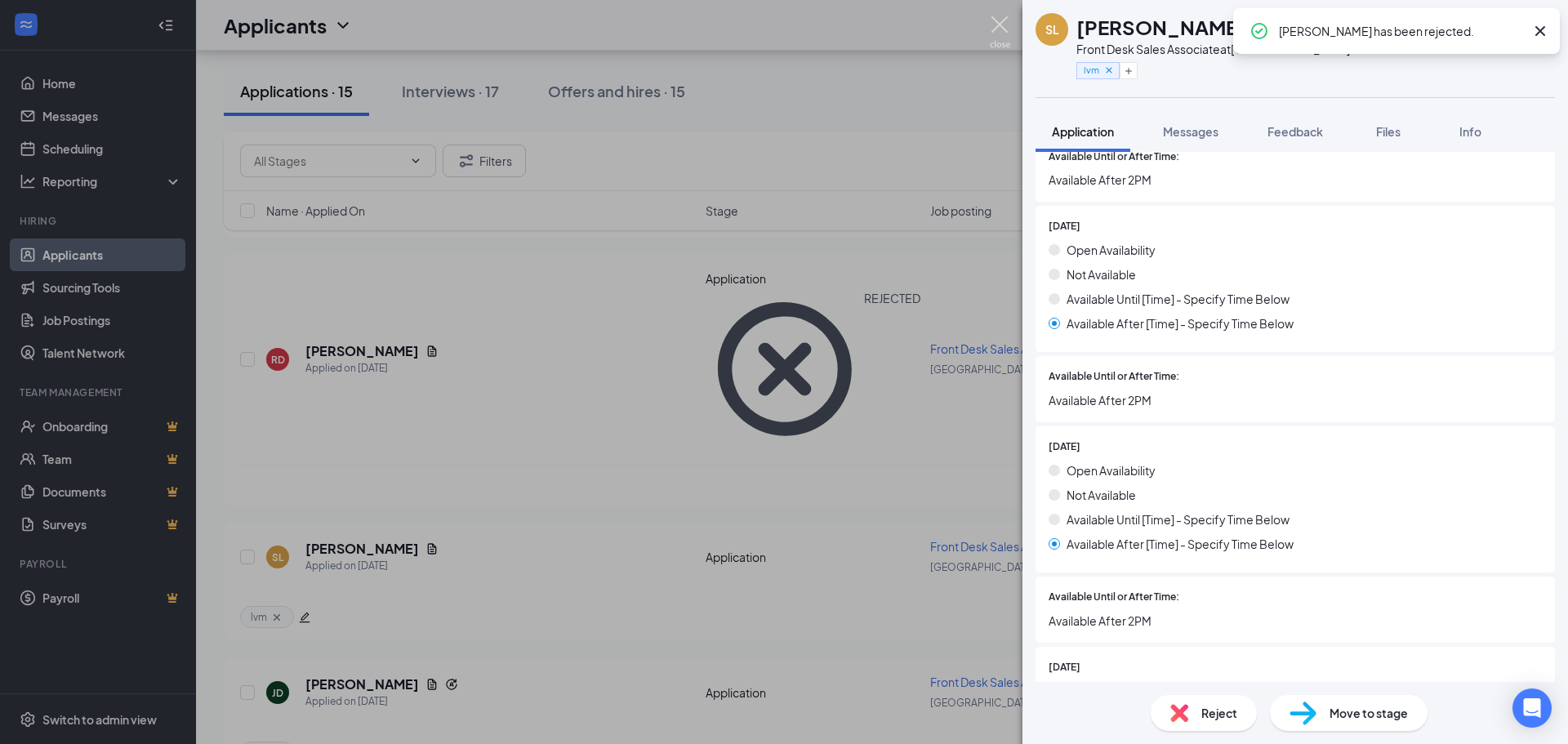
click at [1005, 30] on img at bounding box center [1000, 32] width 21 height 32
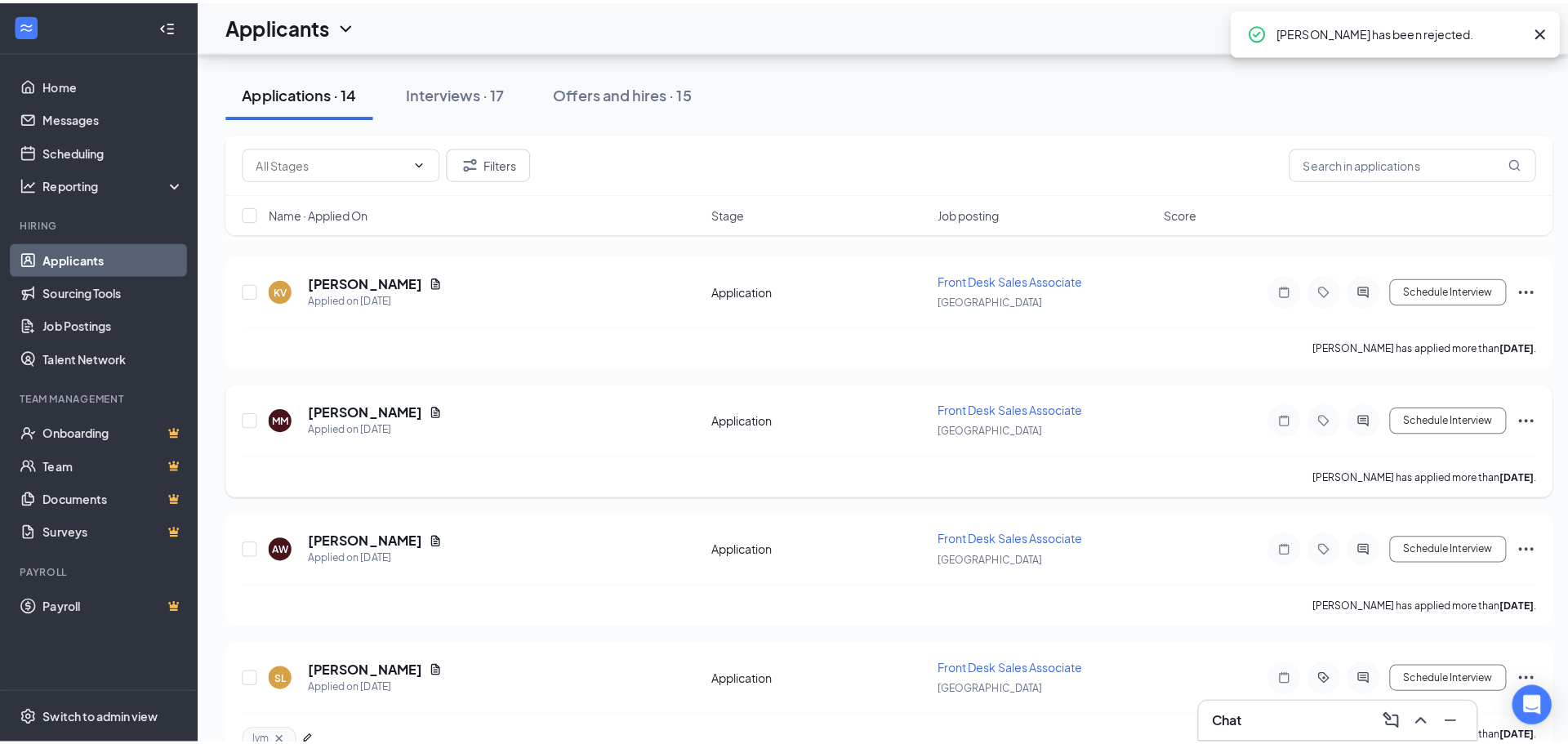
scroll to position [817, 0]
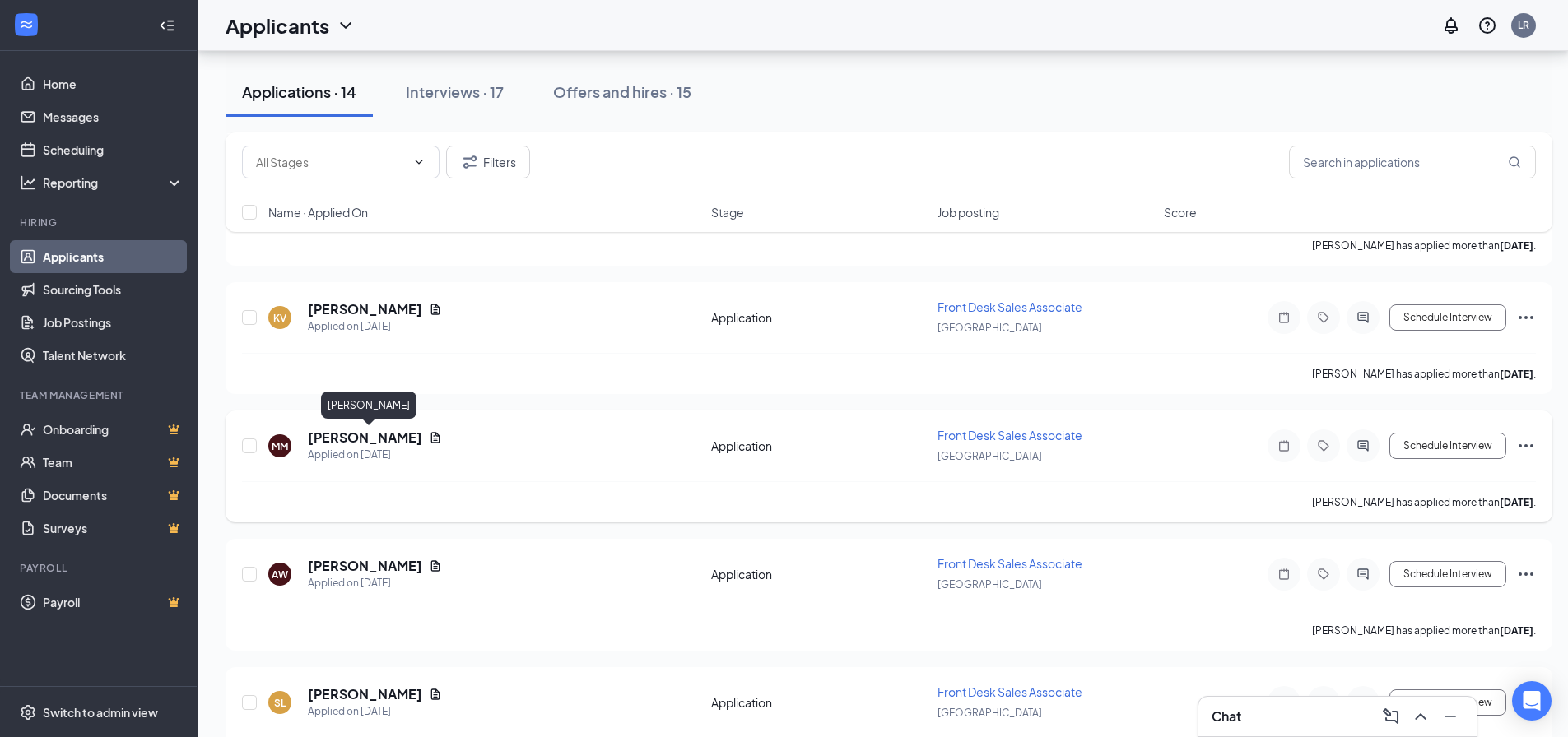
click at [401, 442] on h5 "[PERSON_NAME]" at bounding box center [365, 438] width 114 height 18
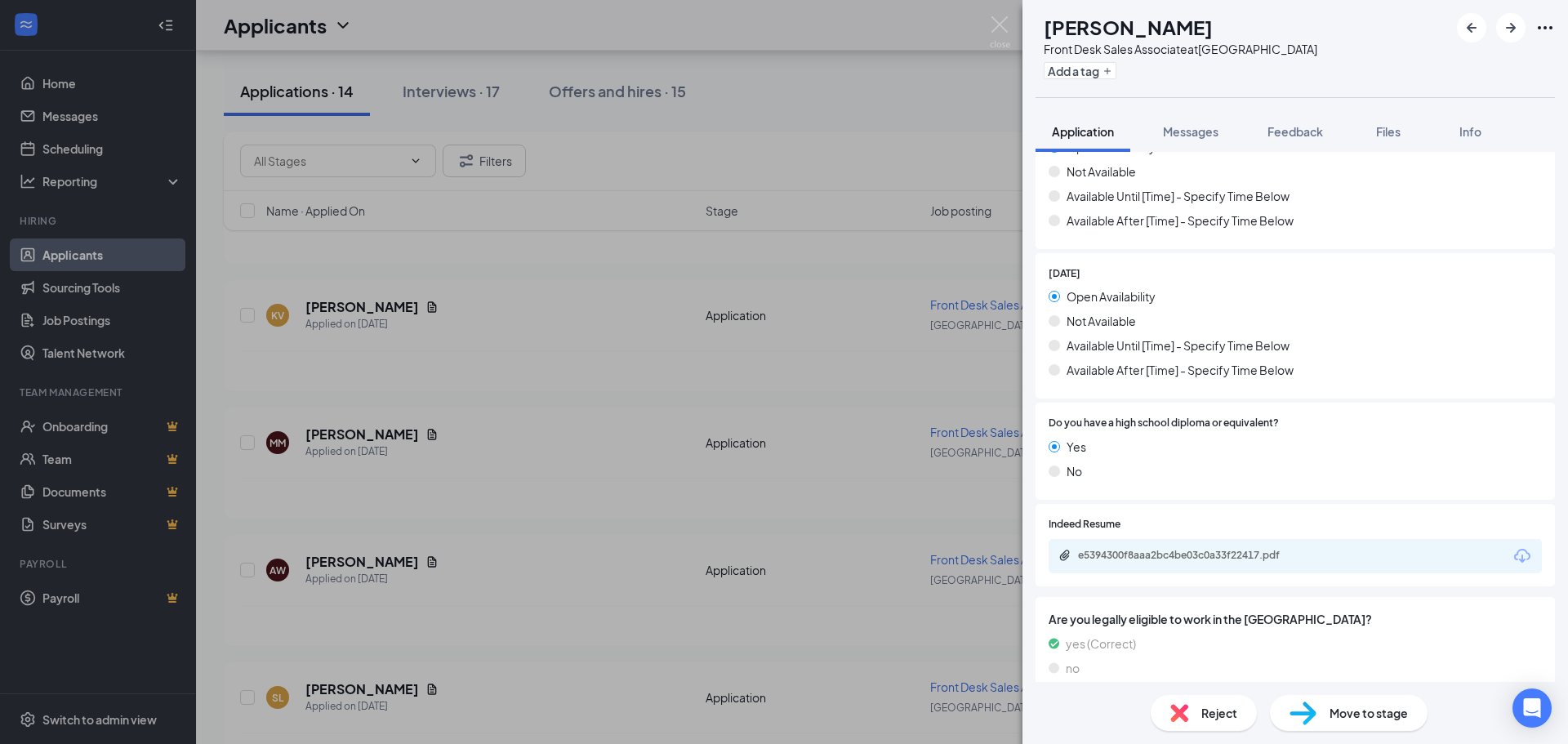
scroll to position [1659, 0]
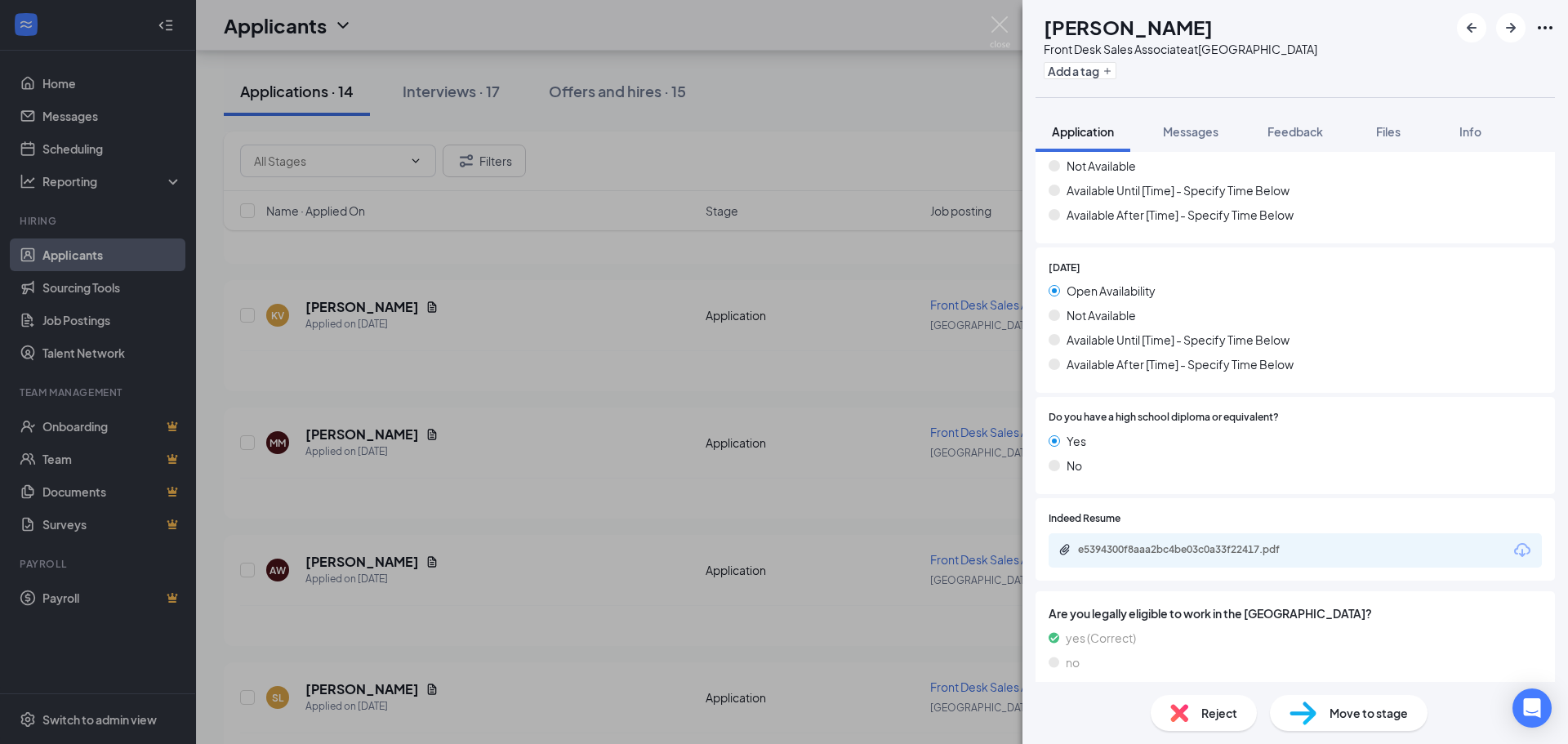
click at [1360, 701] on div "Move to stage" at bounding box center [1349, 713] width 158 height 36
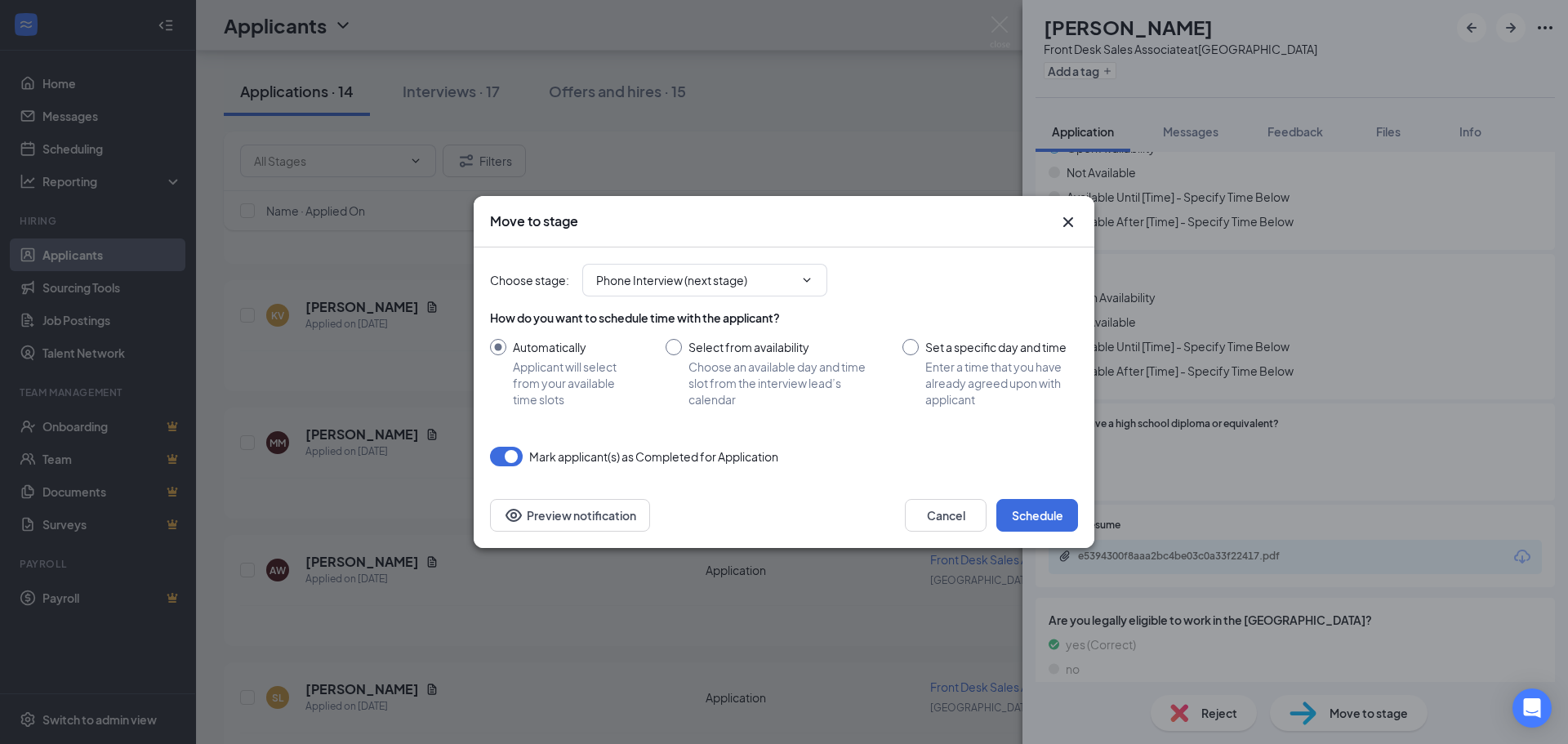
click at [1050, 493] on div "Cancel Schedule Preview notification" at bounding box center [784, 515] width 621 height 66
click at [1050, 506] on button "Schedule" at bounding box center [1038, 515] width 82 height 33
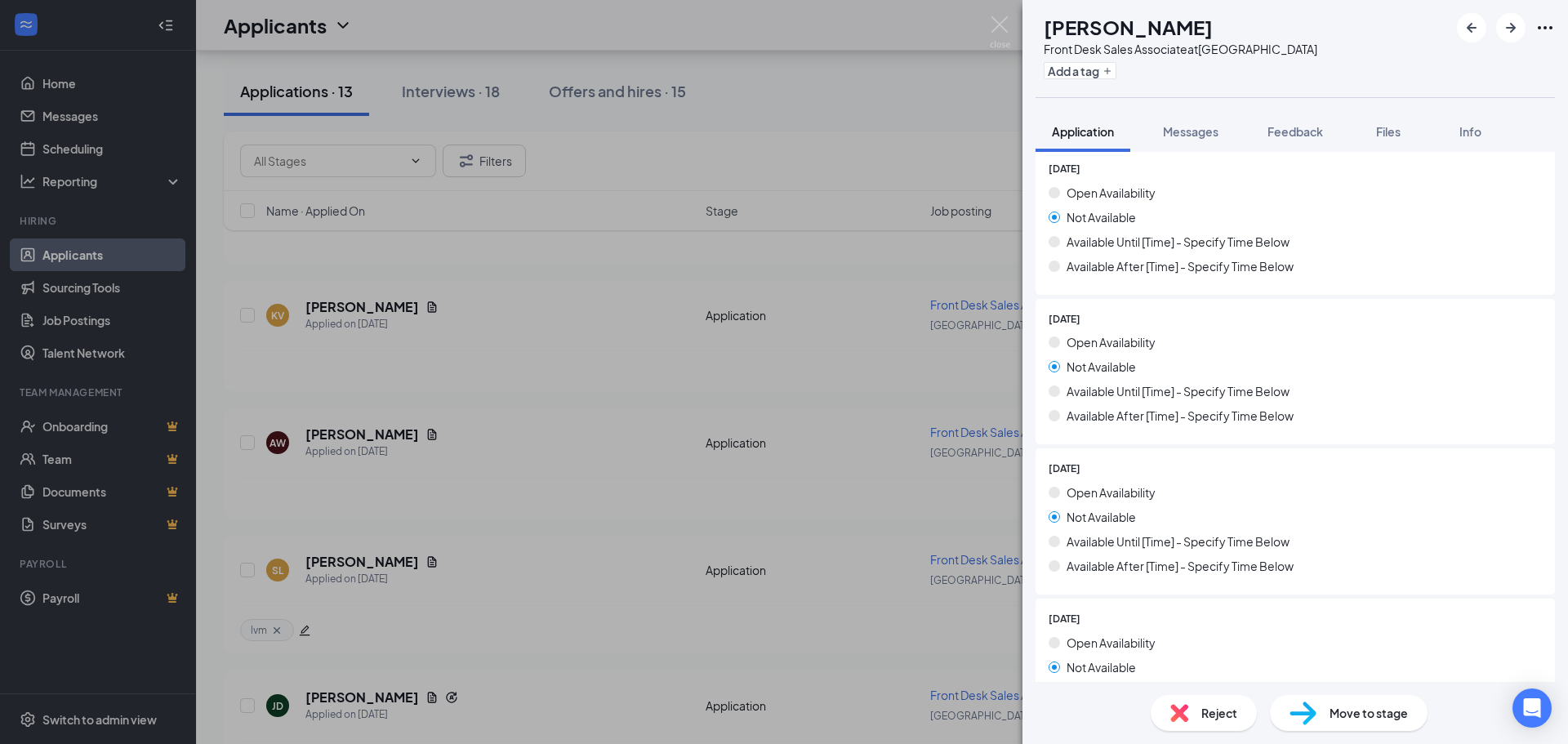
scroll to position [1061, 0]
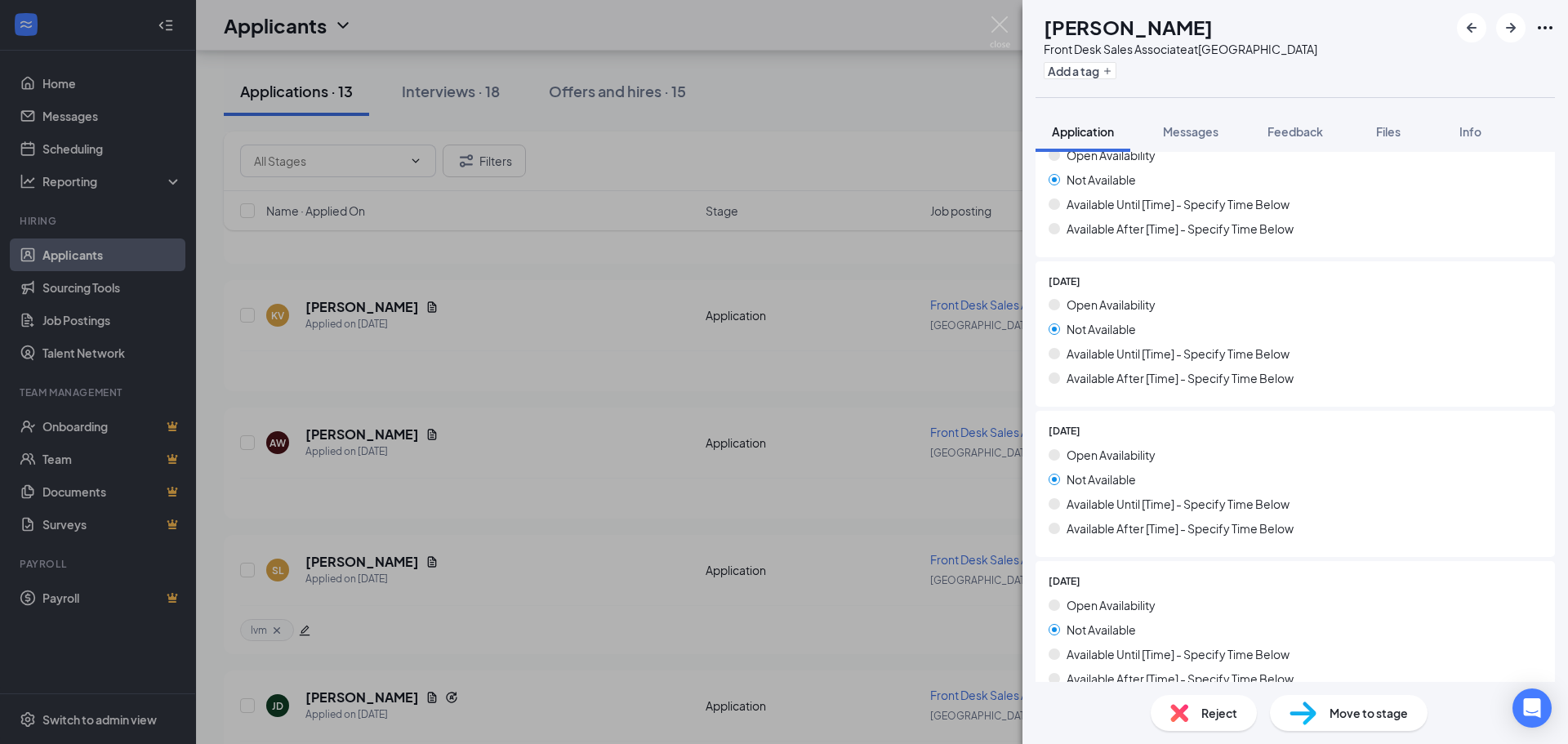
click at [1205, 707] on span "Reject" at bounding box center [1219, 713] width 36 height 18
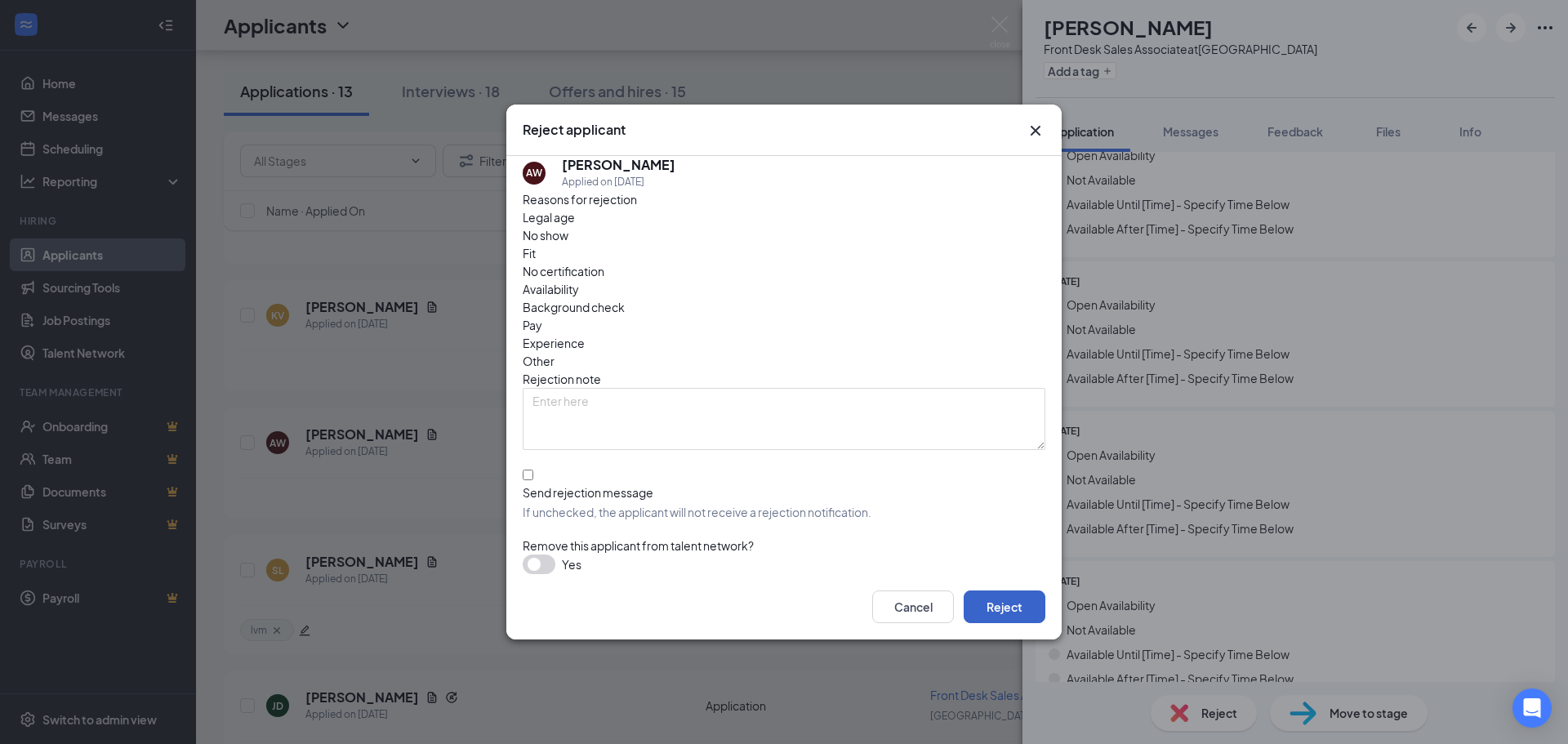
click at [993, 591] on button "Reject" at bounding box center [1005, 607] width 82 height 33
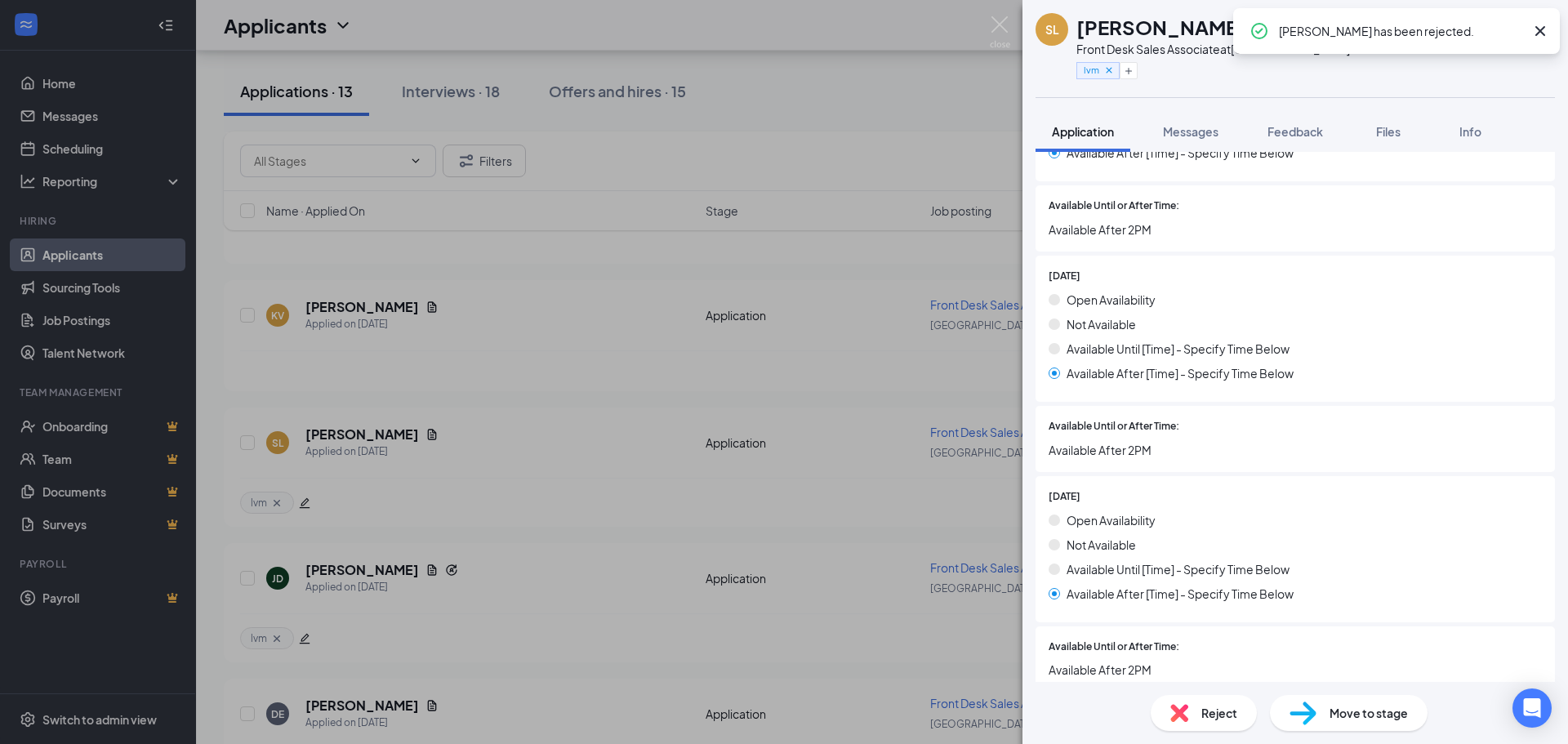
click at [1544, 39] on icon "Cross" at bounding box center [1541, 31] width 20 height 20
click at [1472, 34] on icon "ArrowLeftNew" at bounding box center [1472, 28] width 20 height 20
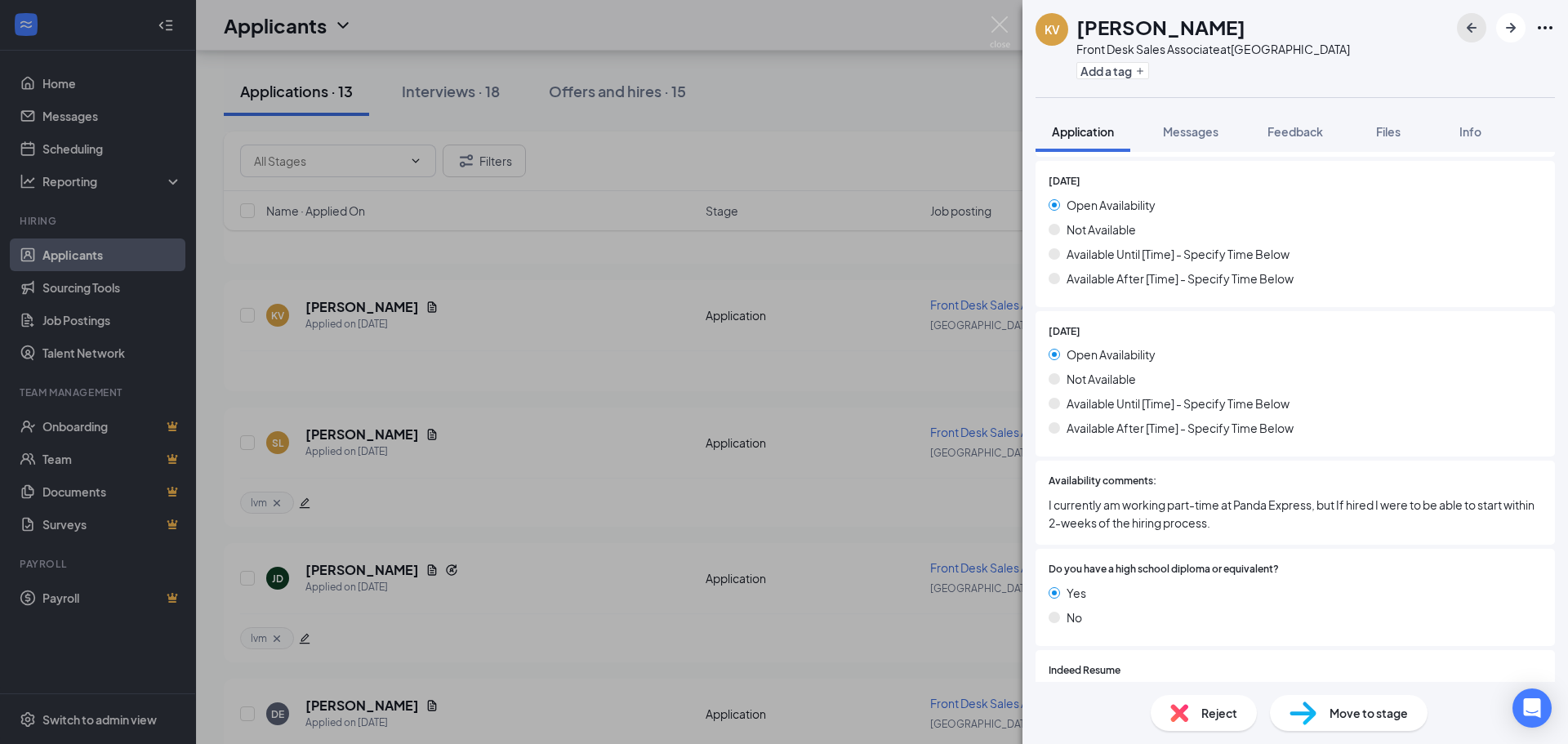
scroll to position [1633, 0]
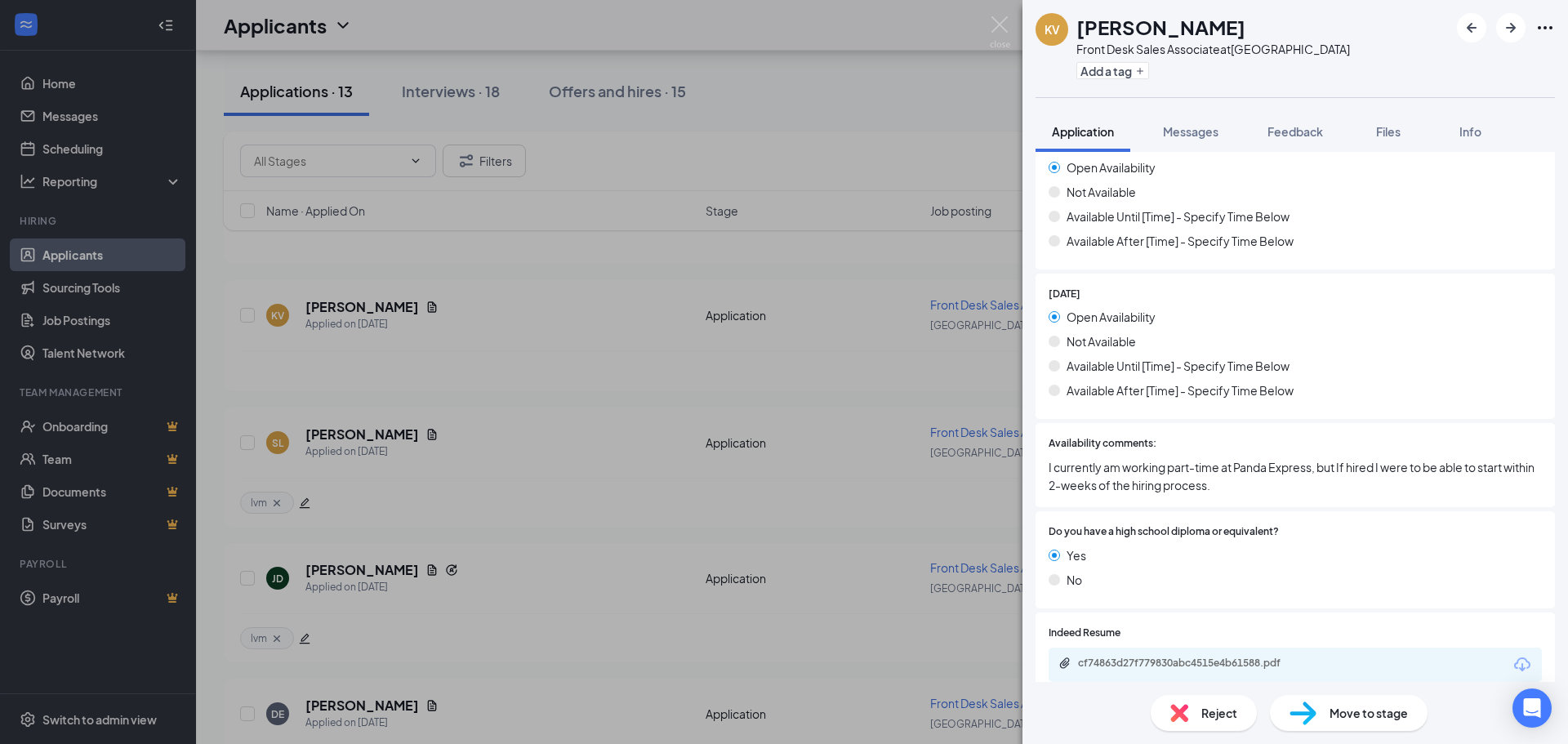
click at [1322, 709] on div "Move to stage" at bounding box center [1349, 713] width 158 height 36
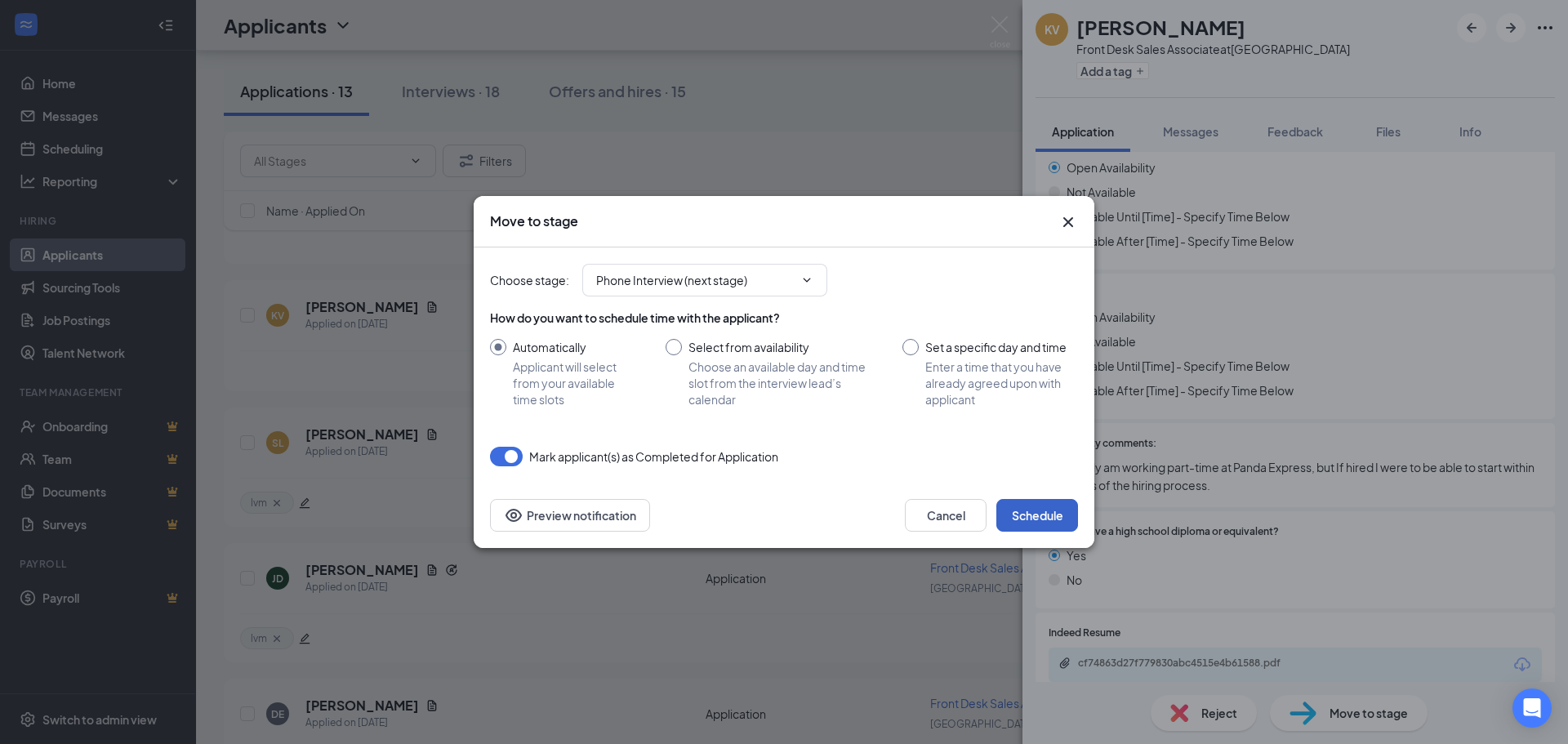
click at [1027, 507] on button "Schedule" at bounding box center [1038, 515] width 82 height 33
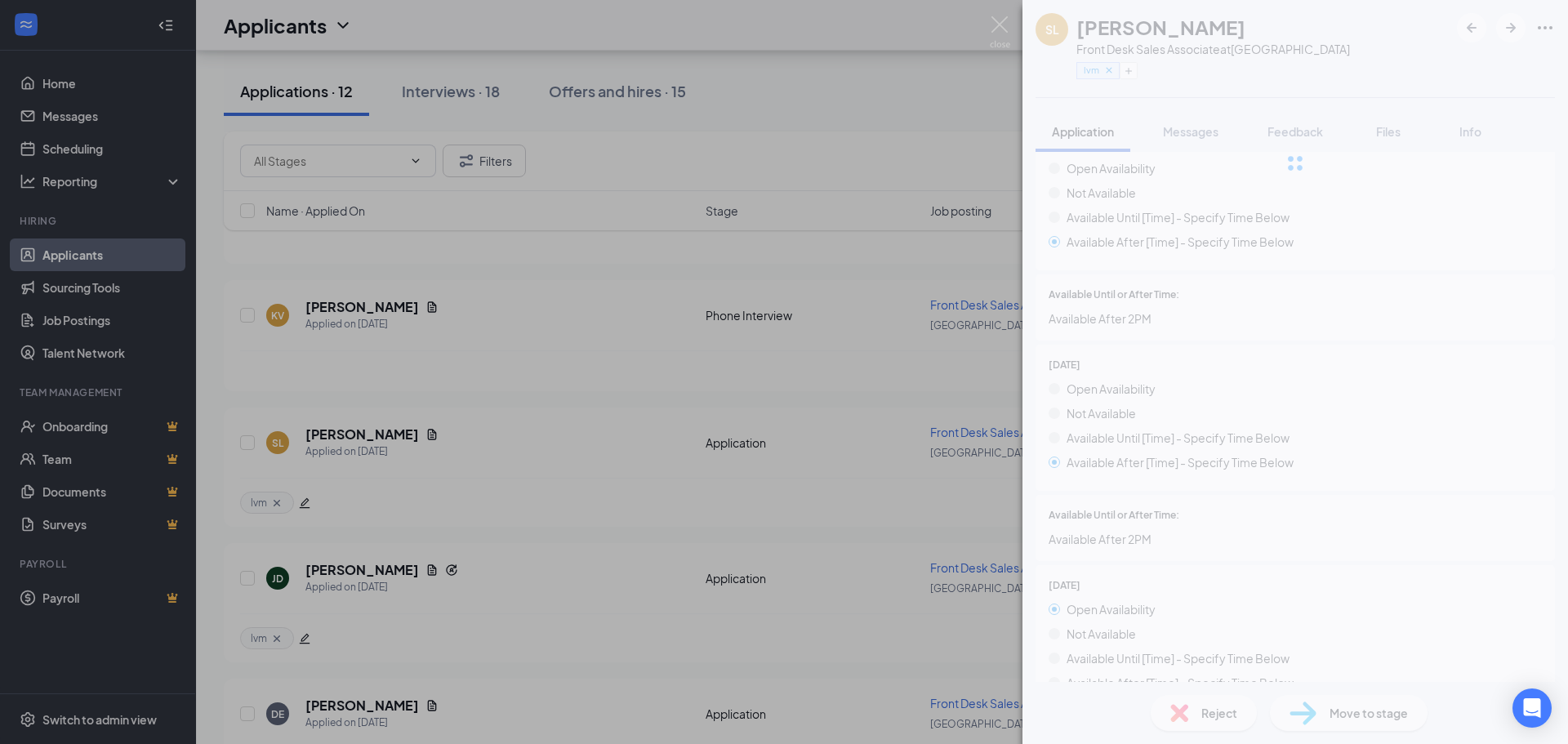
scroll to position [1473, 0]
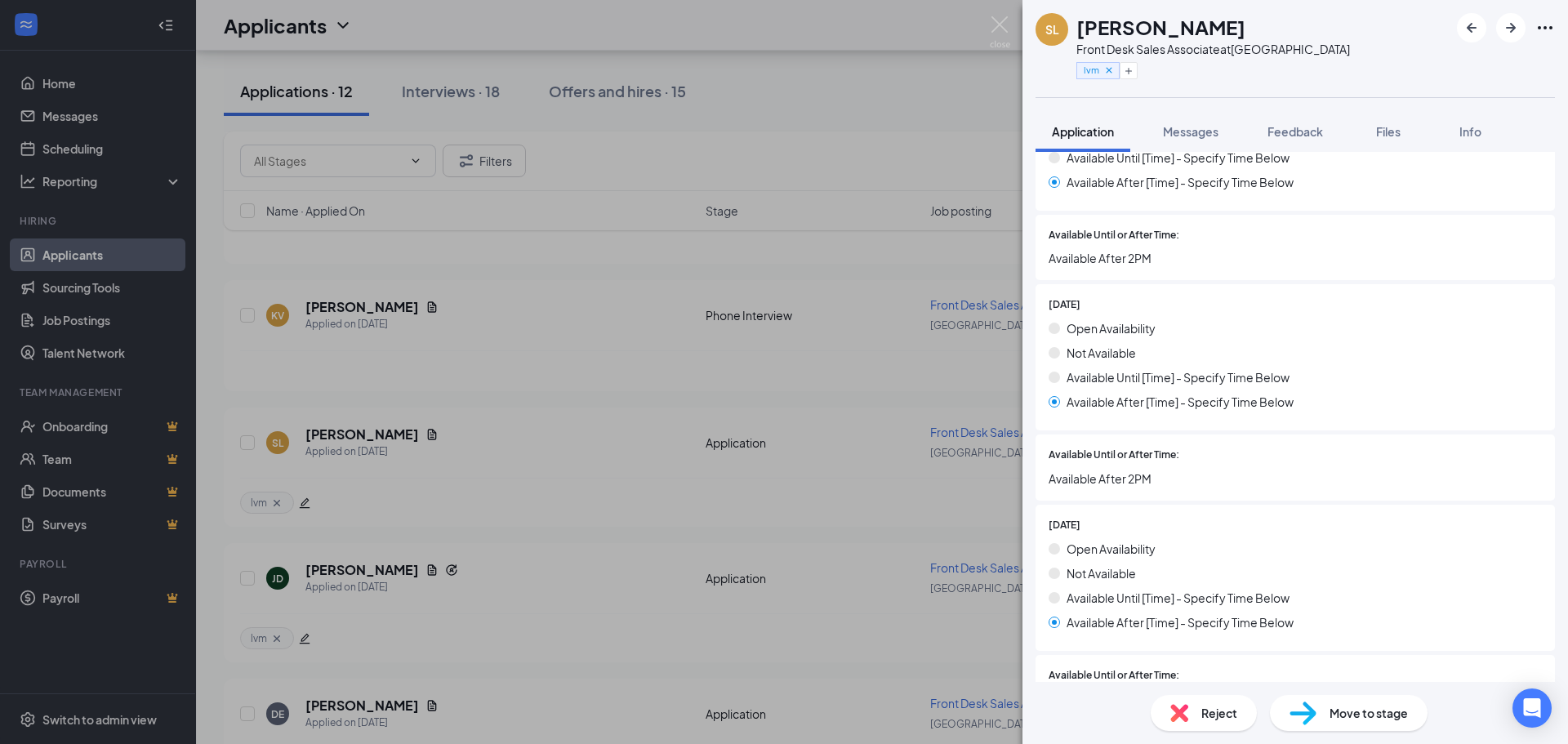
click at [1197, 712] on div "Reject" at bounding box center [1204, 713] width 106 height 36
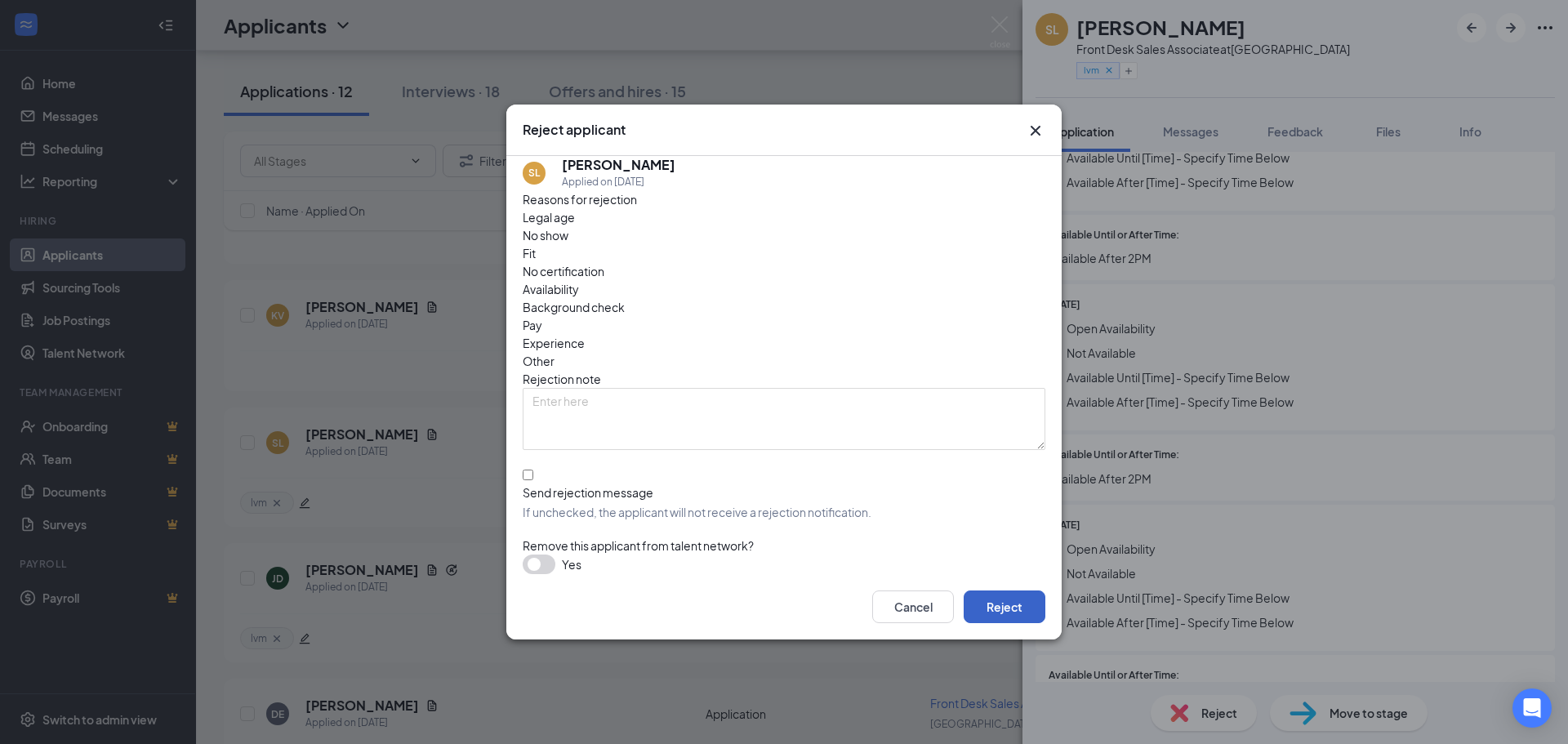
click at [1043, 600] on button "Reject" at bounding box center [1005, 607] width 82 height 33
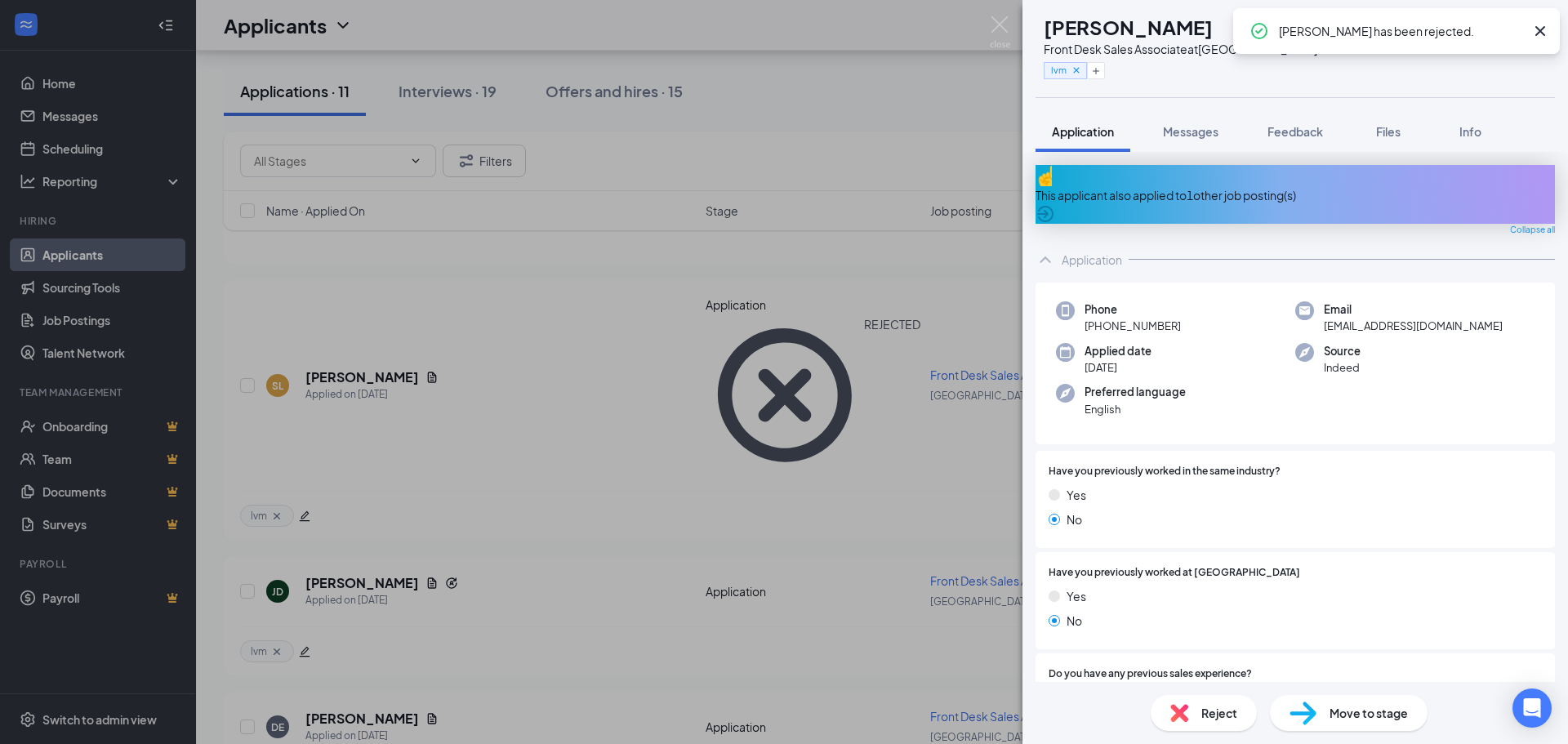
click at [1196, 714] on div "Reject" at bounding box center [1204, 713] width 106 height 36
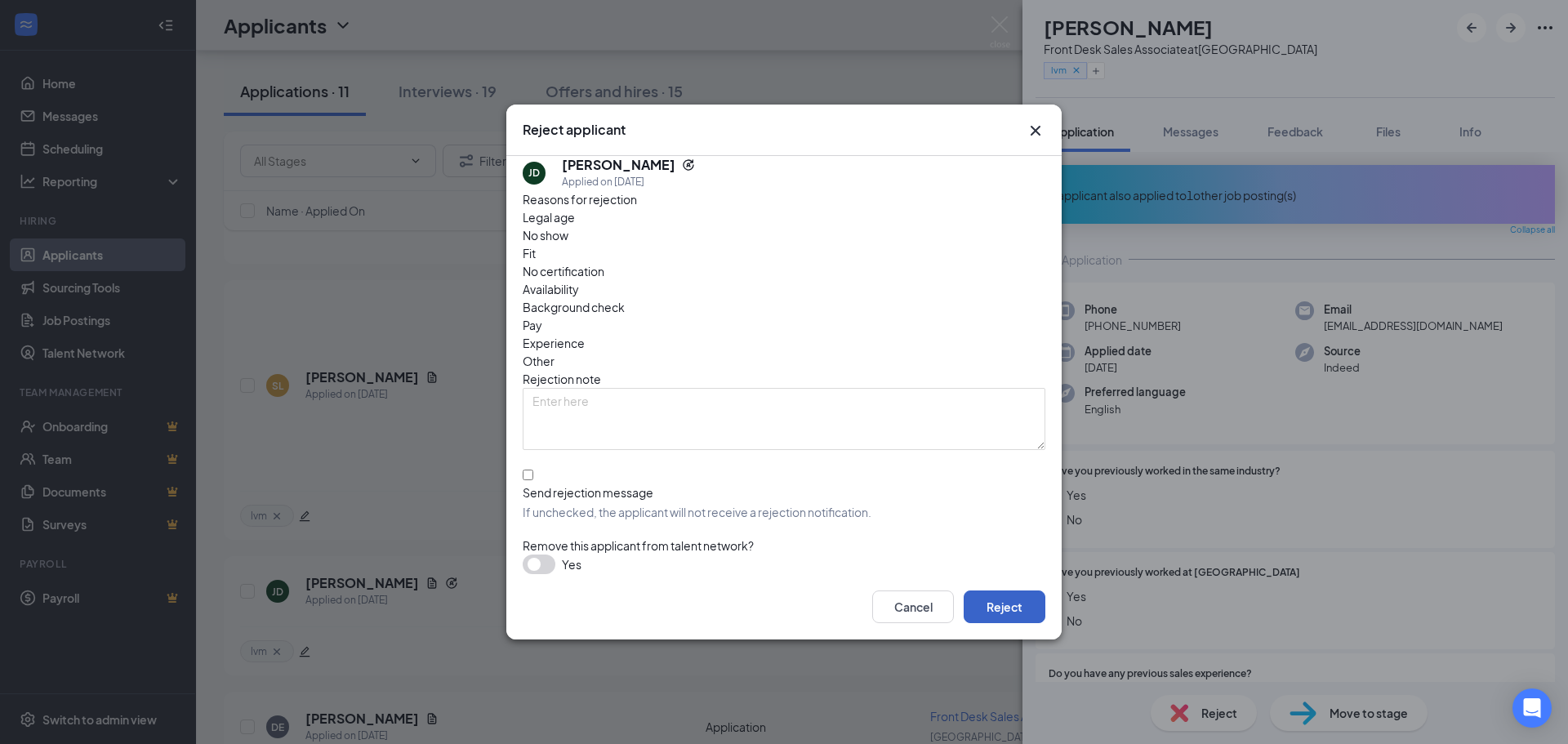
click at [1024, 591] on button "Reject" at bounding box center [1005, 607] width 82 height 33
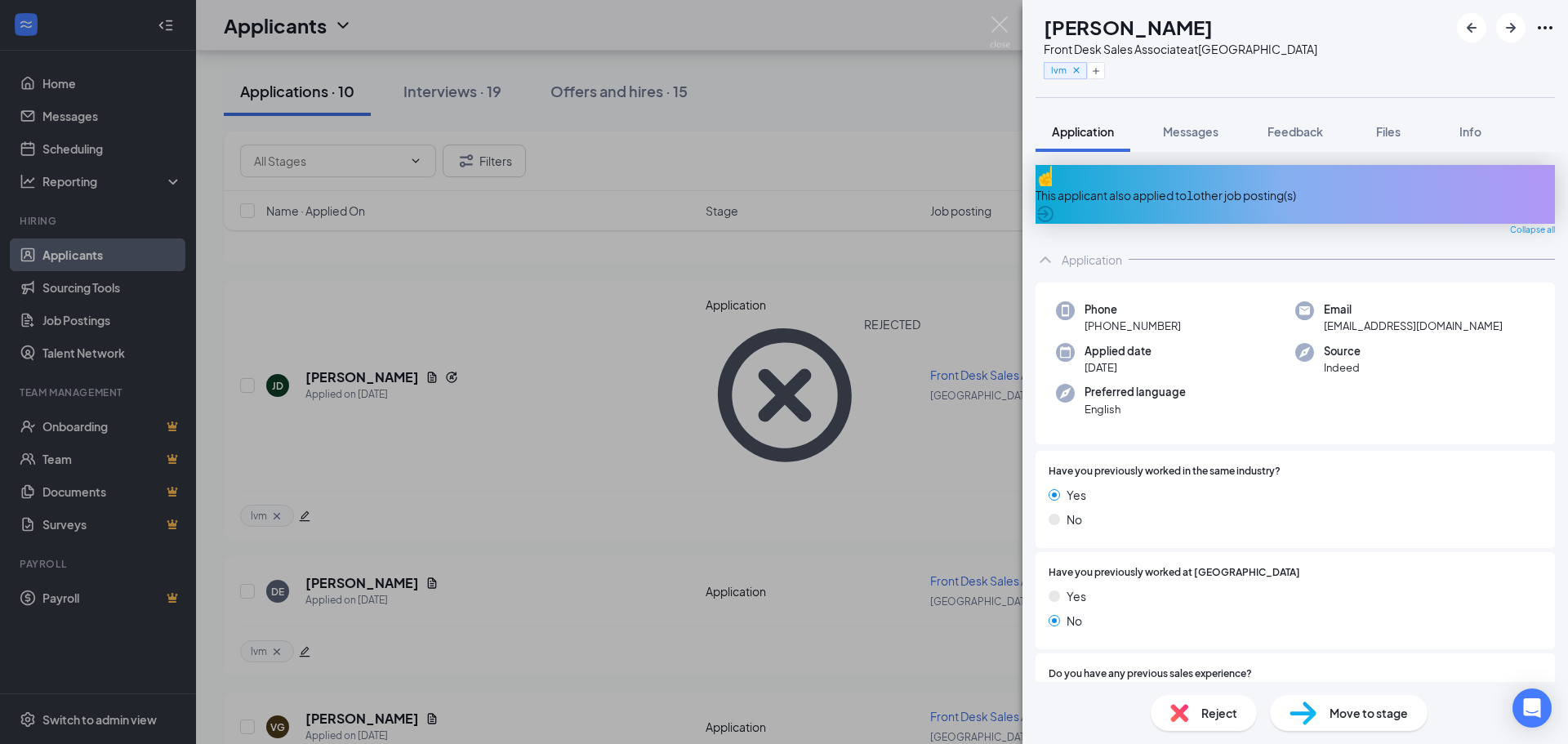
click at [1204, 718] on span "Reject" at bounding box center [1219, 713] width 36 height 18
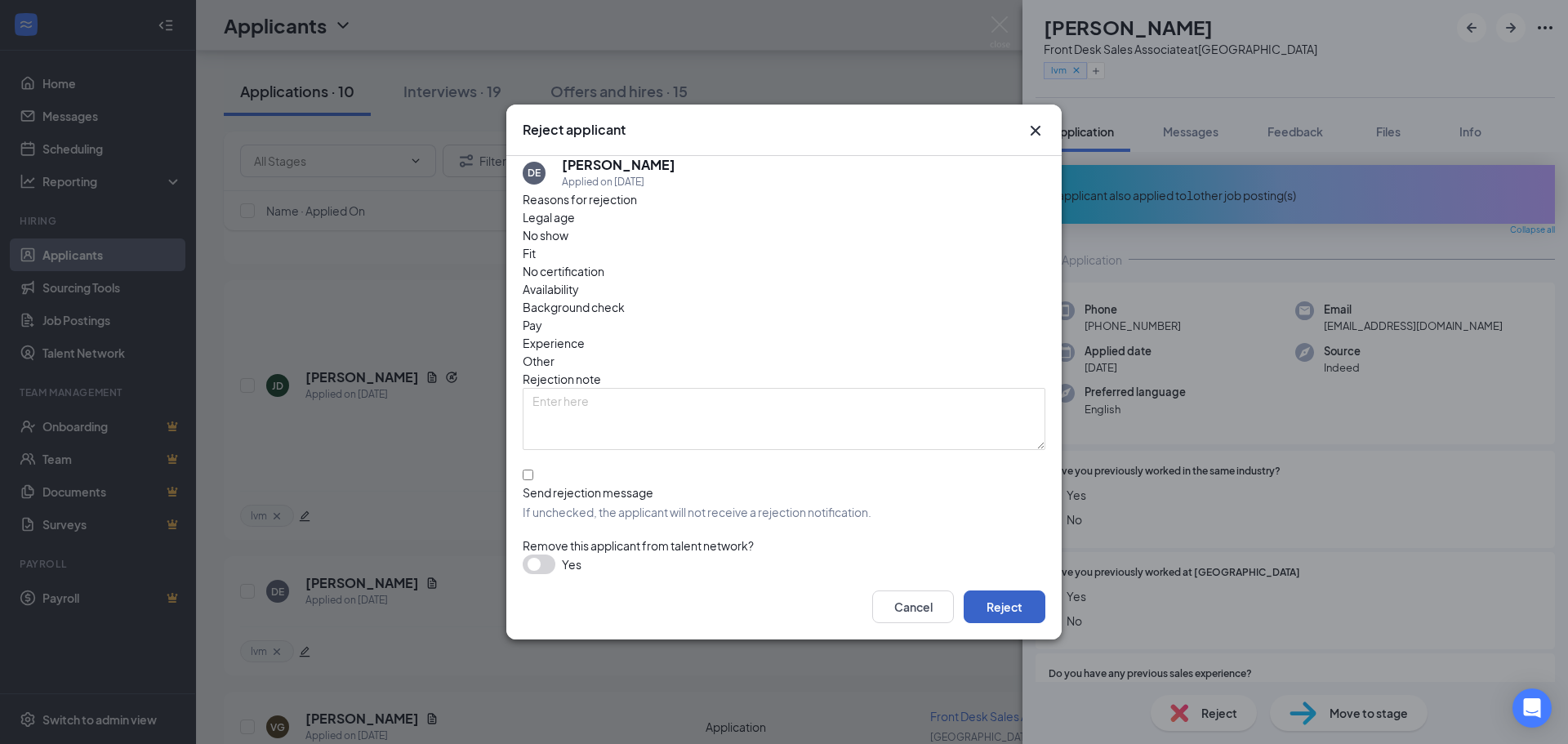
click at [990, 595] on button "Reject" at bounding box center [1005, 607] width 82 height 33
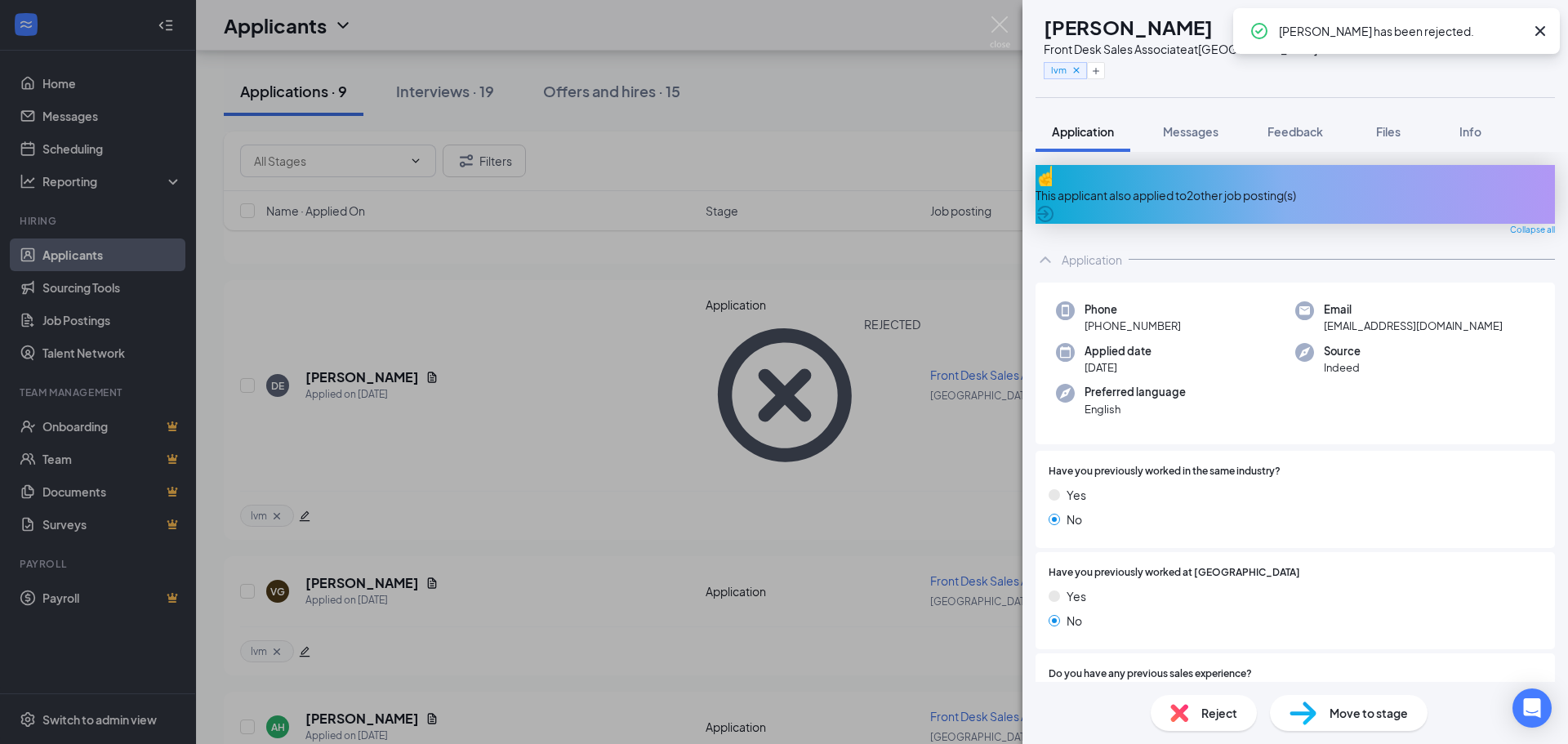
click at [1218, 705] on span "Reject" at bounding box center [1219, 713] width 36 height 18
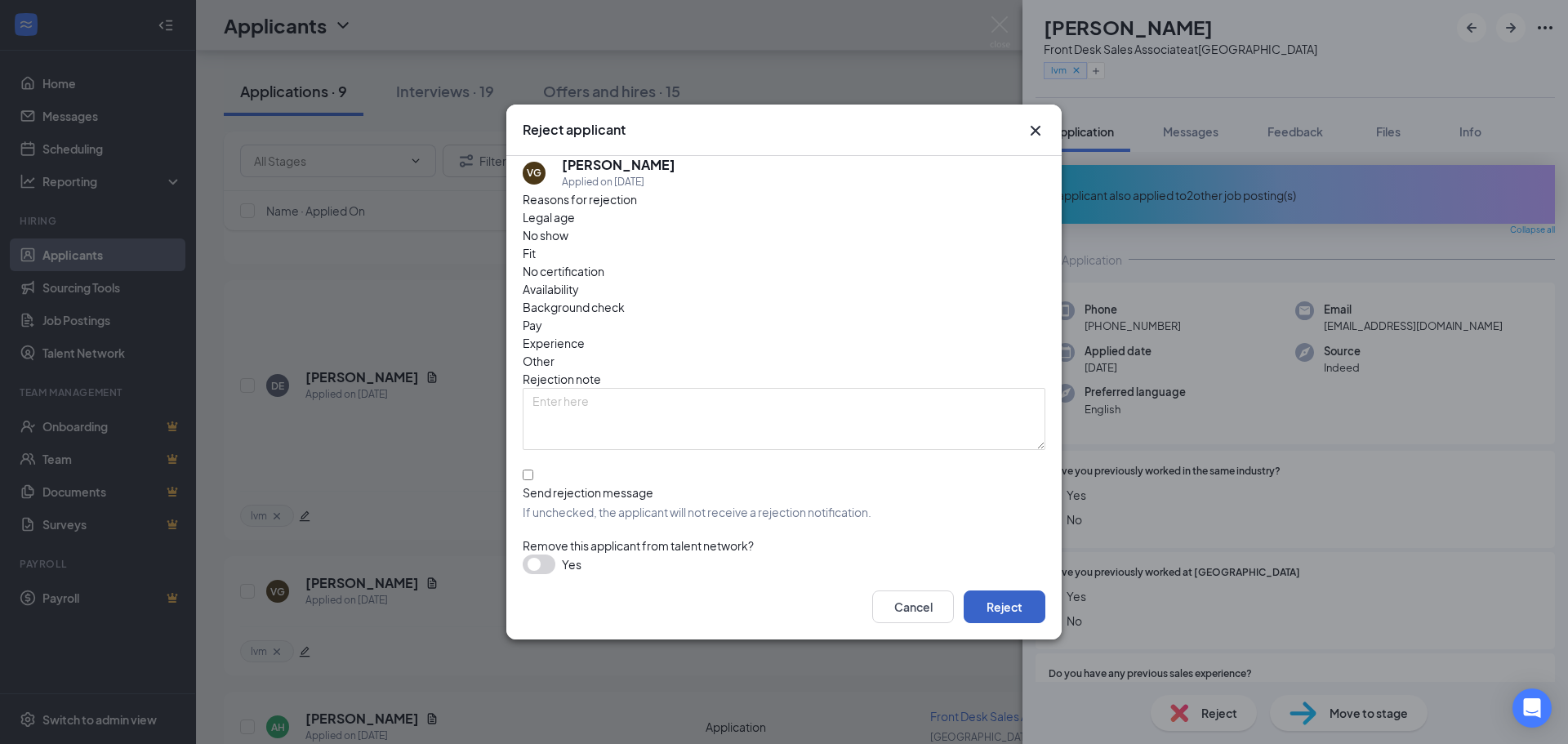
click at [1013, 591] on button "Reject" at bounding box center [1005, 607] width 82 height 33
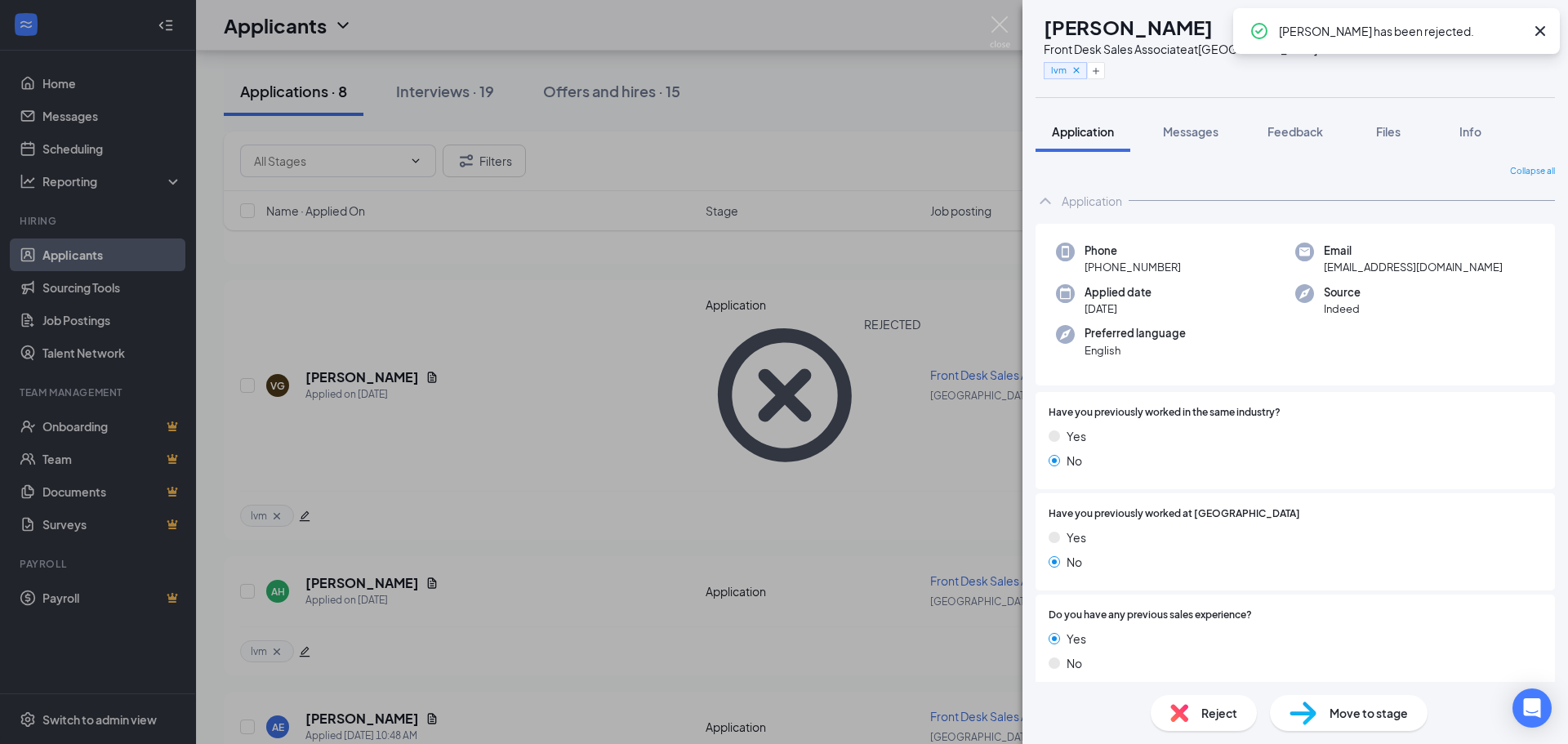
click at [1209, 698] on div "Reject" at bounding box center [1204, 713] width 106 height 36
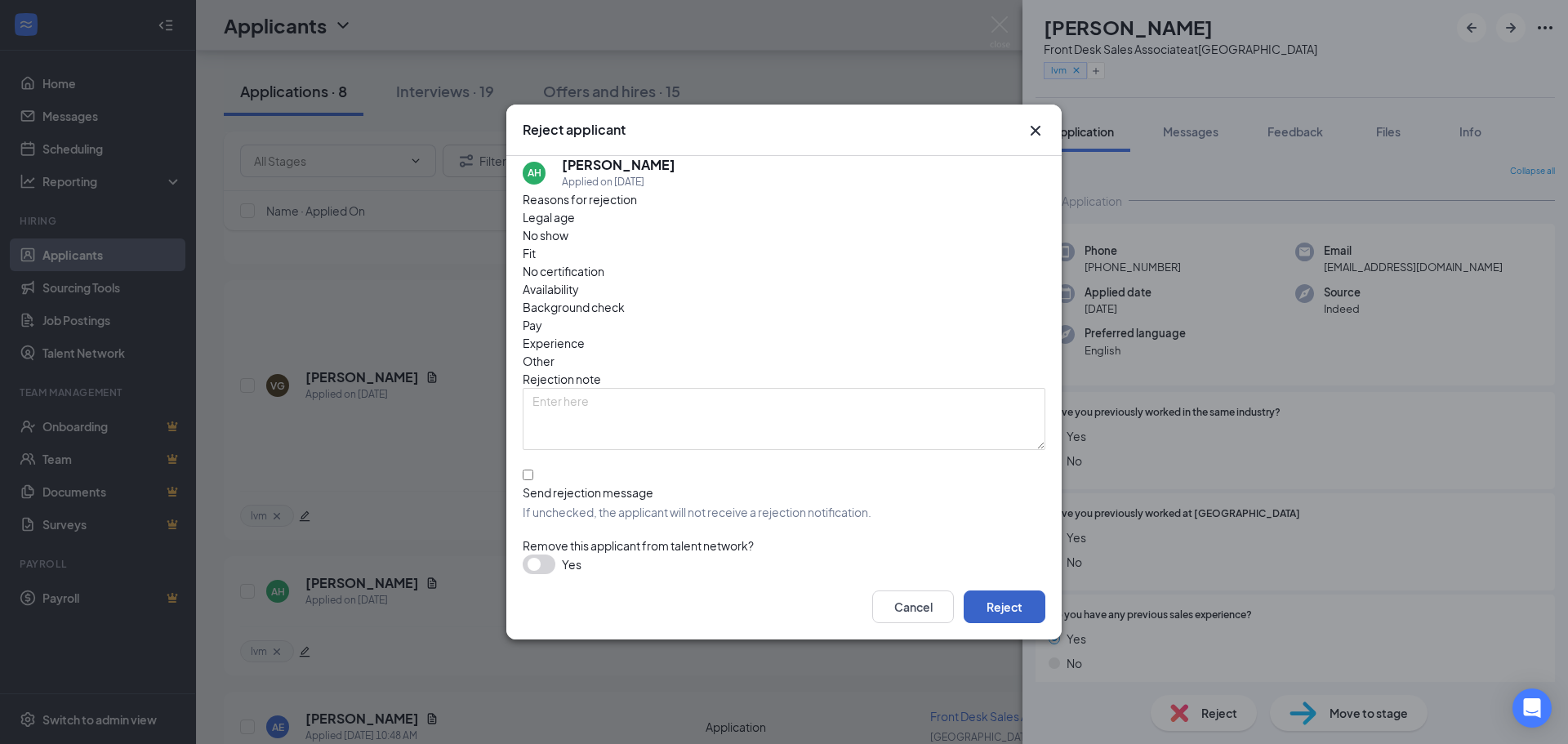
click at [985, 596] on button "Reject" at bounding box center [1005, 607] width 82 height 33
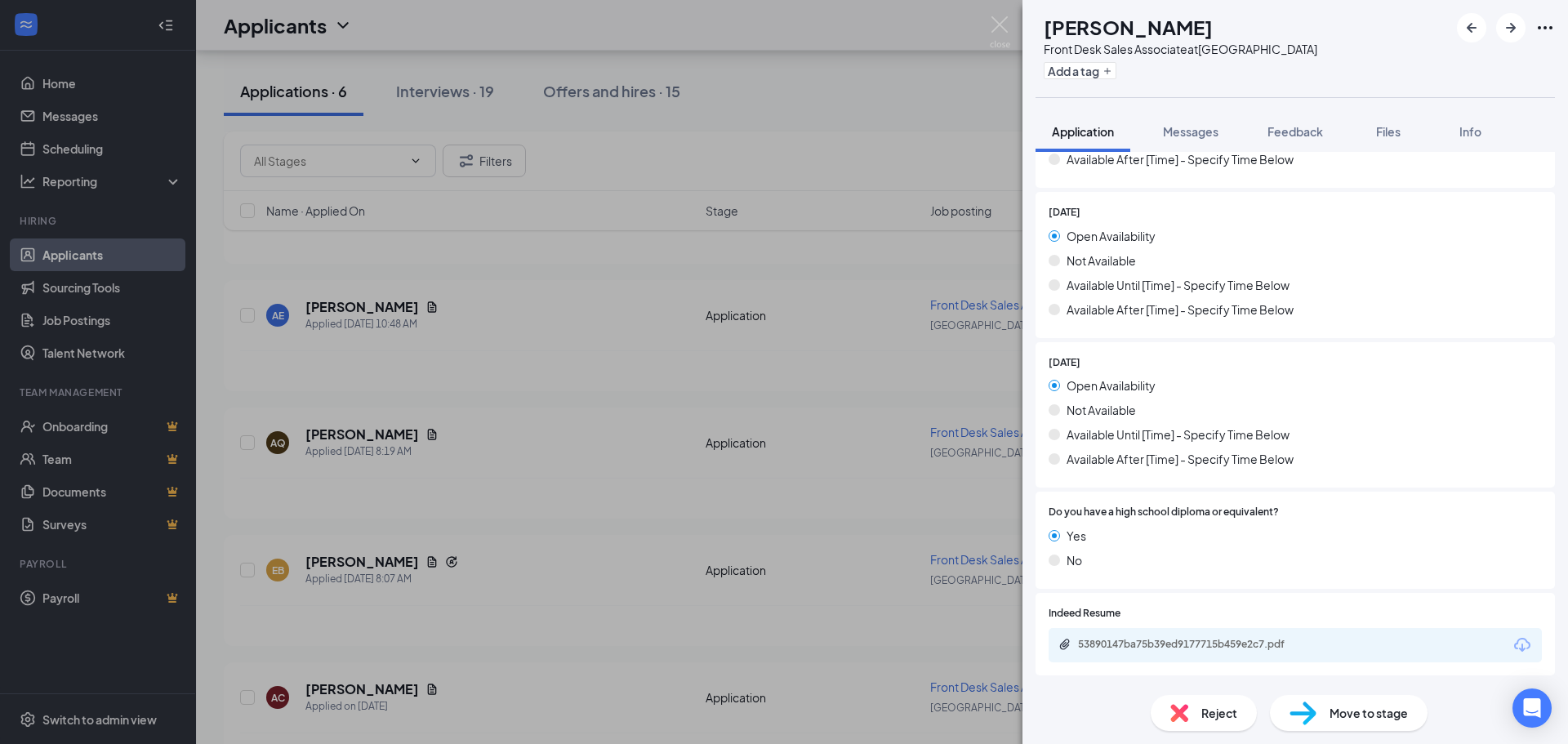
scroll to position [1659, 0]
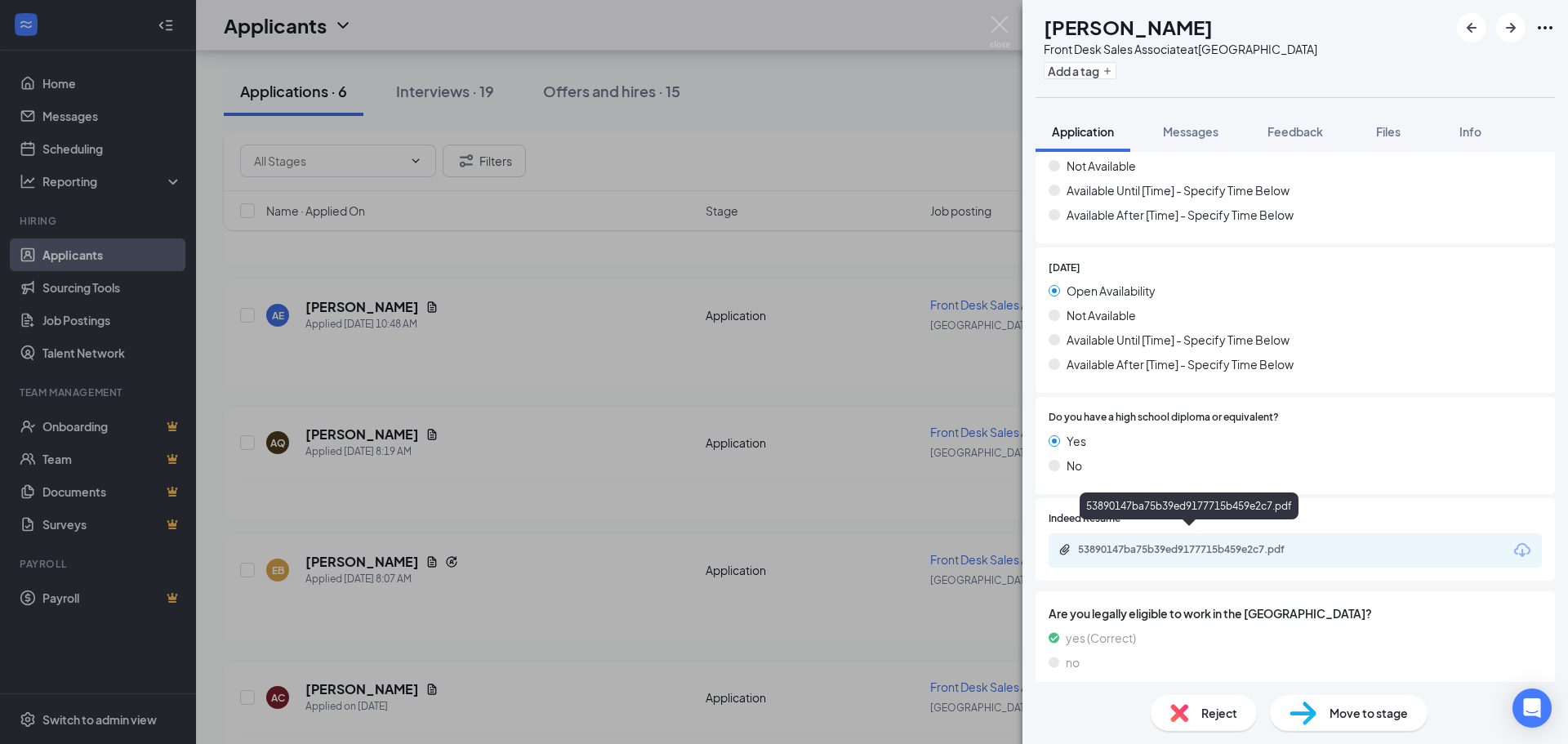
click at [1161, 543] on div "53890147ba75b39ed9177715b459e2c7.pdf" at bounding box center [1192, 550] width 229 height 13
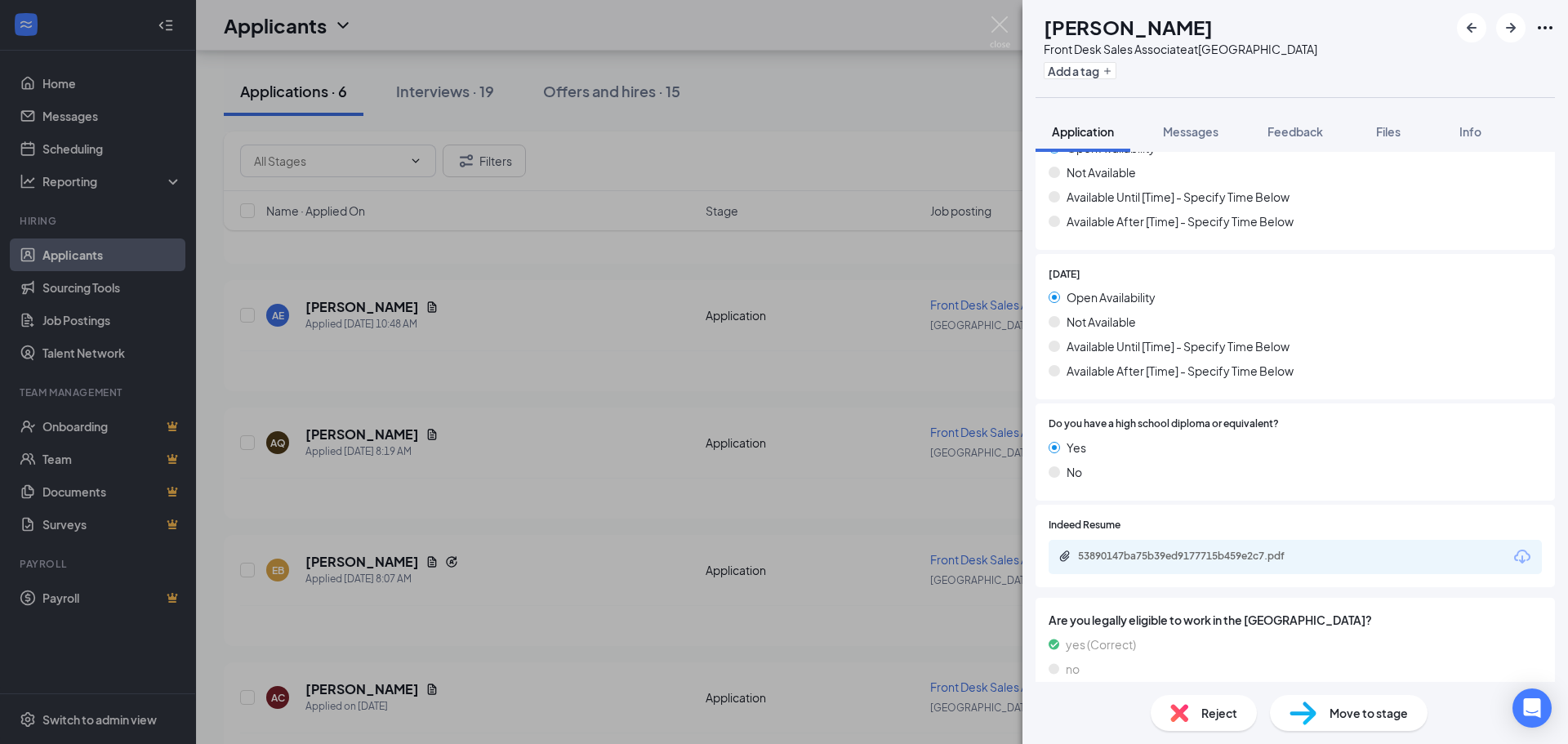
click at [1233, 708] on span "Reject" at bounding box center [1219, 713] width 36 height 18
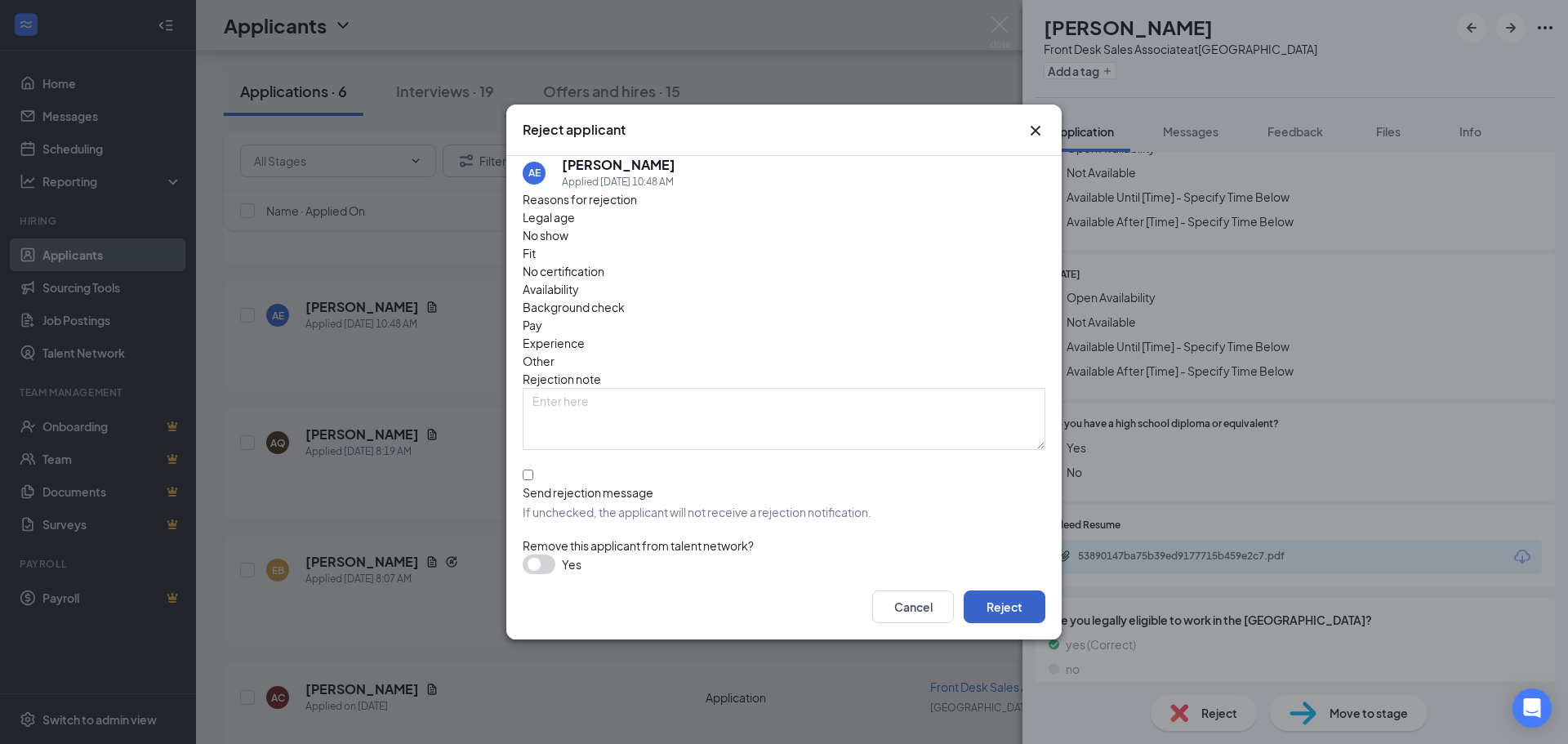
click at [1024, 601] on button "Reject" at bounding box center [1005, 607] width 82 height 33
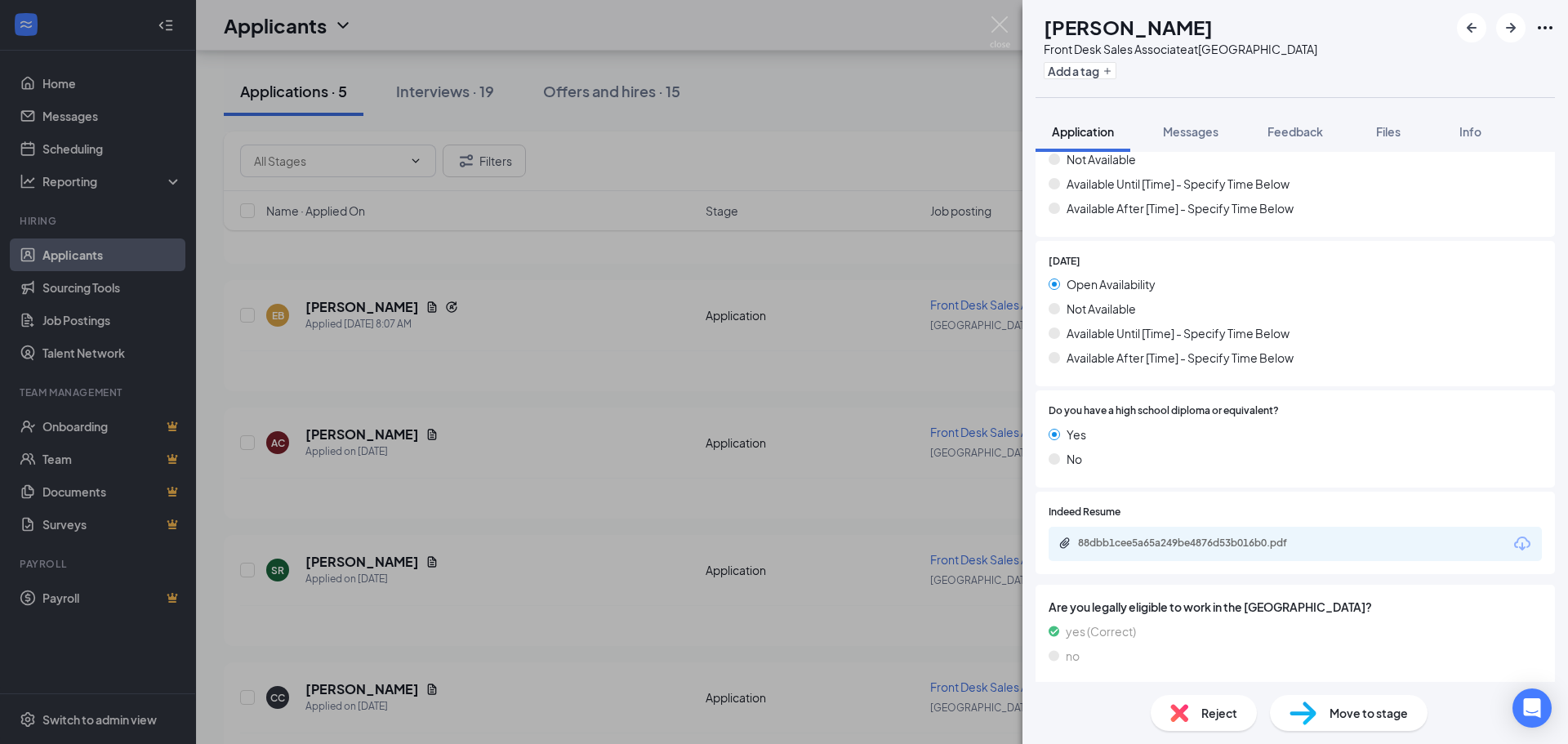
scroll to position [1614, 0]
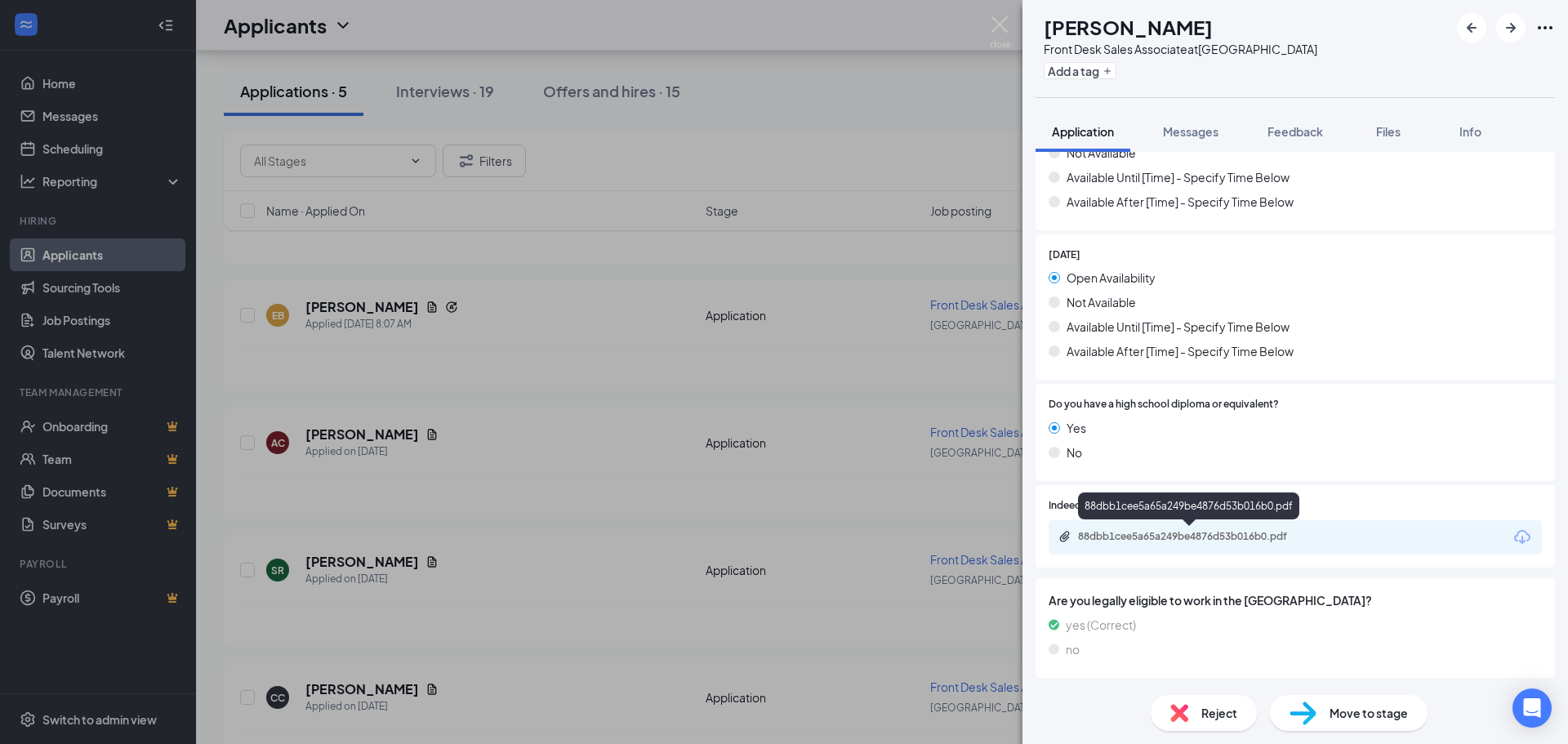
click at [1253, 537] on div "88dbb1cee5a65a249be4876d53b016b0.pdf" at bounding box center [1192, 536] width 229 height 13
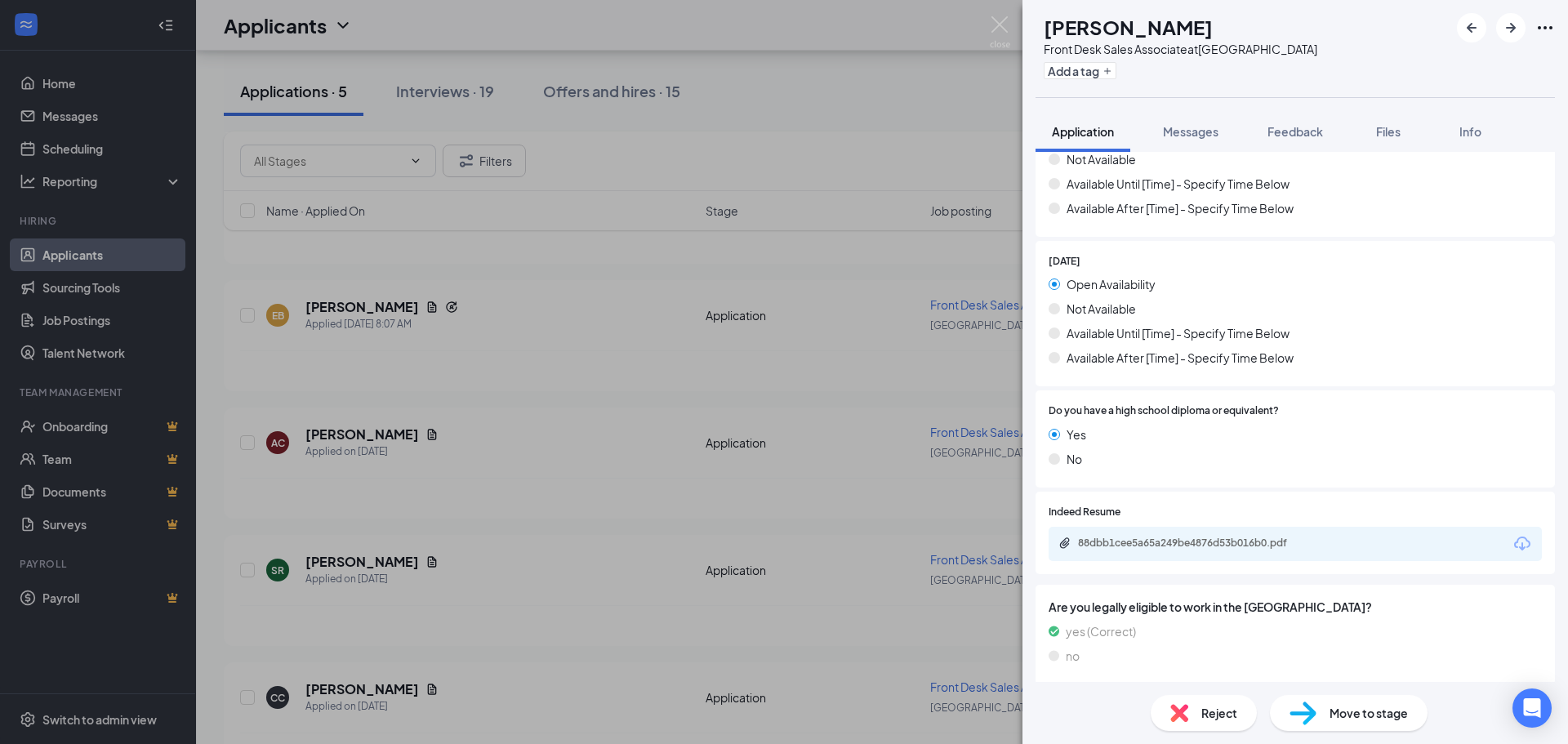
click at [1180, 701] on div "Reject" at bounding box center [1204, 713] width 106 height 36
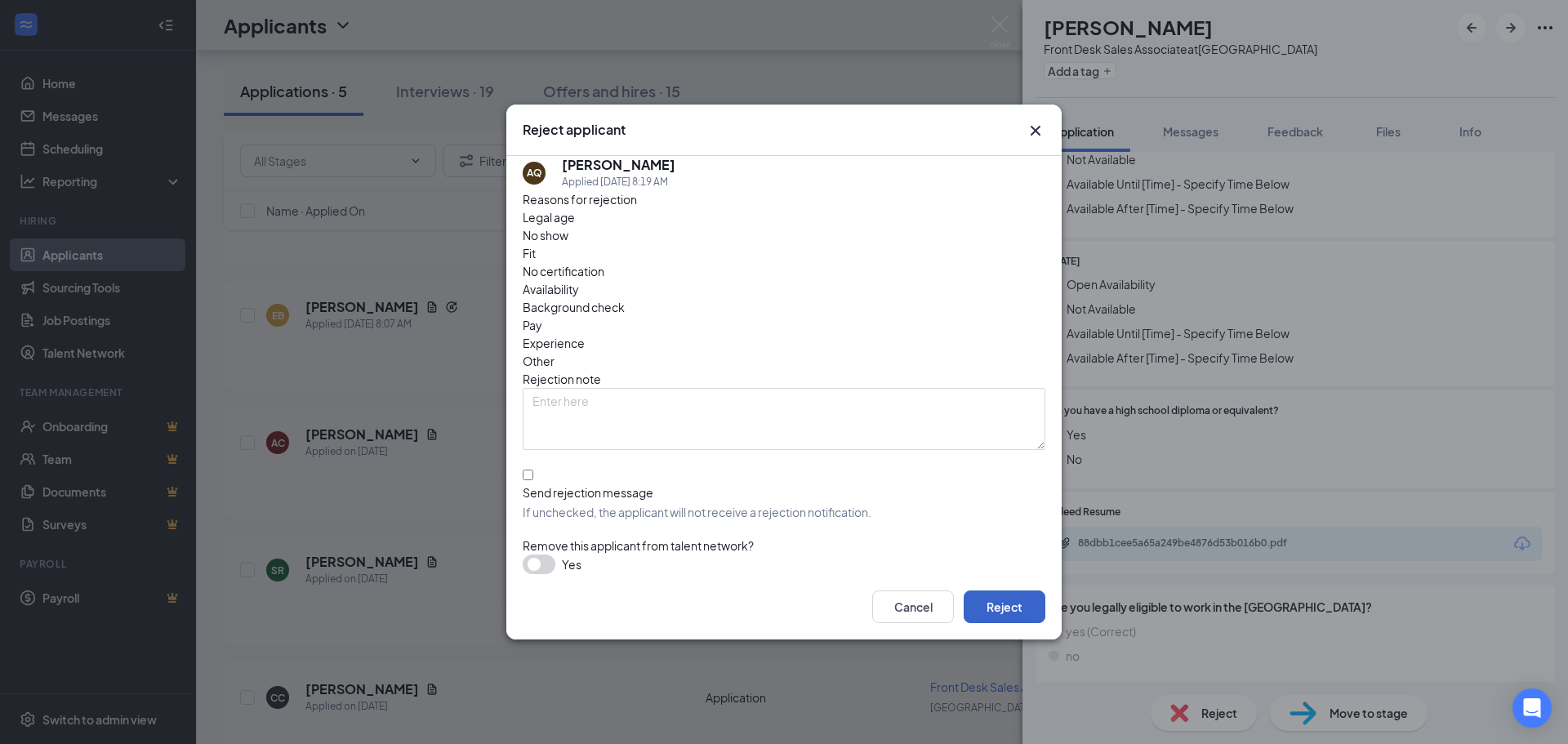
click at [983, 592] on button "Reject" at bounding box center [1005, 607] width 82 height 33
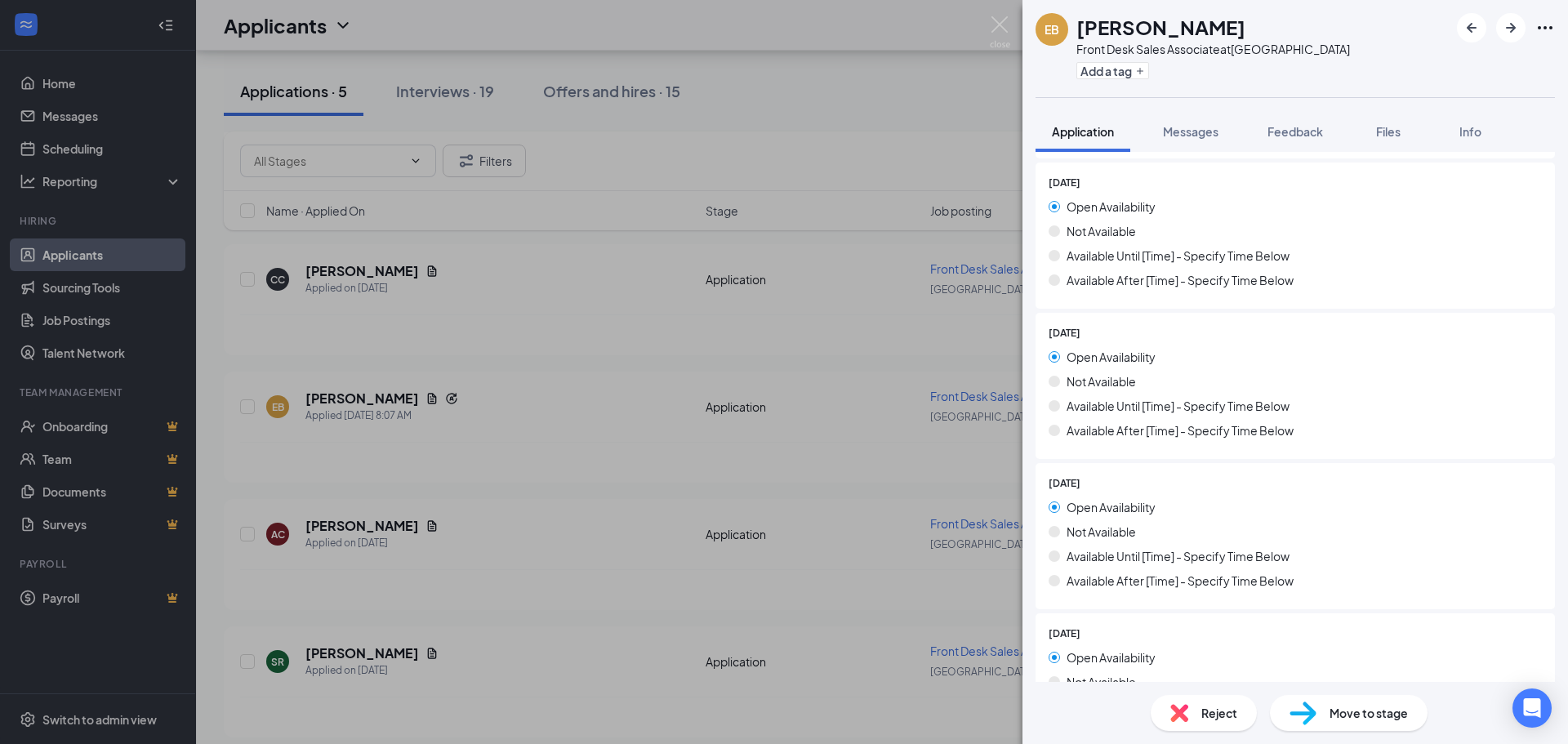
scroll to position [1633, 0]
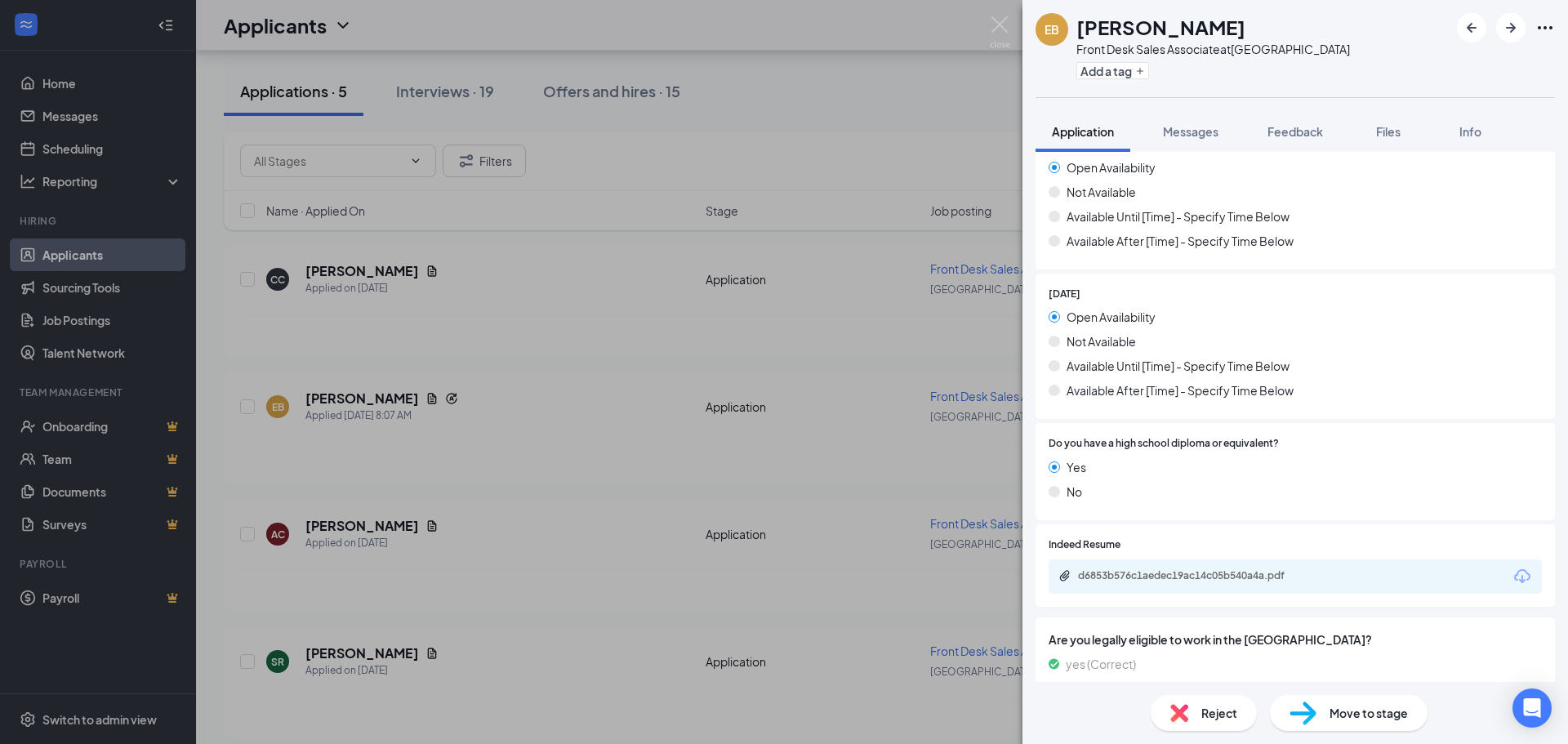
click at [1398, 727] on div "Move to stage" at bounding box center [1349, 713] width 158 height 36
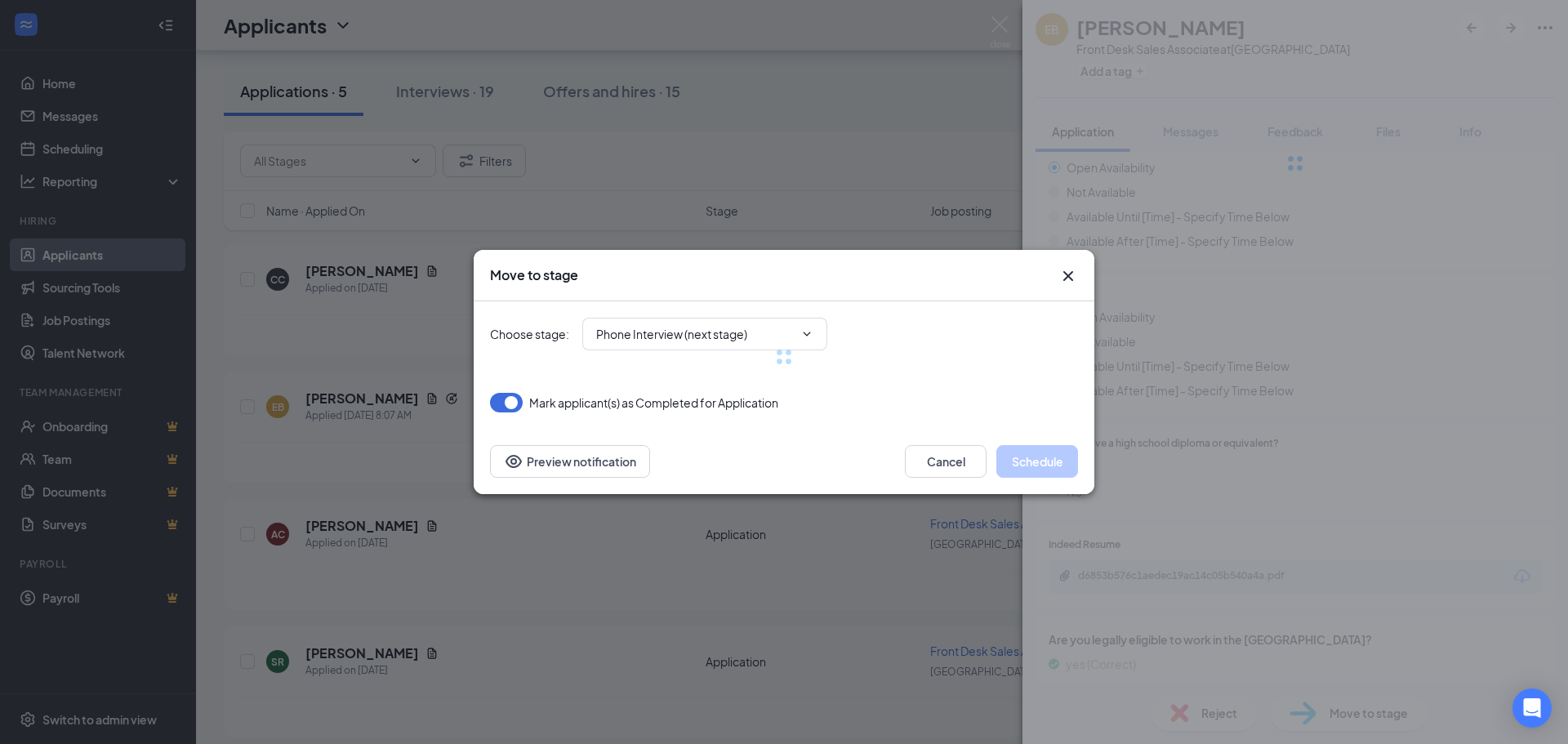
click at [1395, 706] on div "Move to stage Choose stage : Phone Interview (next stage) [PERSON_NAME](s) as C…" at bounding box center [784, 372] width 1568 height 744
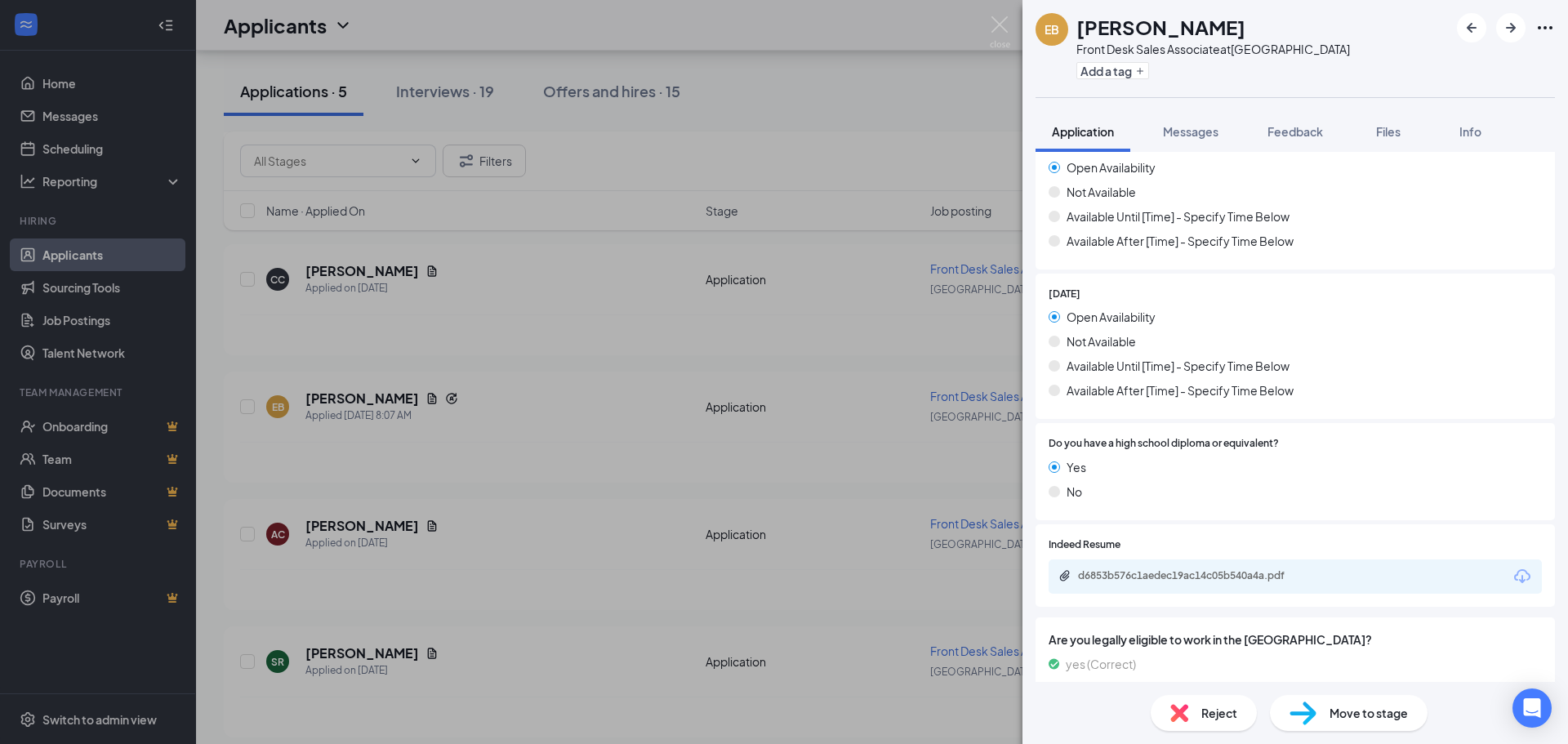
click at [1391, 704] on span "Move to stage" at bounding box center [1369, 713] width 79 height 18
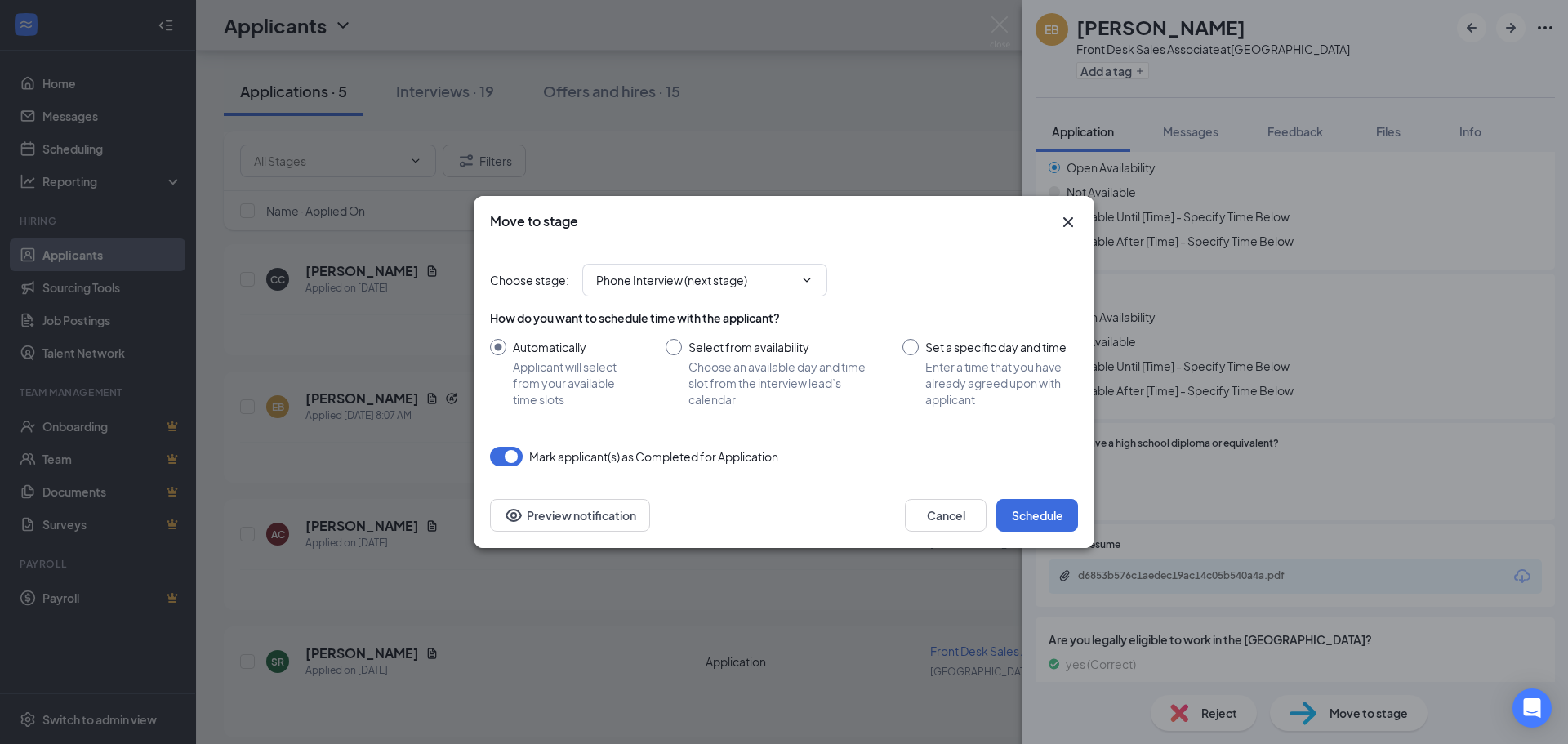
click at [1009, 497] on div "Cancel Schedule Preview notification" at bounding box center [784, 515] width 621 height 66
click at [1013, 509] on button "Schedule" at bounding box center [1038, 515] width 82 height 33
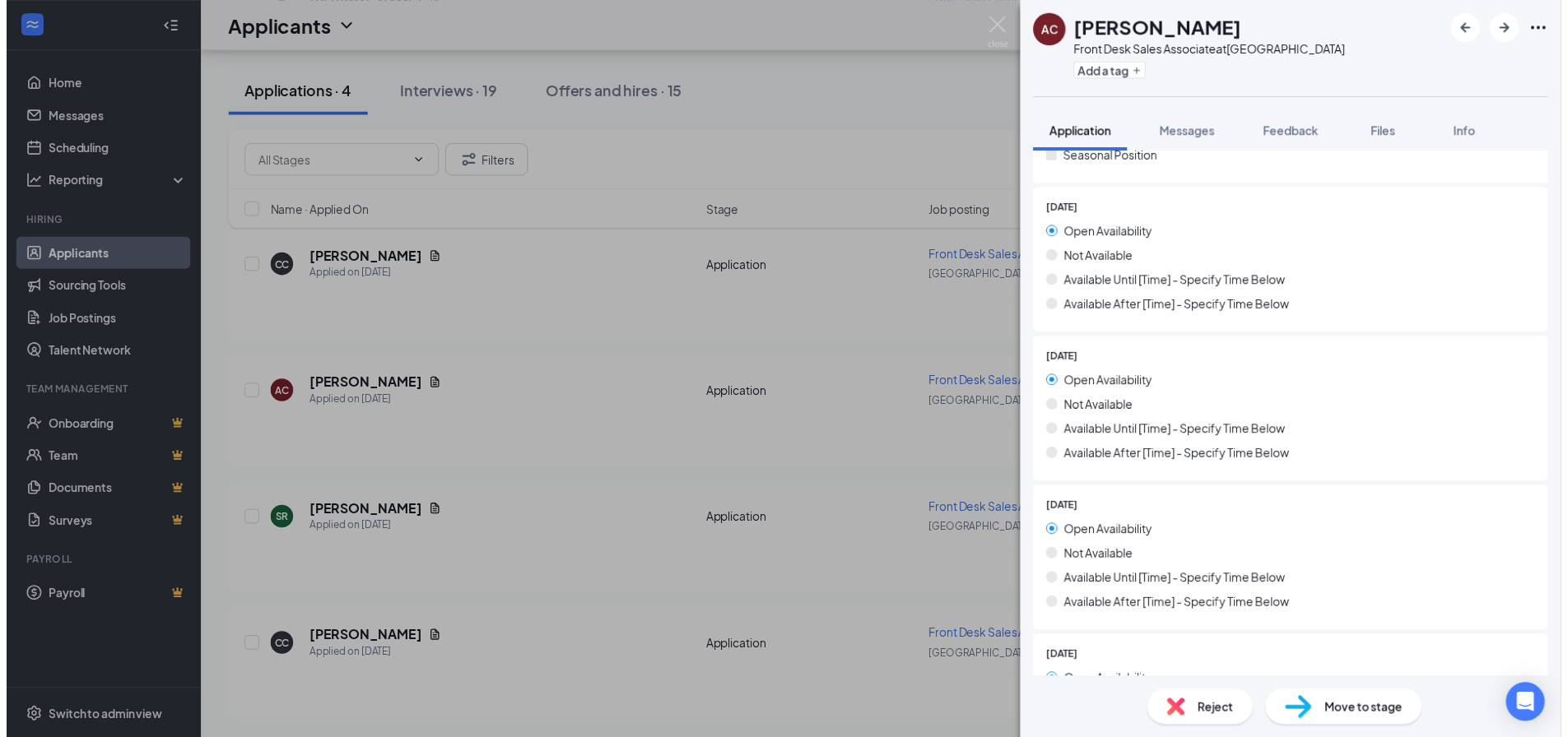
scroll to position [1316, 0]
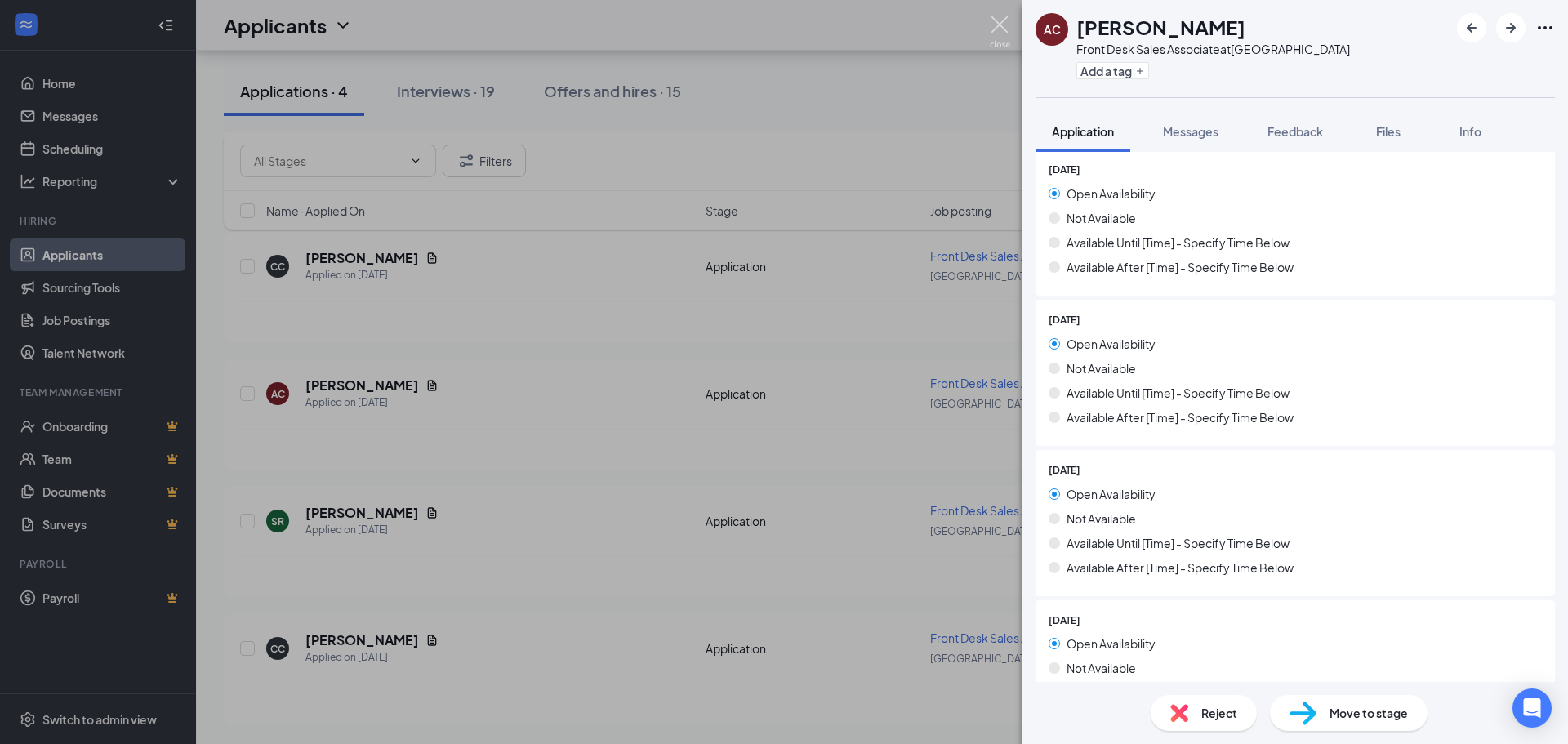
click at [1007, 26] on img at bounding box center [1000, 32] width 21 height 32
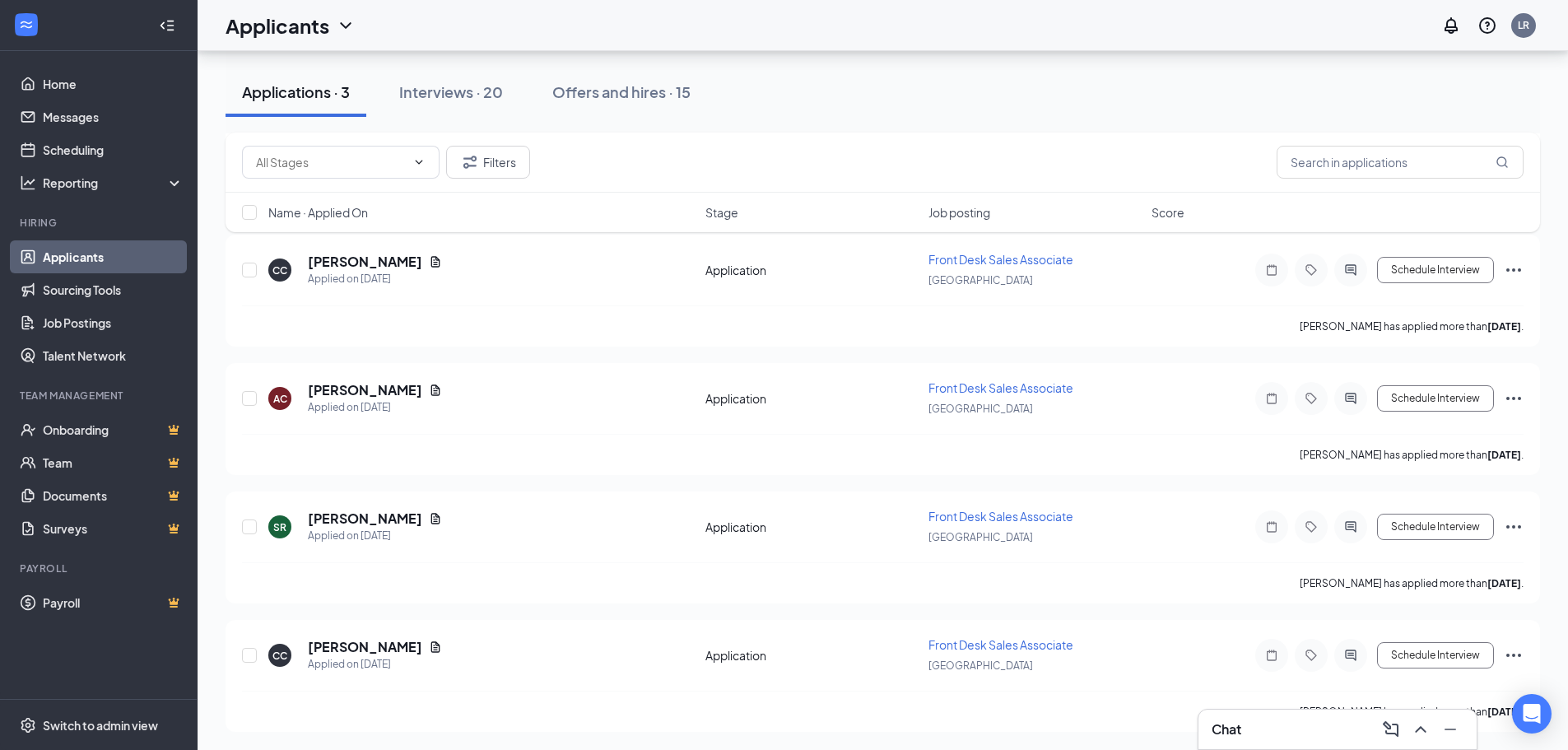
scroll to position [359, 0]
click at [109, 145] on link "Scheduling" at bounding box center [113, 150] width 141 height 33
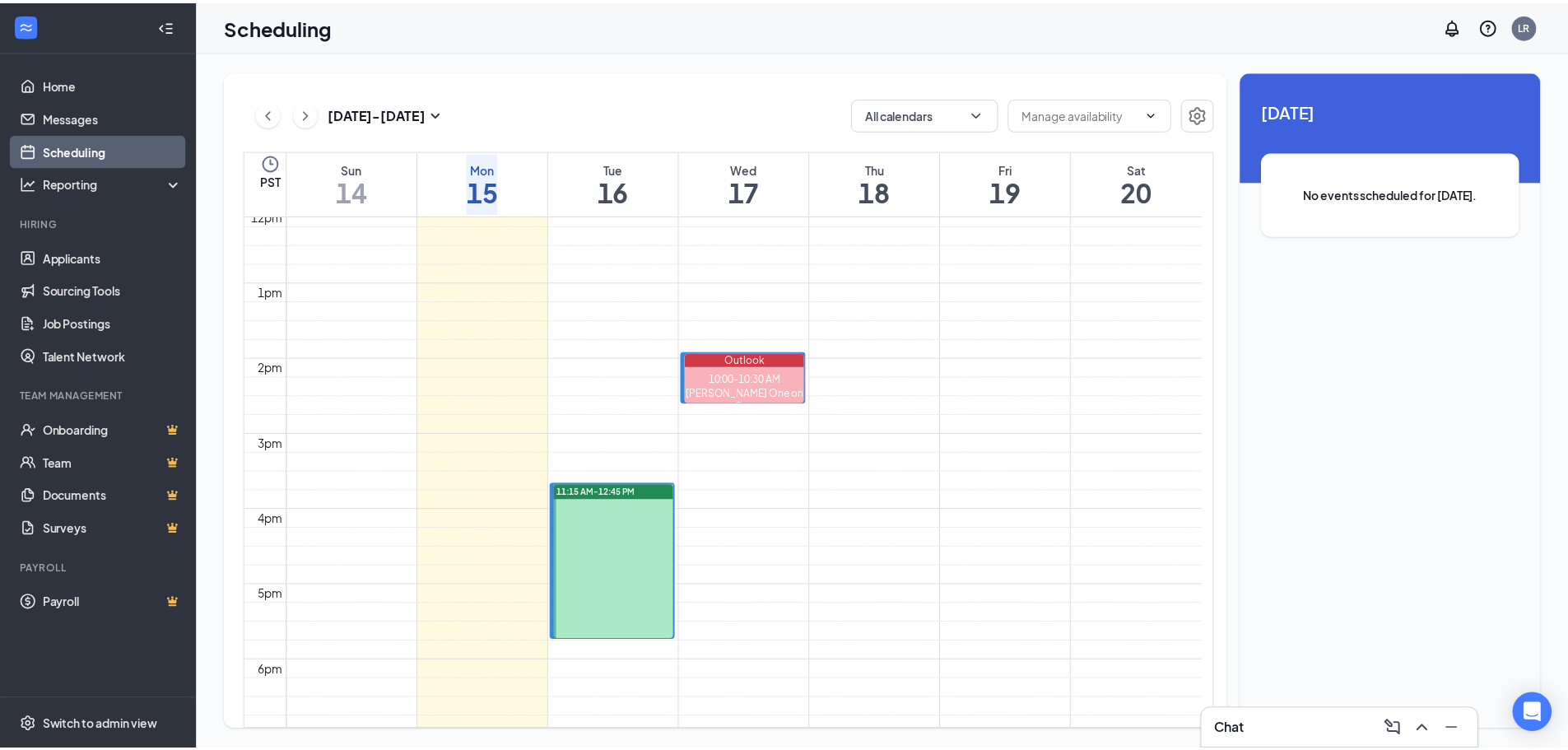
scroll to position [974, 0]
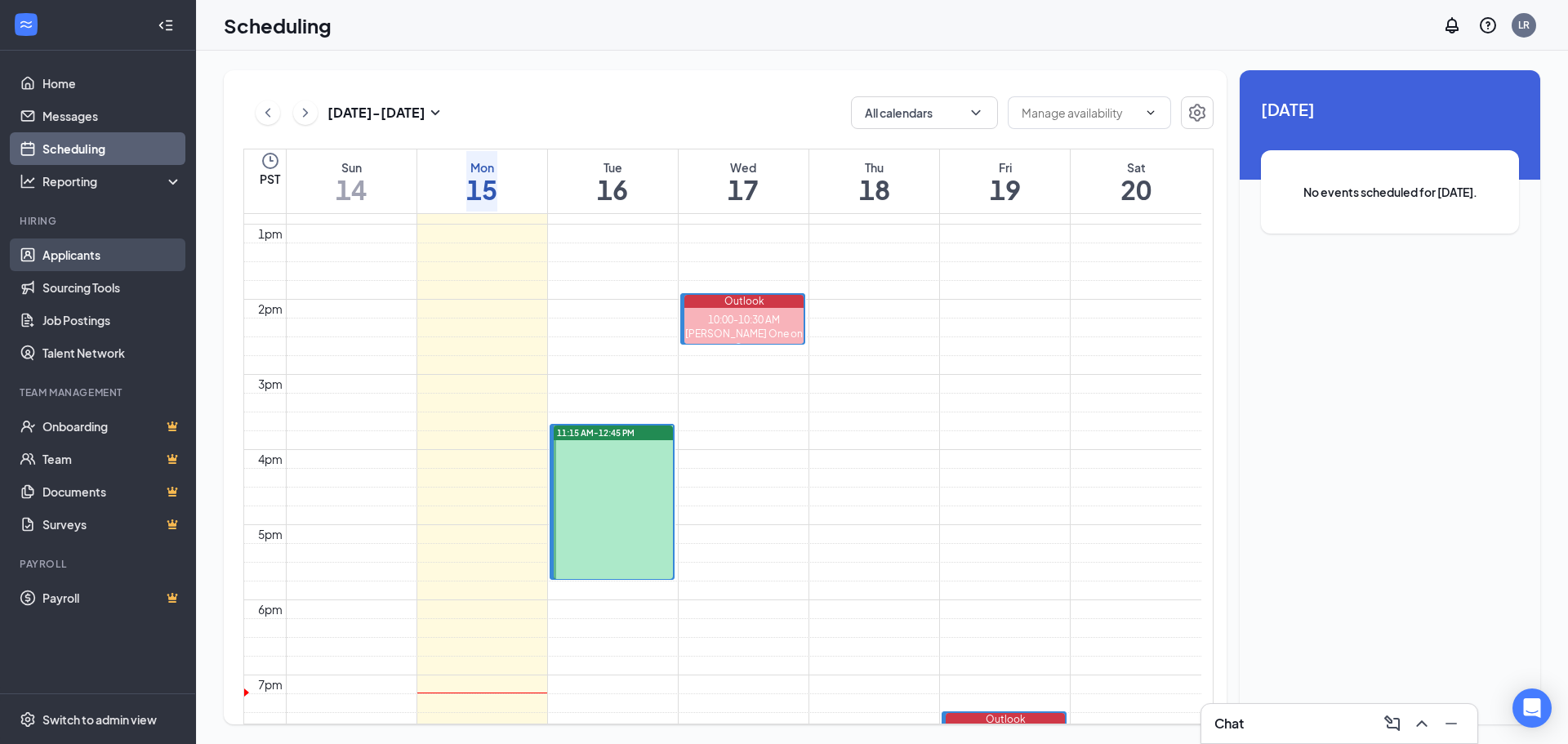
click at [101, 259] on link "Applicants" at bounding box center [112, 255] width 139 height 33
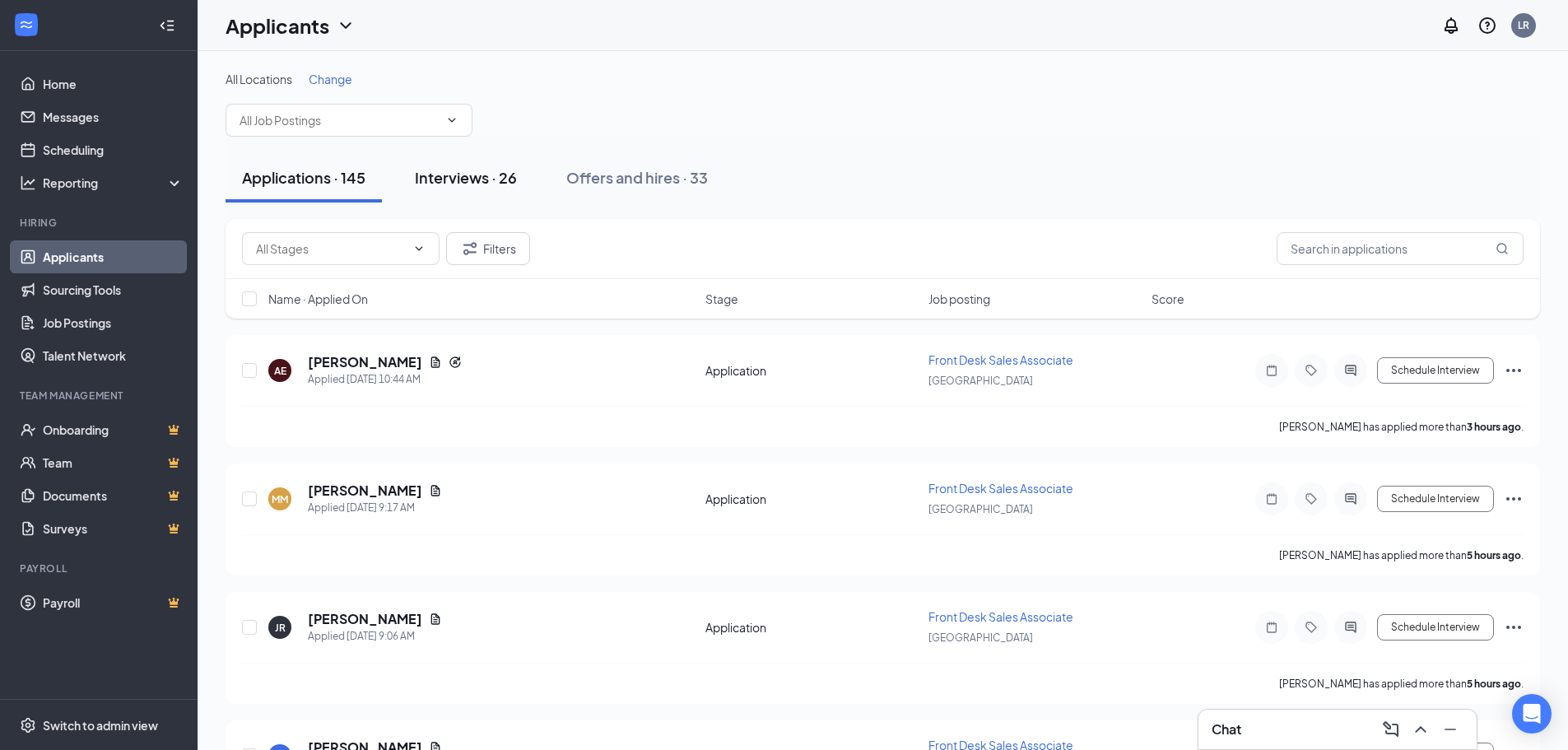
click at [481, 170] on div "Interviews · 26" at bounding box center [465, 177] width 102 height 21
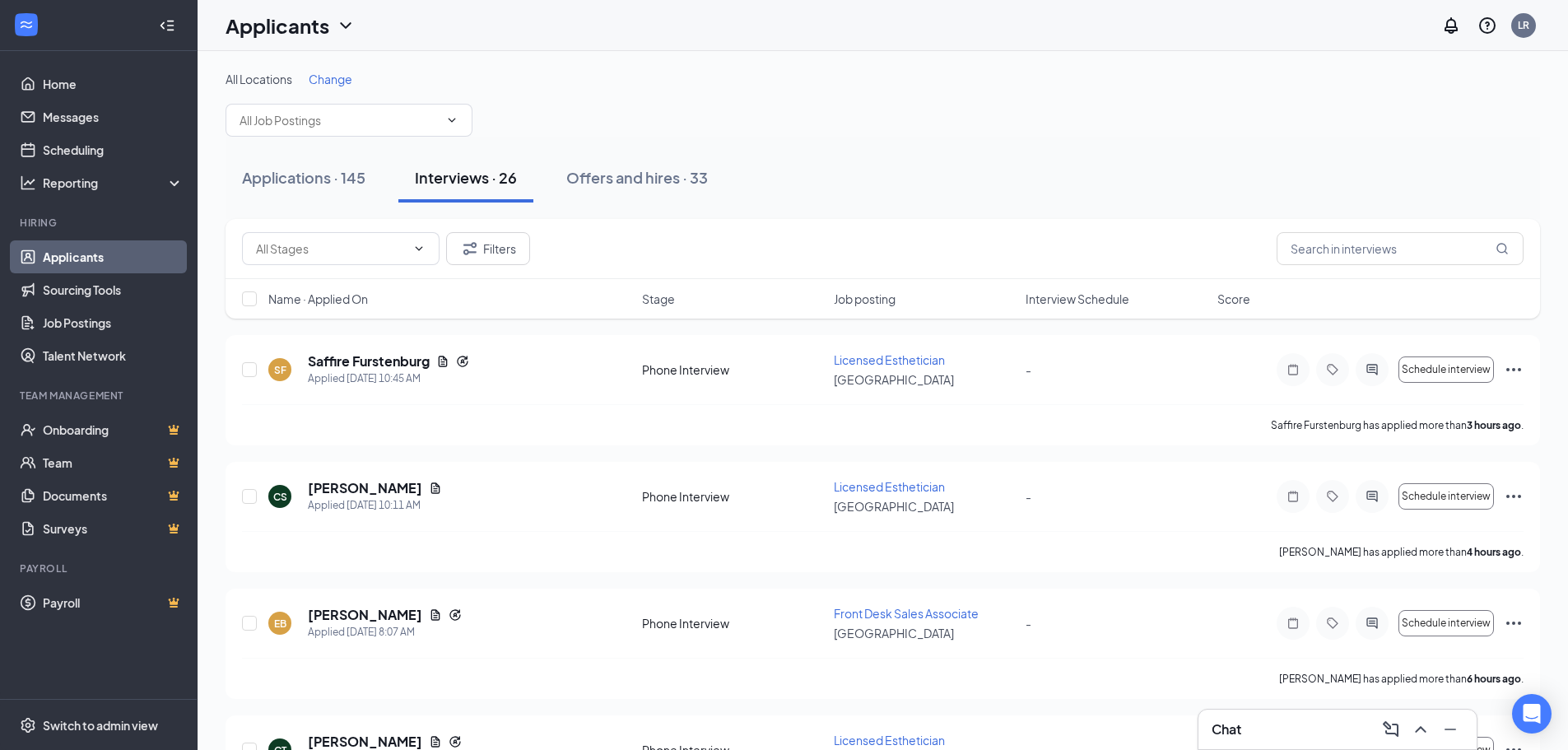
click at [324, 84] on span "Change" at bounding box center [330, 79] width 44 height 15
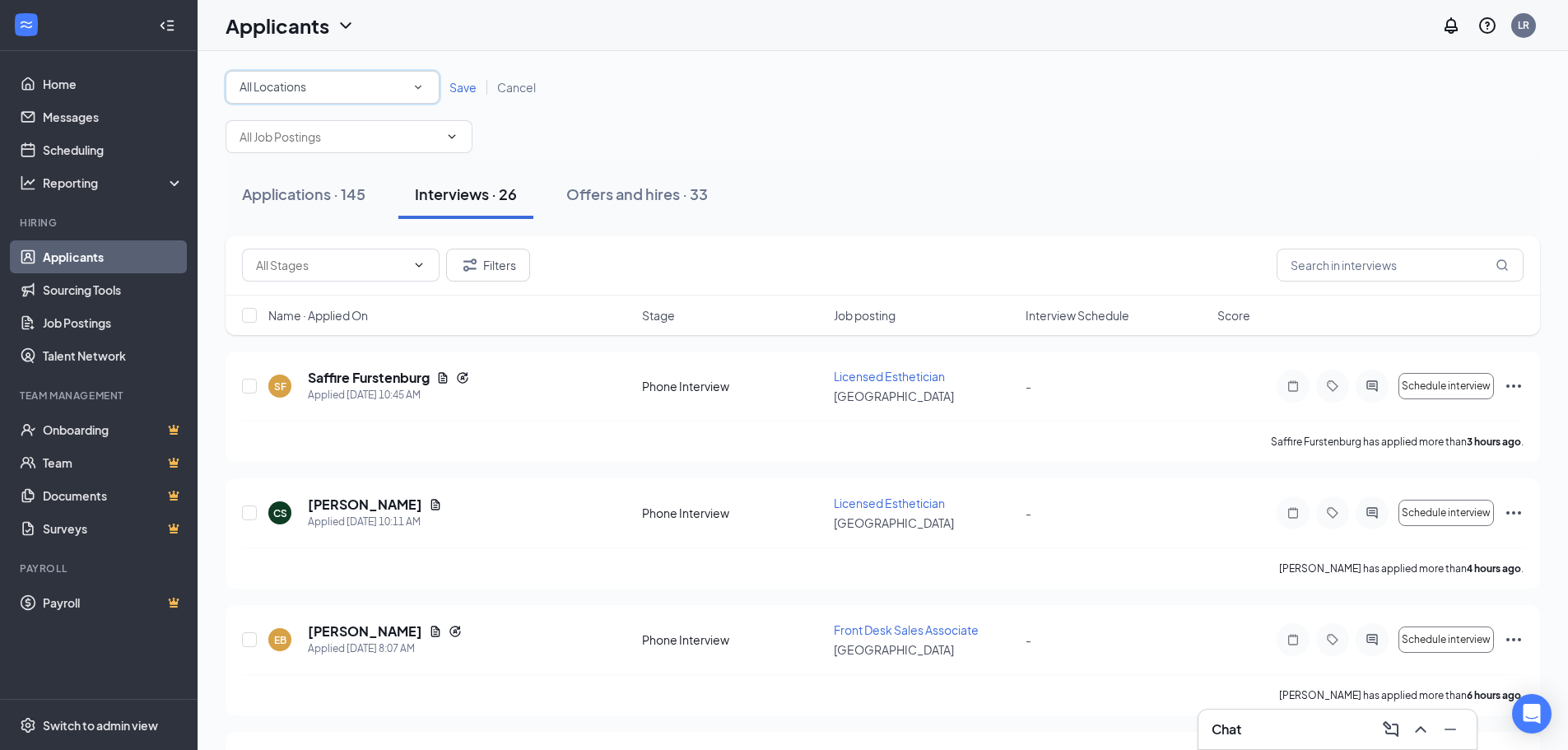
click at [324, 87] on div "All Locations" at bounding box center [332, 88] width 186 height 20
click at [324, 195] on div "[GEOGRAPHIC_DATA]" at bounding box center [332, 185] width 201 height 20
click at [451, 88] on span "Save" at bounding box center [463, 88] width 27 height 15
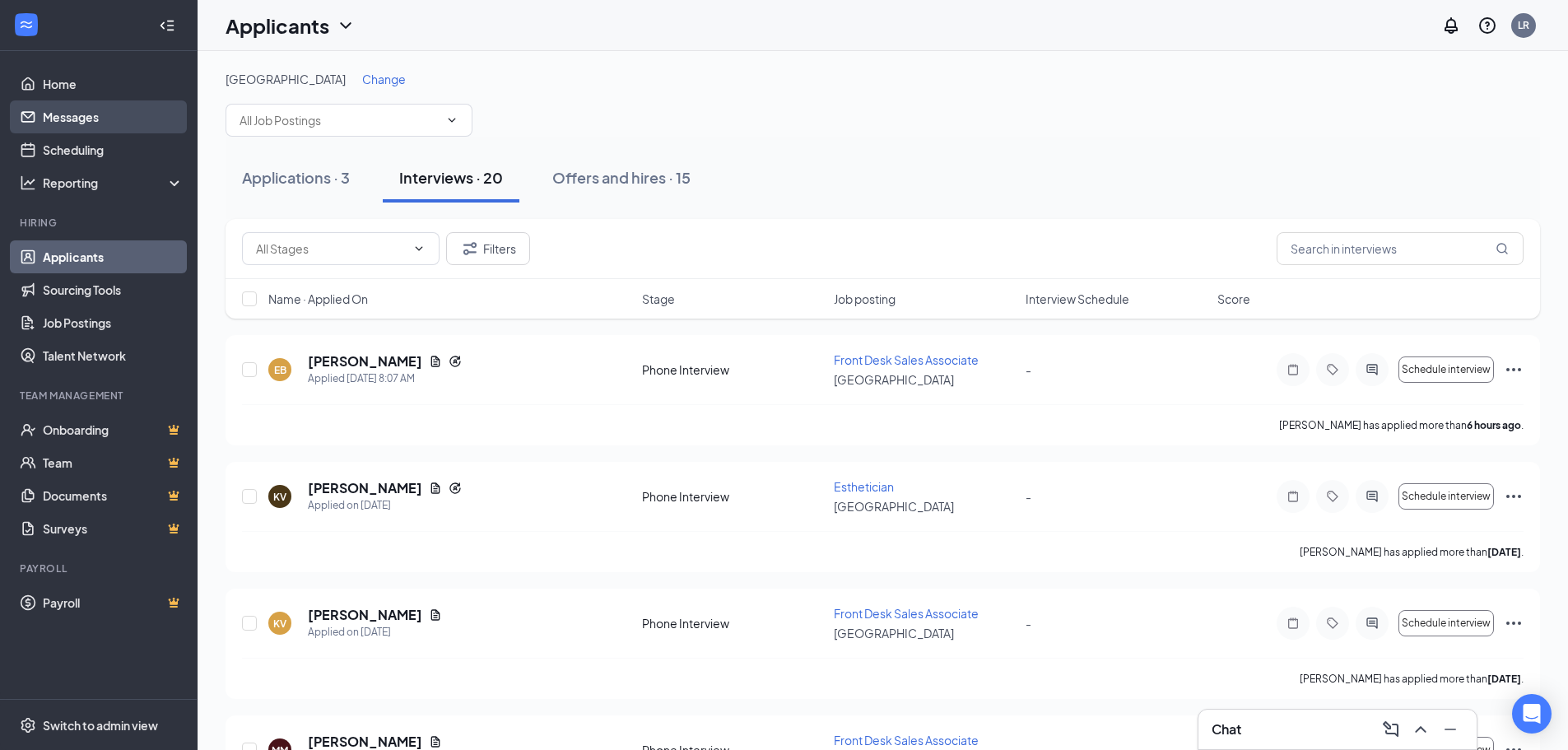
click at [96, 131] on link "Messages" at bounding box center [113, 117] width 141 height 33
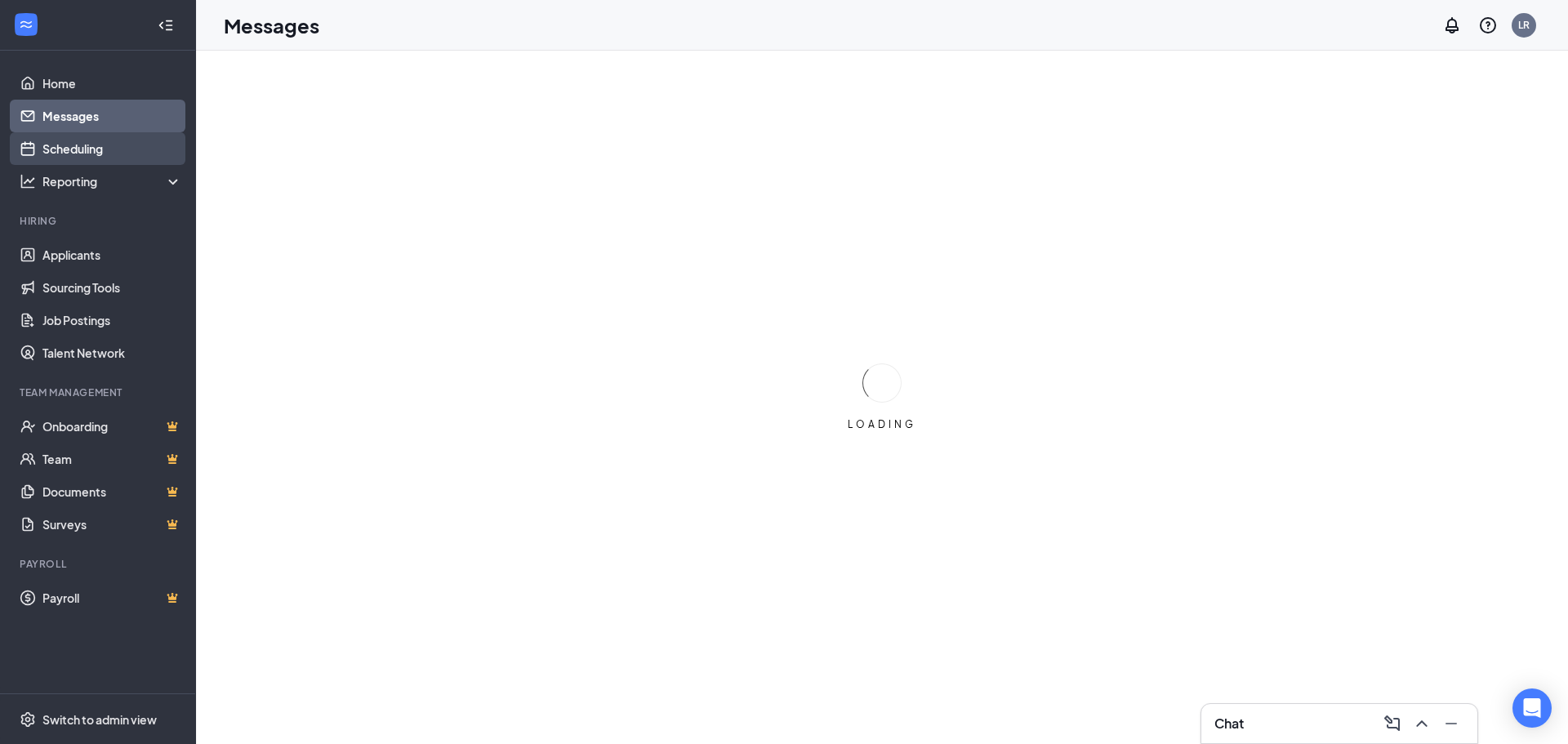
click at [95, 139] on link "Scheduling" at bounding box center [112, 148] width 139 height 33
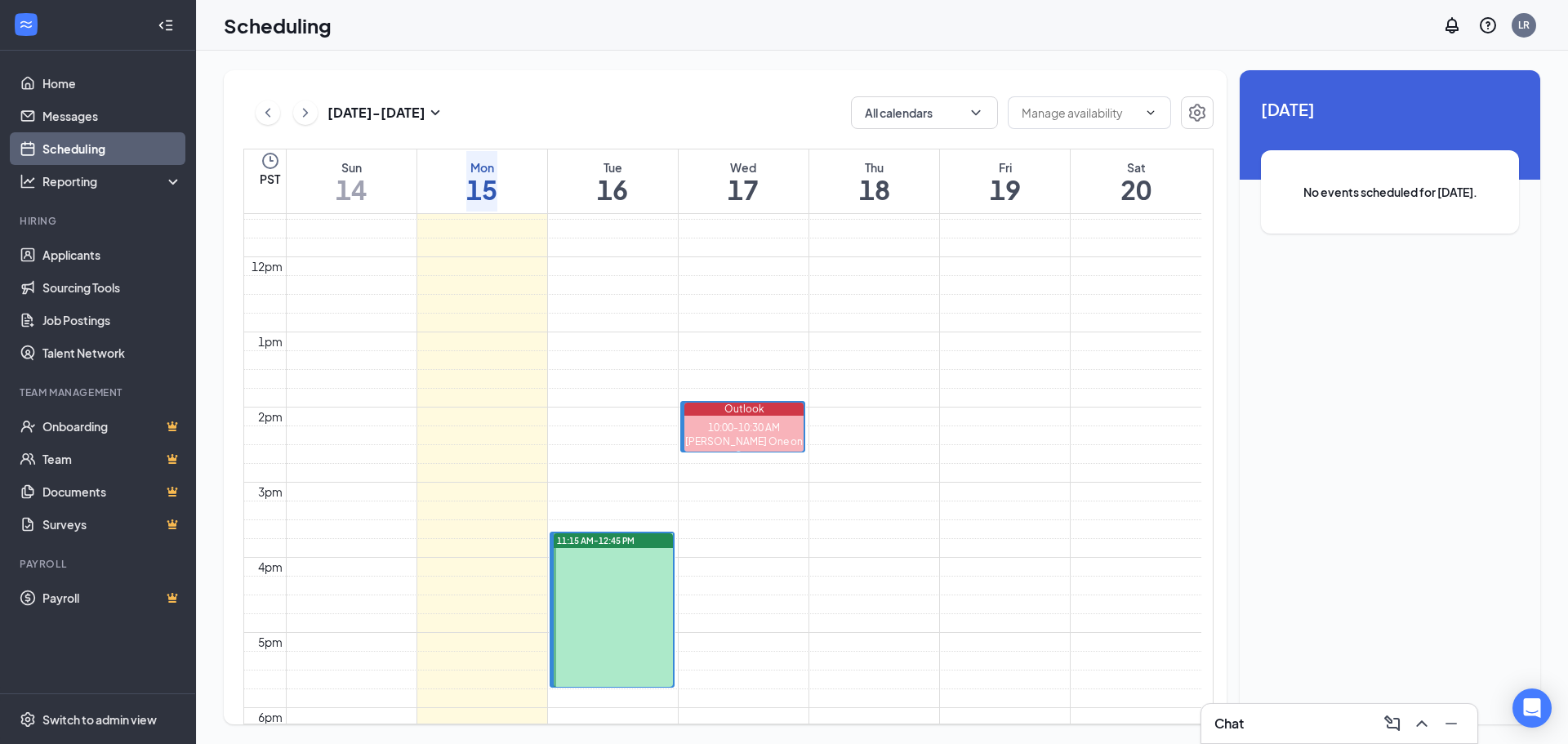
scroll to position [884, 0]
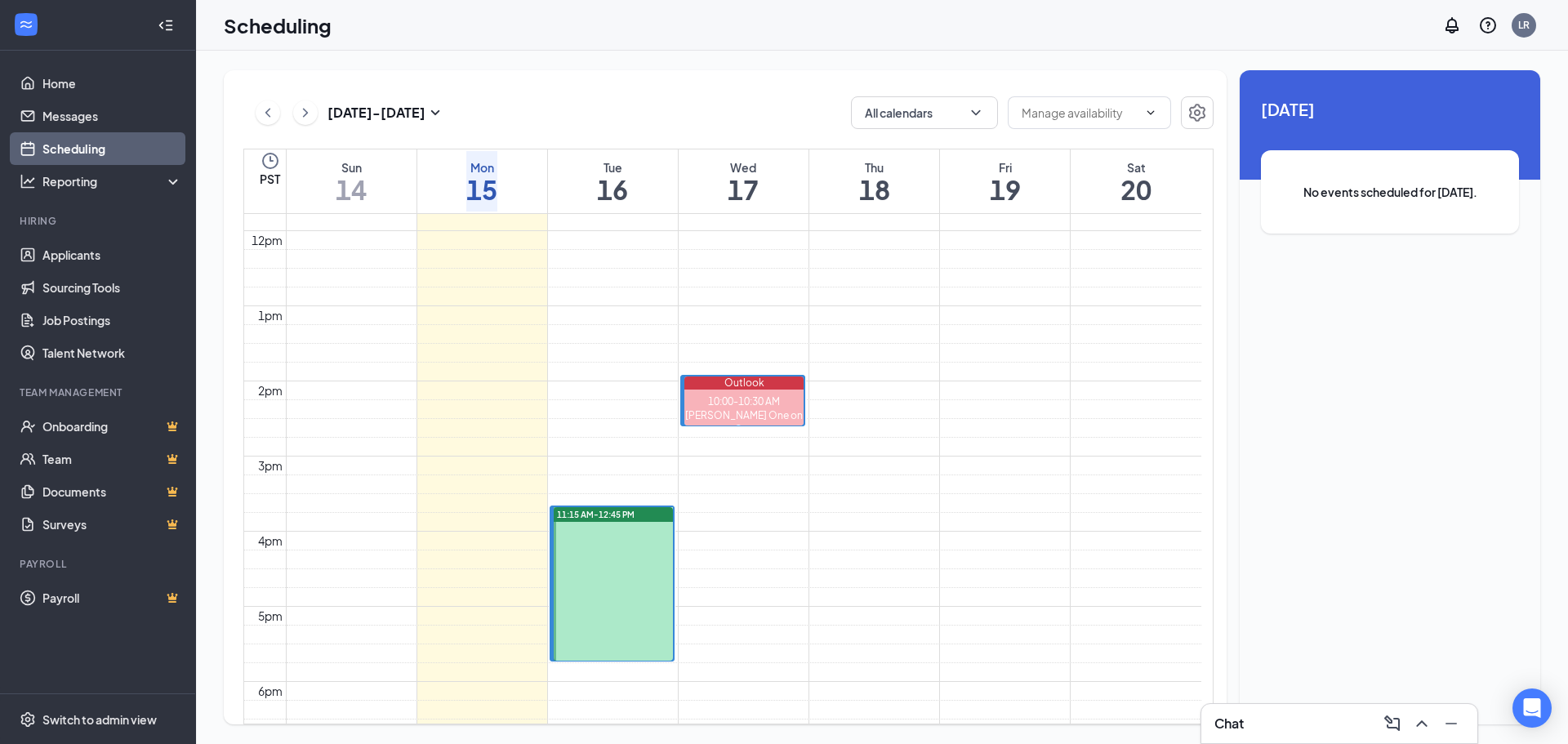
click at [606, 527] on div at bounding box center [613, 583] width 119 height 153
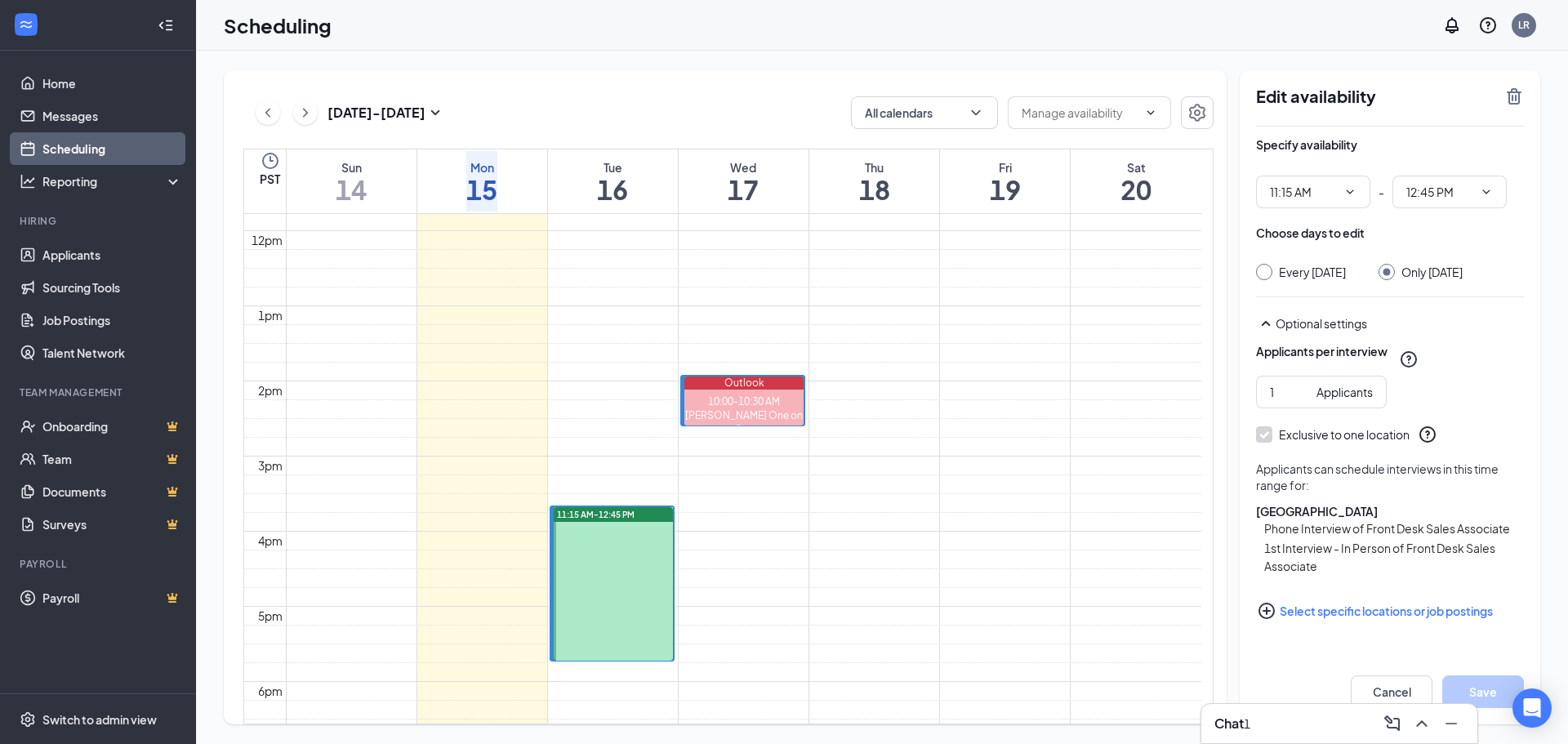
click at [612, 536] on span "12:00-12:15 PM" at bounding box center [587, 528] width 66 height 15
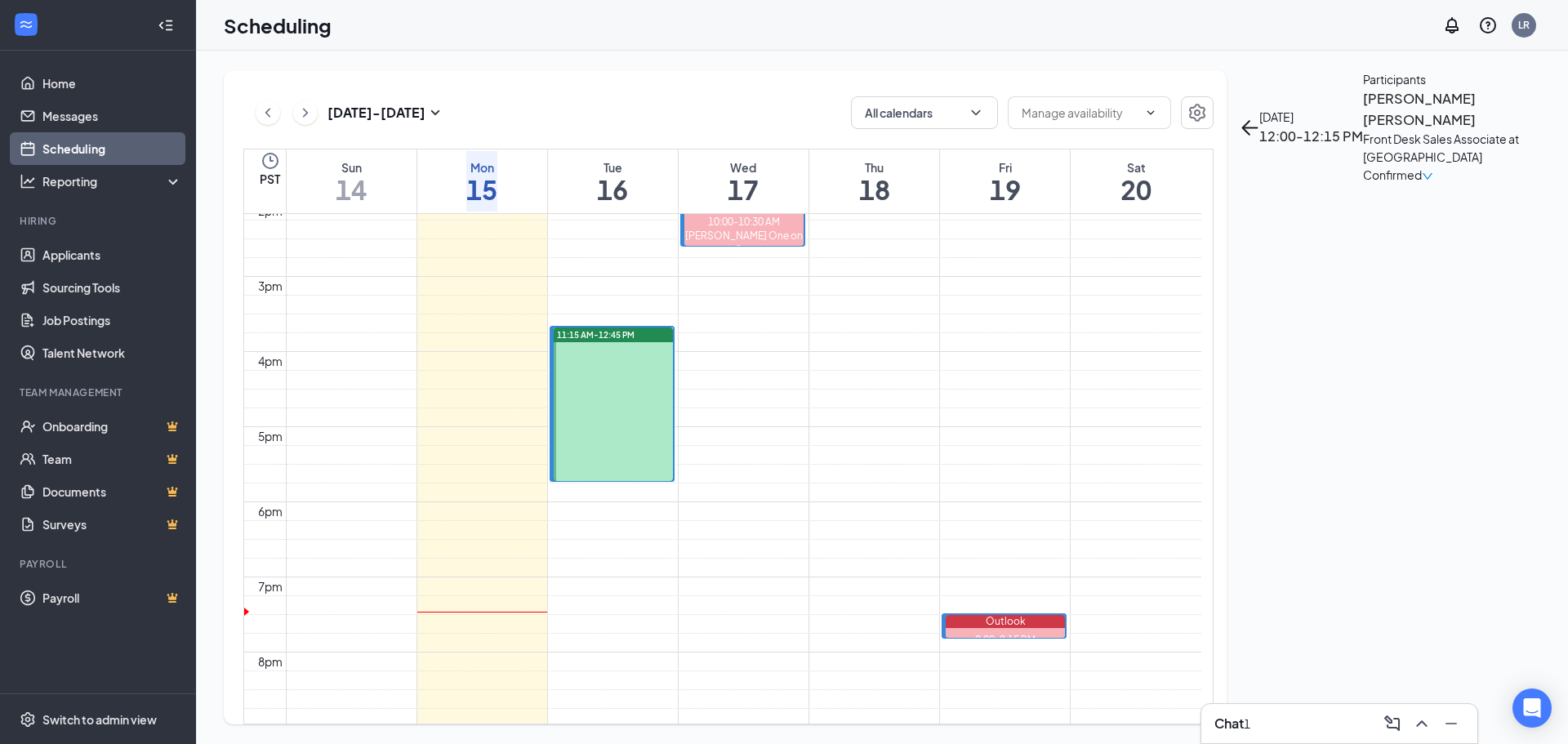
scroll to position [1211, 0]
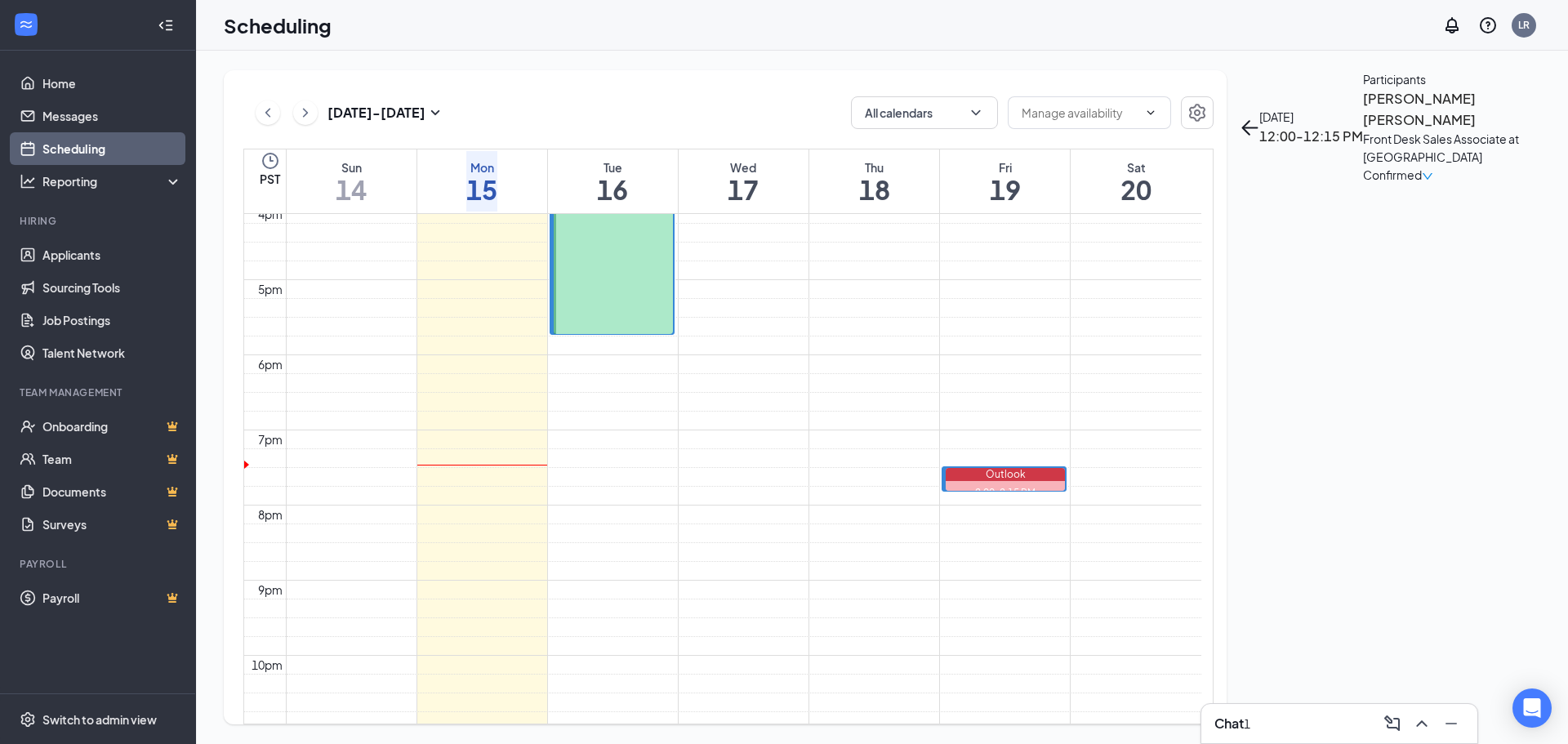
click at [1279, 733] on div "Chat 1" at bounding box center [1339, 723] width 250 height 26
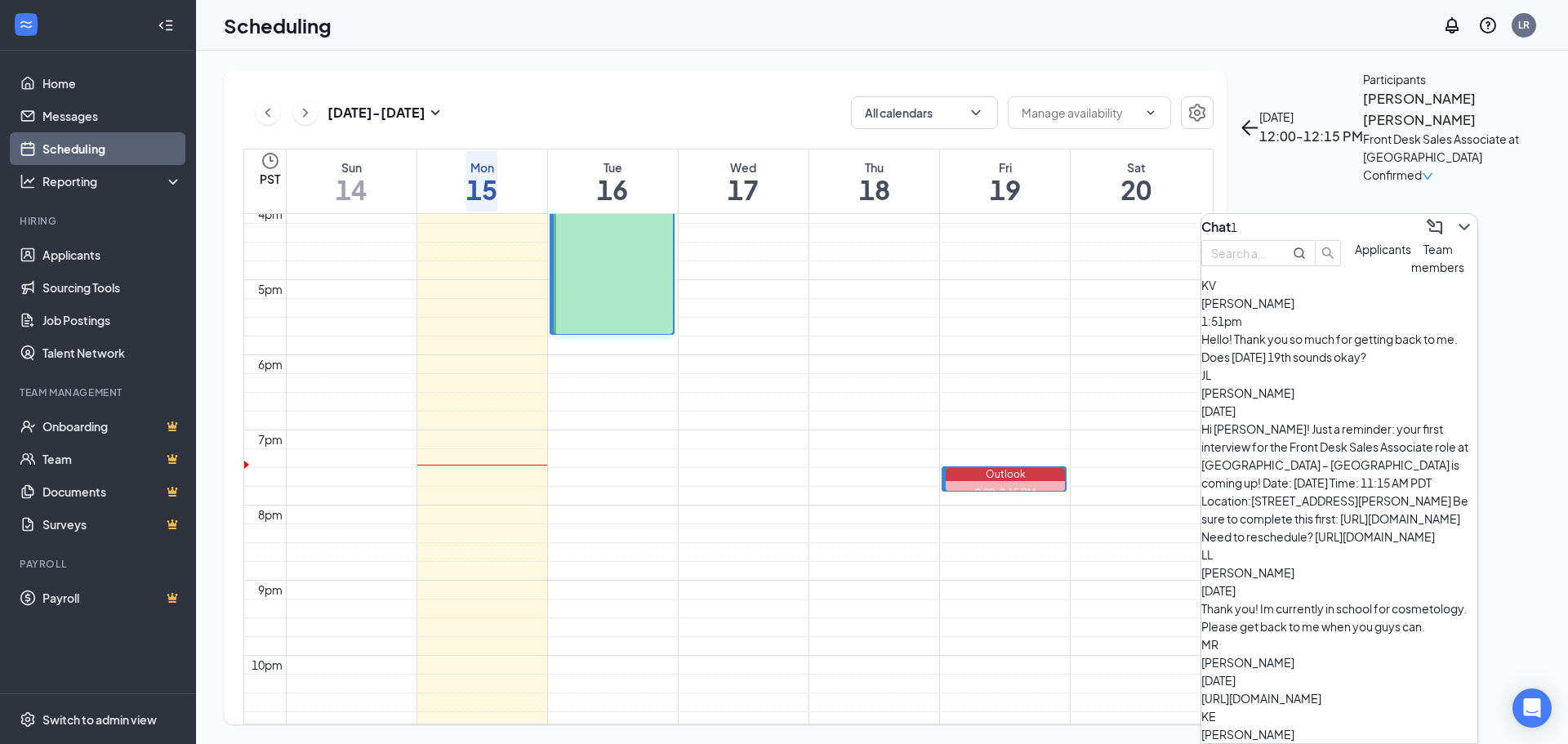
click at [1359, 366] on div "Hello! Thank you so much for getting back to me. Does [DATE] 19th sounds okay?" at bounding box center [1339, 348] width 276 height 36
